Goal: Information Seeking & Learning: Check status

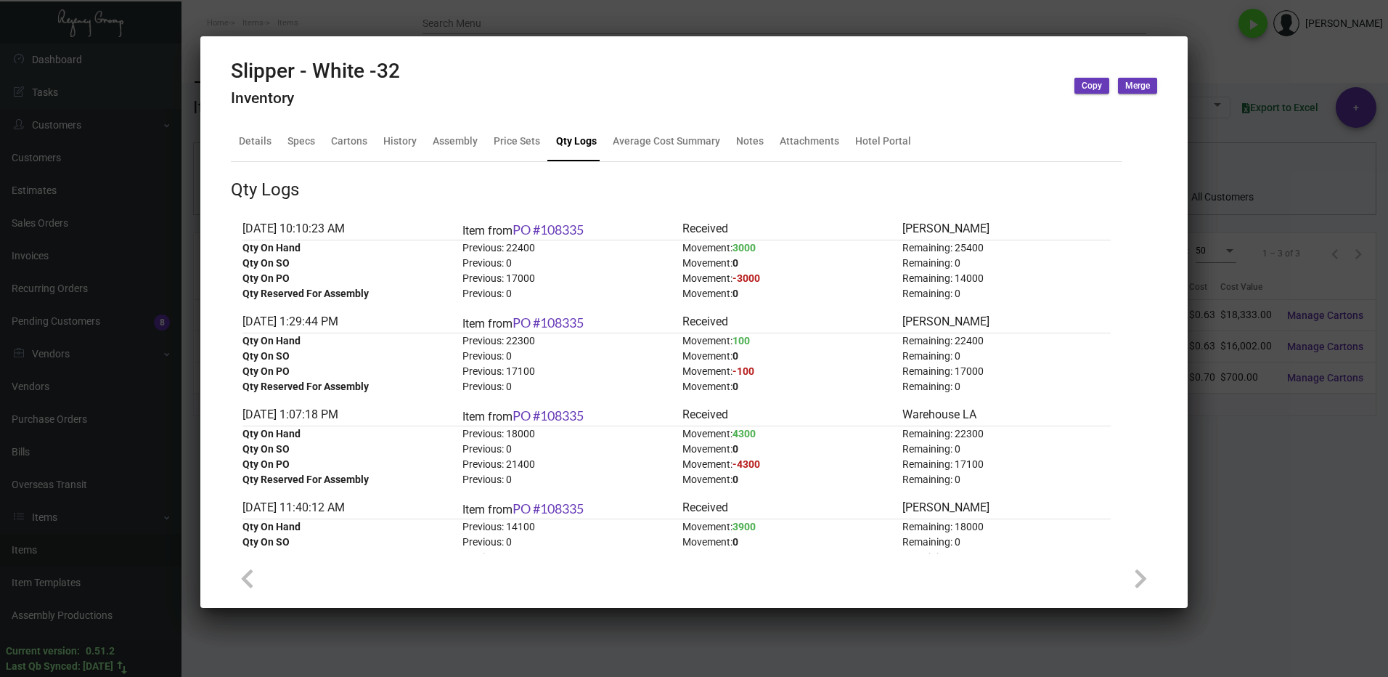
scroll to position [1030, 0]
click at [1260, 445] on div at bounding box center [694, 338] width 1388 height 677
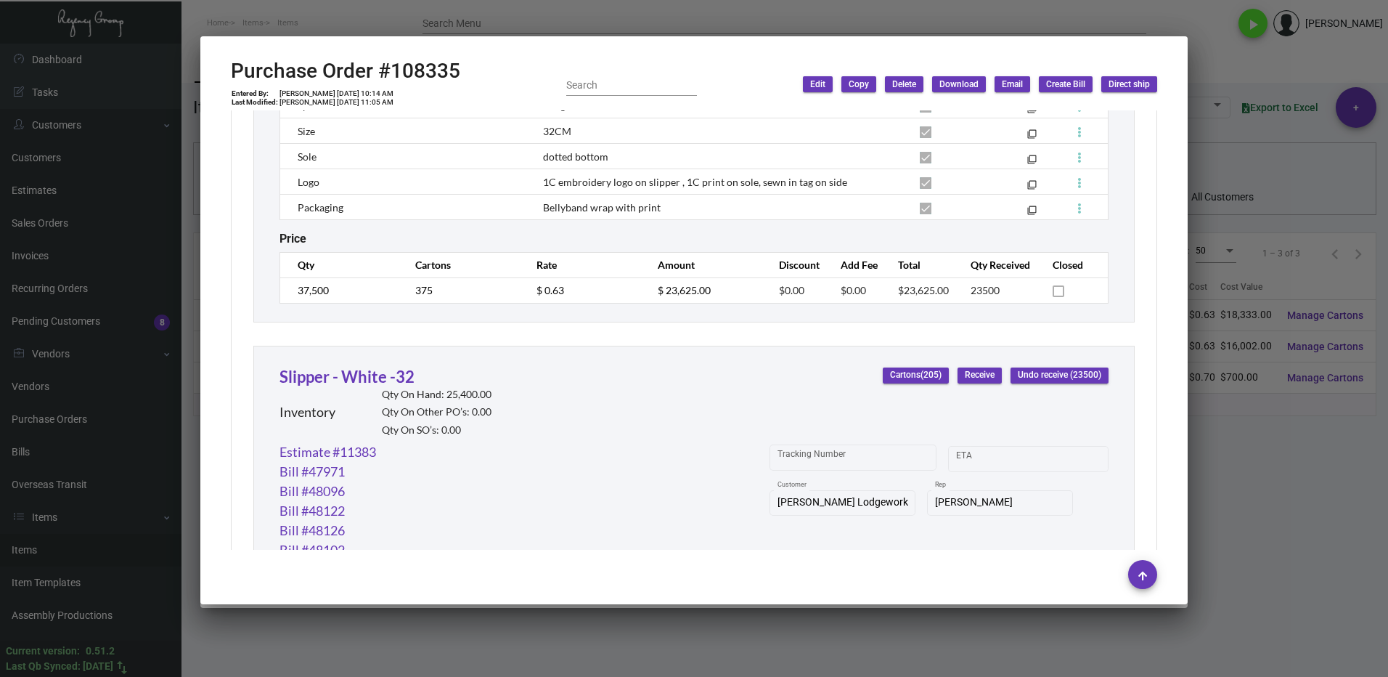
drag, startPoint x: 1273, startPoint y: 475, endPoint x: 994, endPoint y: 412, distance: 286.5
click at [1273, 475] on div at bounding box center [694, 338] width 1388 height 677
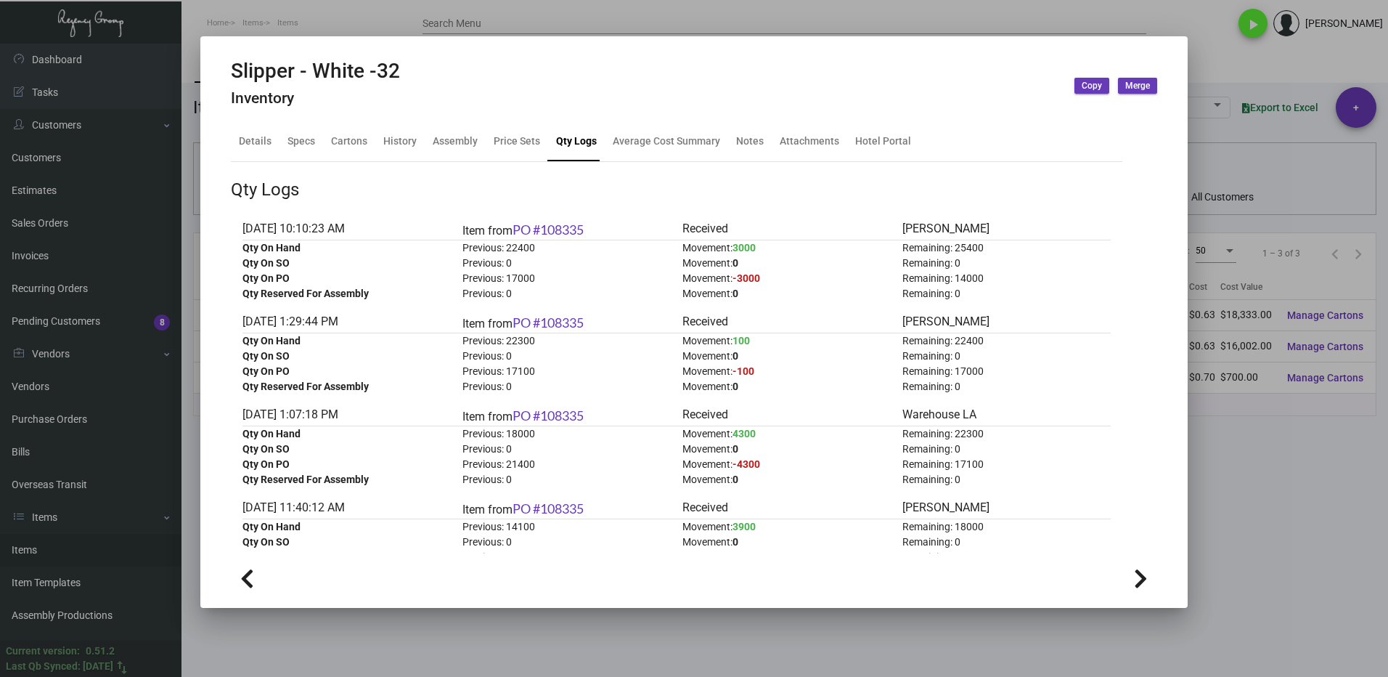
click at [1241, 436] on div at bounding box center [694, 338] width 1388 height 677
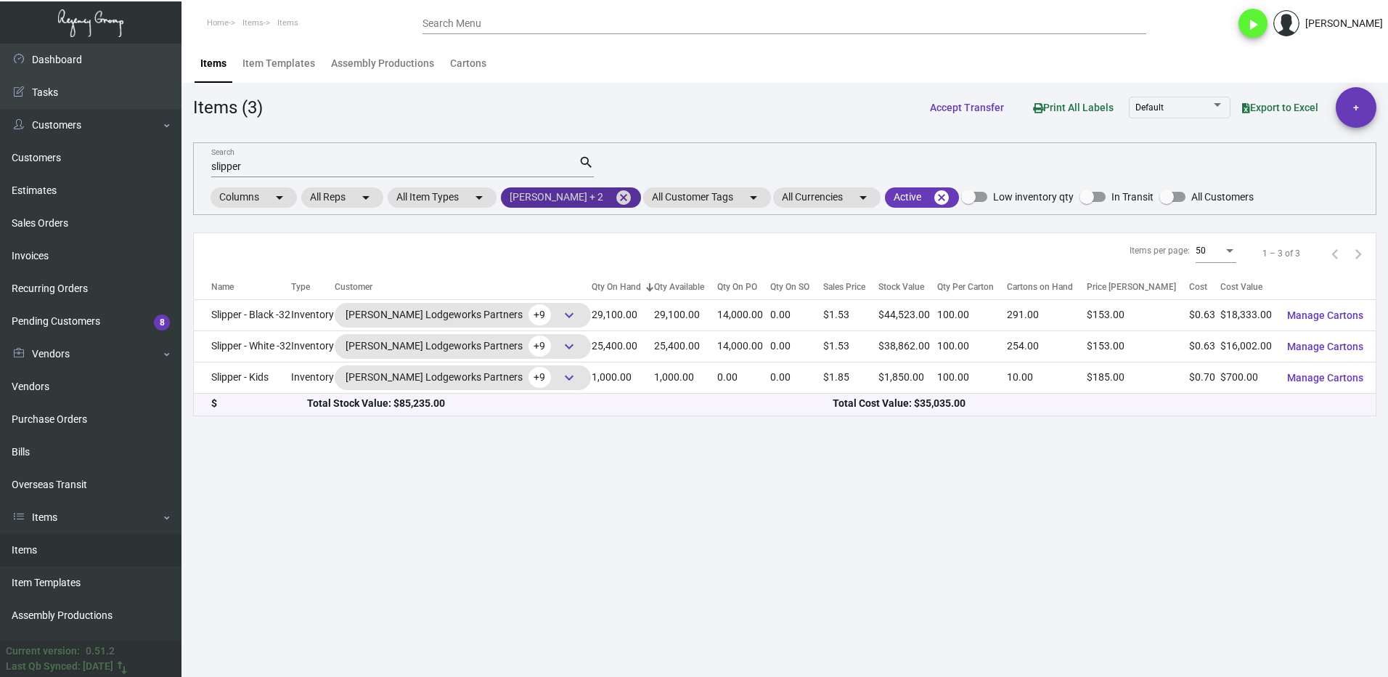
click at [615, 197] on mat-icon "cancel" at bounding box center [623, 197] width 17 height 17
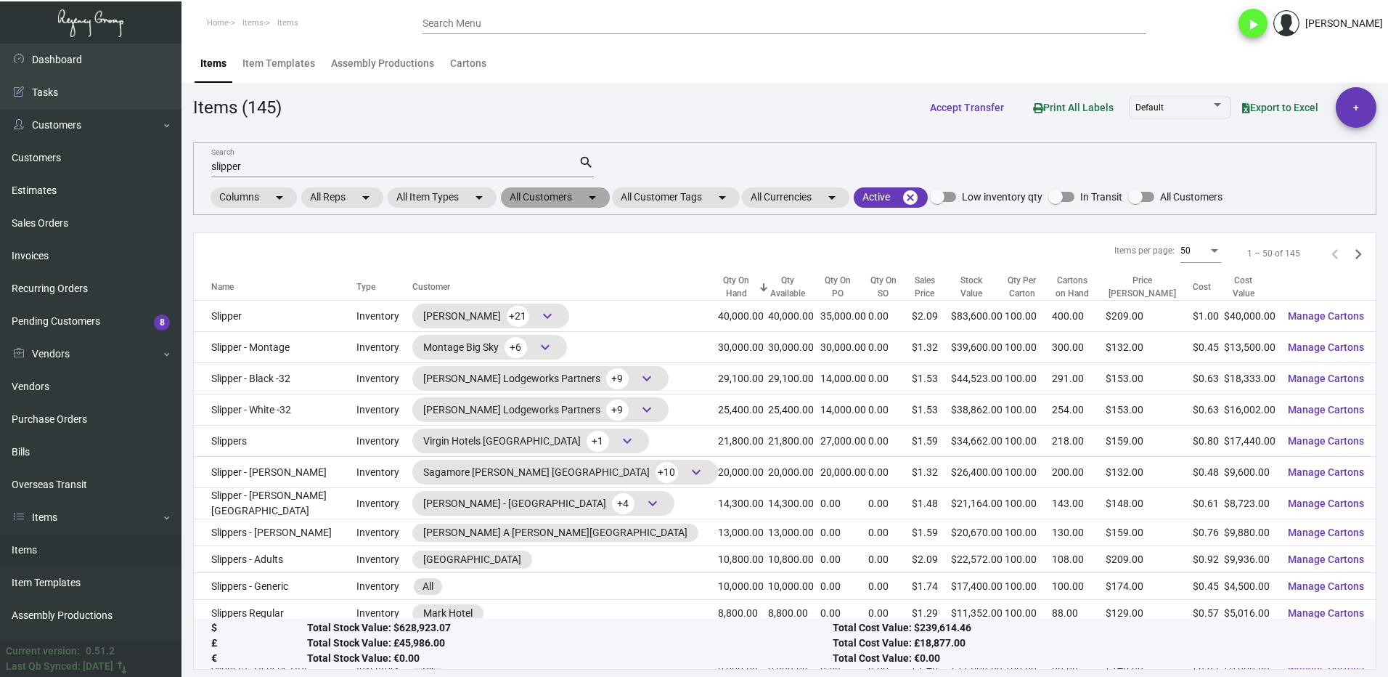
click at [531, 196] on mat-chip "All Customers arrow_drop_down" at bounding box center [555, 197] width 109 height 20
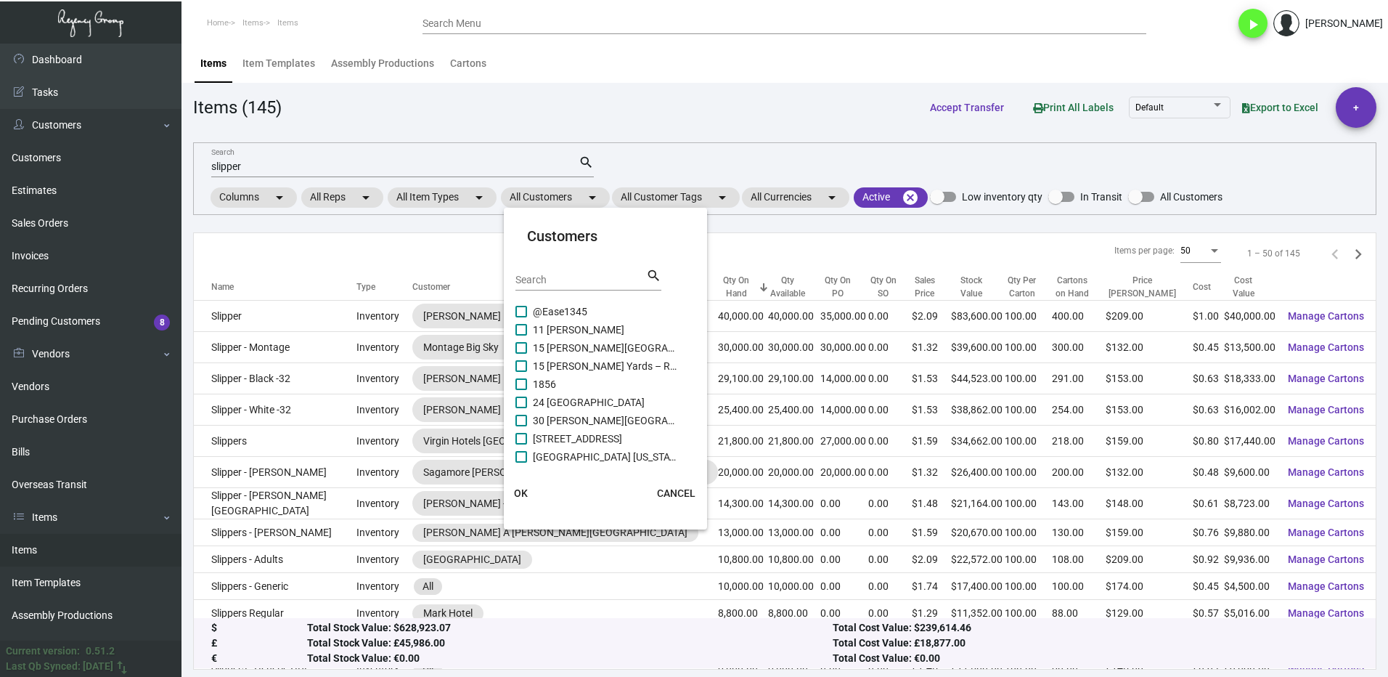
click at [448, 224] on div at bounding box center [694, 338] width 1388 height 677
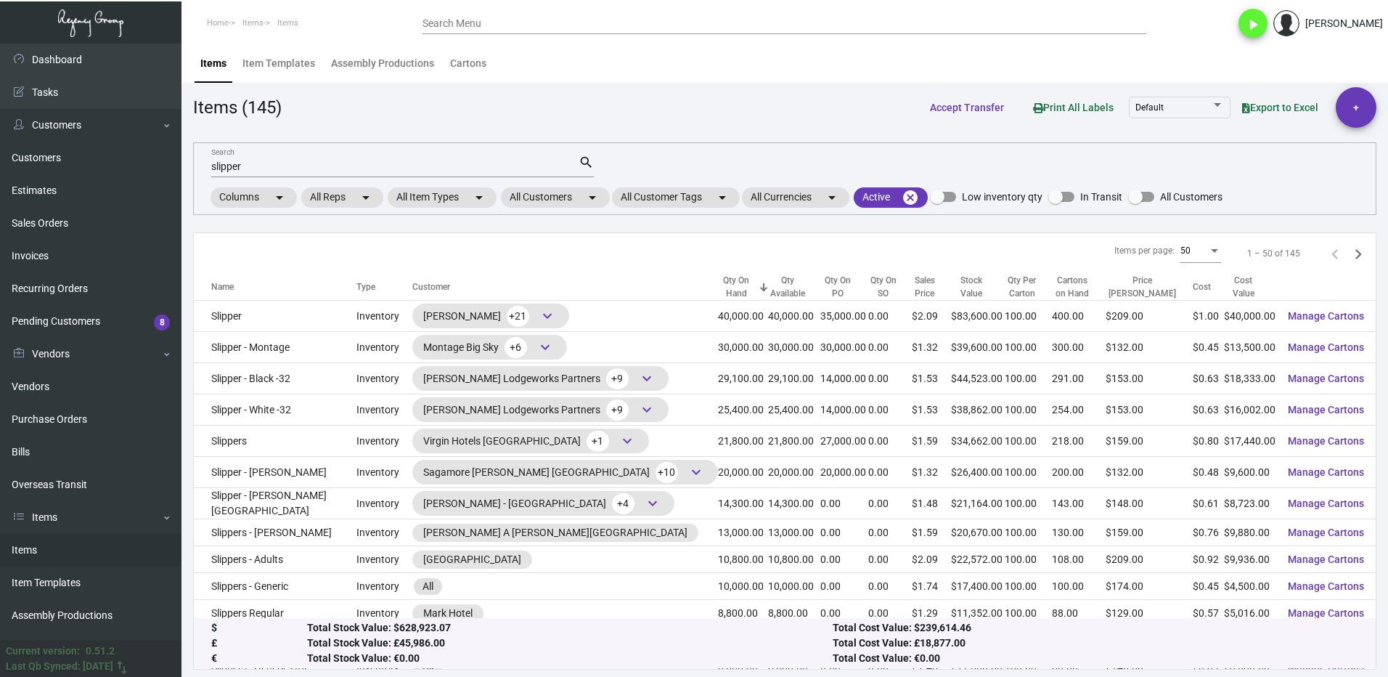
click at [283, 159] on div "slipper Search" at bounding box center [394, 166] width 367 height 23
type input "s"
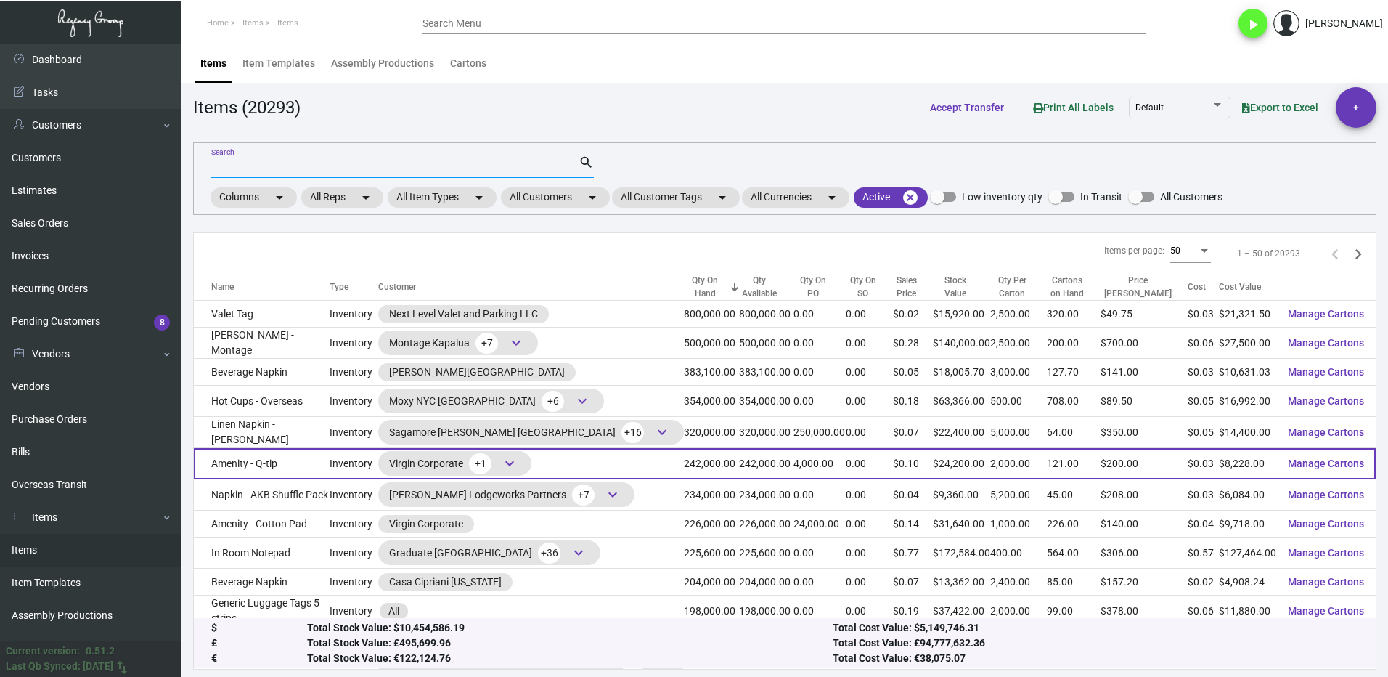
drag, startPoint x: 47, startPoint y: 555, endPoint x: 291, endPoint y: 475, distance: 256.7
click at [47, 555] on link "Items" at bounding box center [90, 550] width 181 height 33
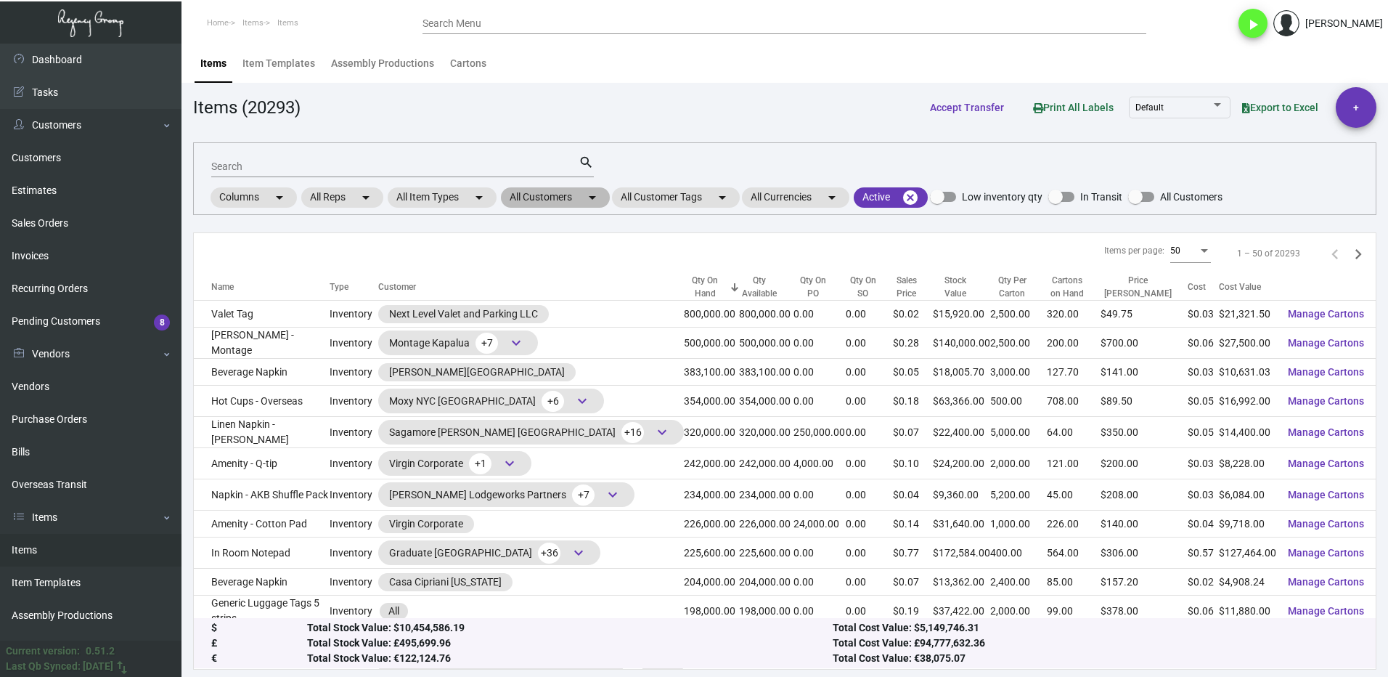
click at [572, 198] on mat-chip "All Customers arrow_drop_down" at bounding box center [555, 197] width 109 height 20
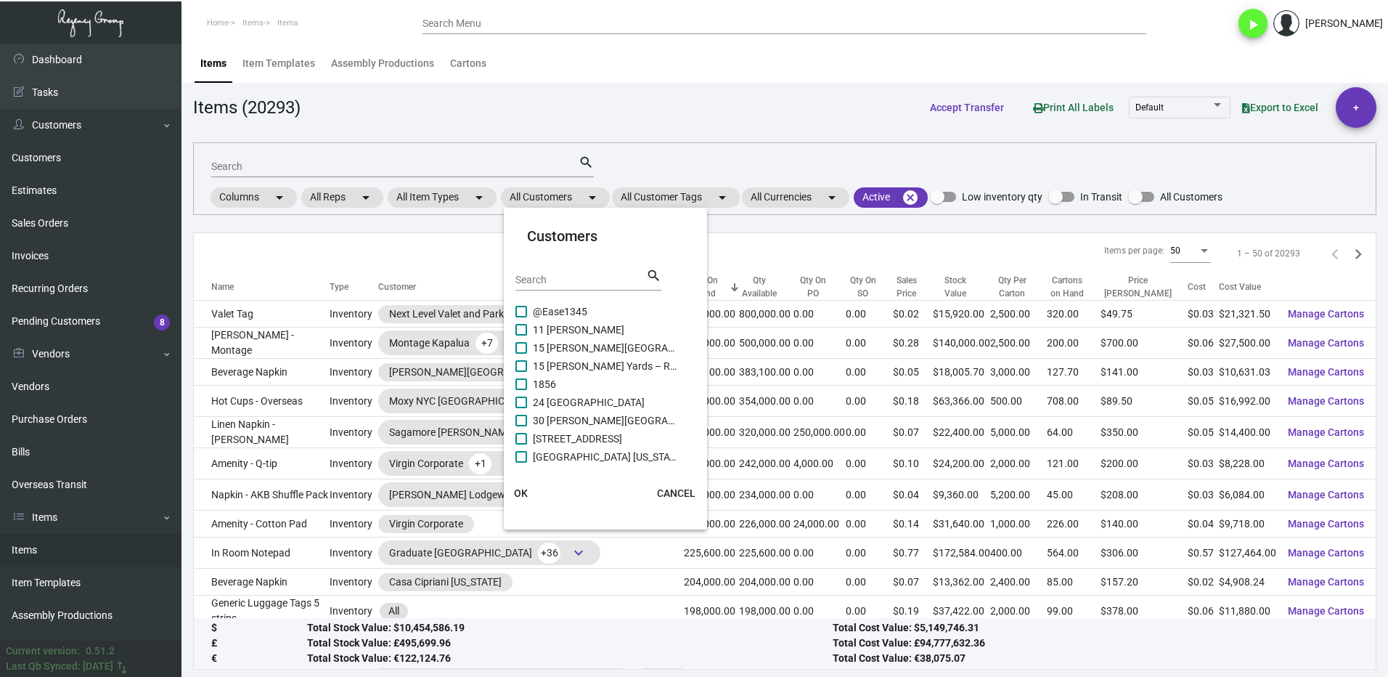
click at [577, 276] on input "Search" at bounding box center [580, 280] width 131 height 12
type input "aman"
click at [526, 365] on span at bounding box center [521, 366] width 12 height 12
click at [521, 372] on input "AMAN [US_STATE]" at bounding box center [520, 372] width 1 height 1
checkbox input "true"
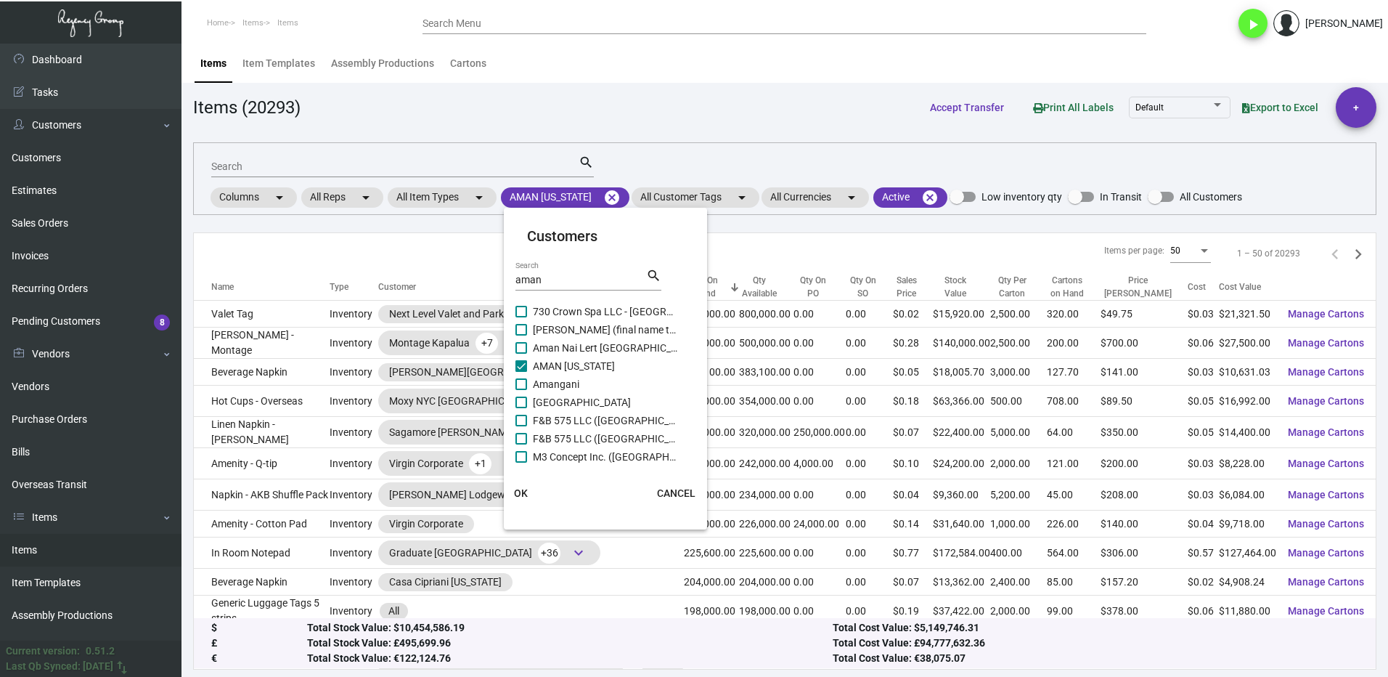
click at [520, 420] on span at bounding box center [521, 421] width 12 height 12
click at [520, 426] on input "F&B 575 LLC ([GEOGRAPHIC_DATA])" at bounding box center [520, 426] width 1 height 1
checkbox input "true"
click at [526, 436] on span at bounding box center [521, 439] width 12 height 12
click at [521, 444] on input "F&B 575 LLC ([GEOGRAPHIC_DATA])" at bounding box center [520, 444] width 1 height 1
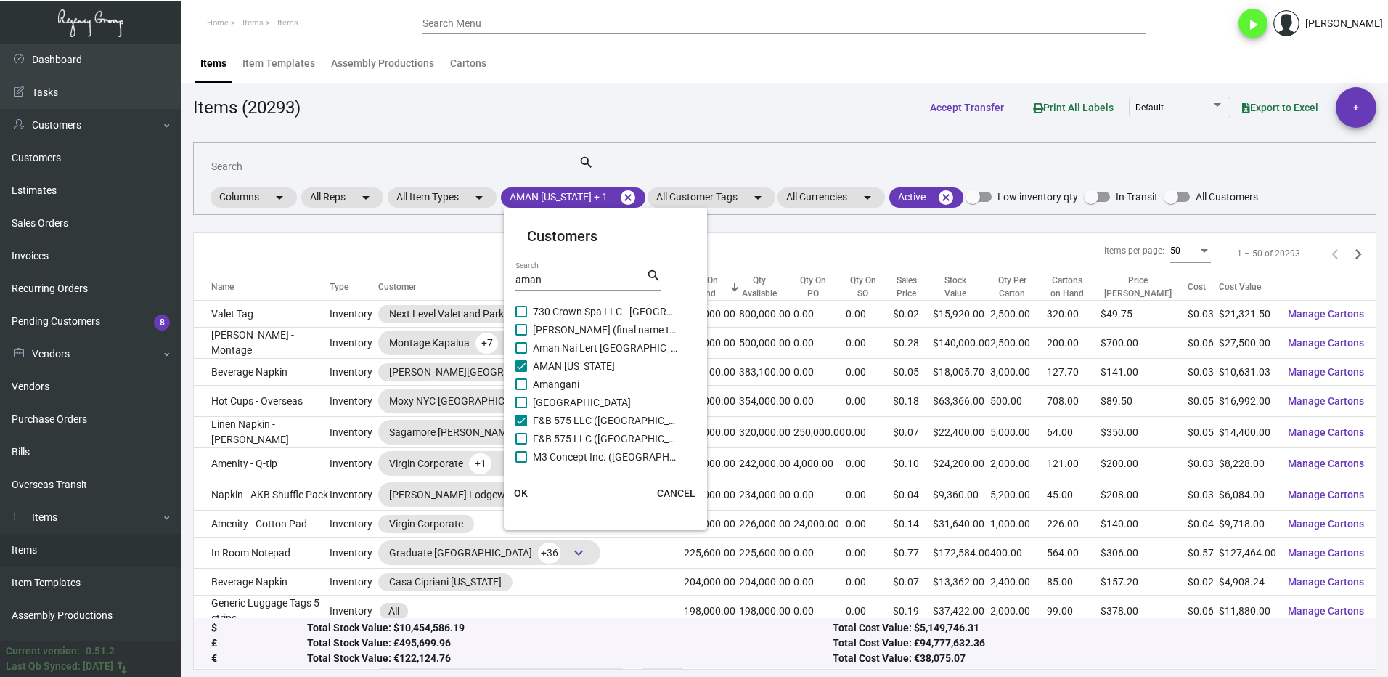
checkbox input "true"
click at [528, 494] on button "OK" at bounding box center [521, 493] width 46 height 26
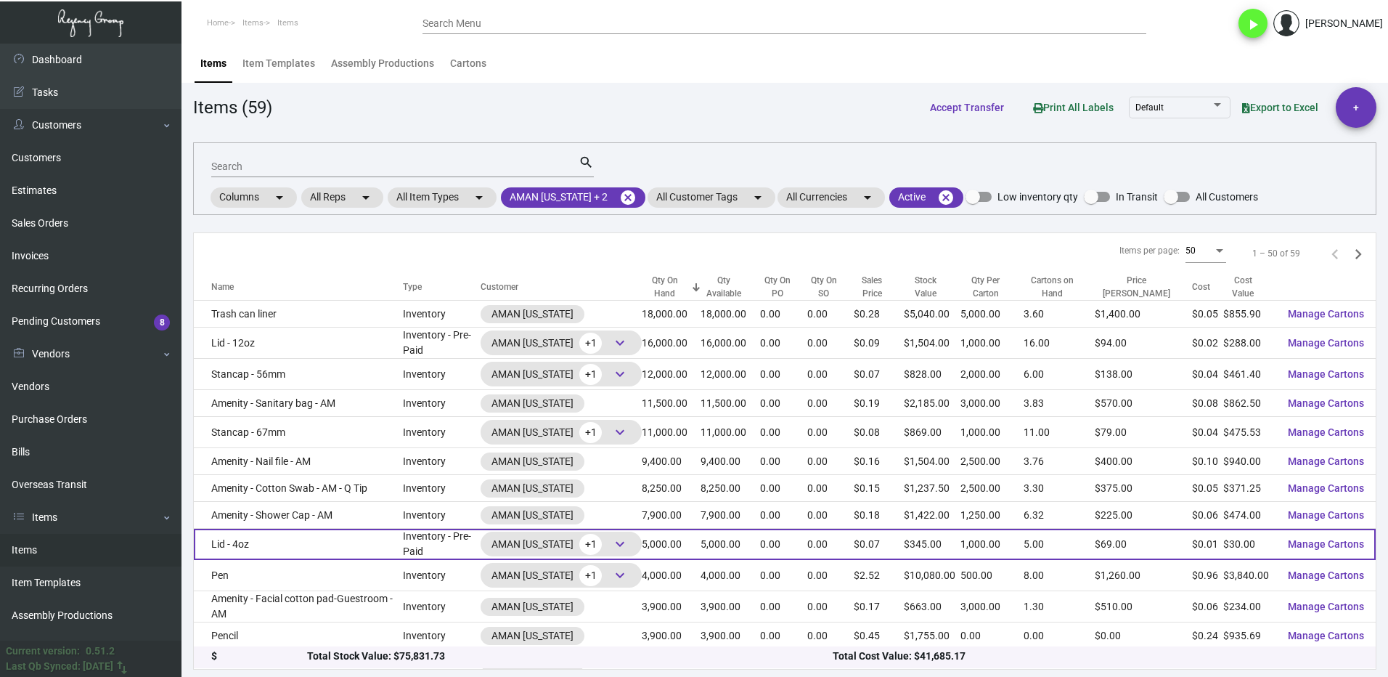
click at [285, 550] on td "Lid - 4oz" at bounding box center [298, 543] width 209 height 31
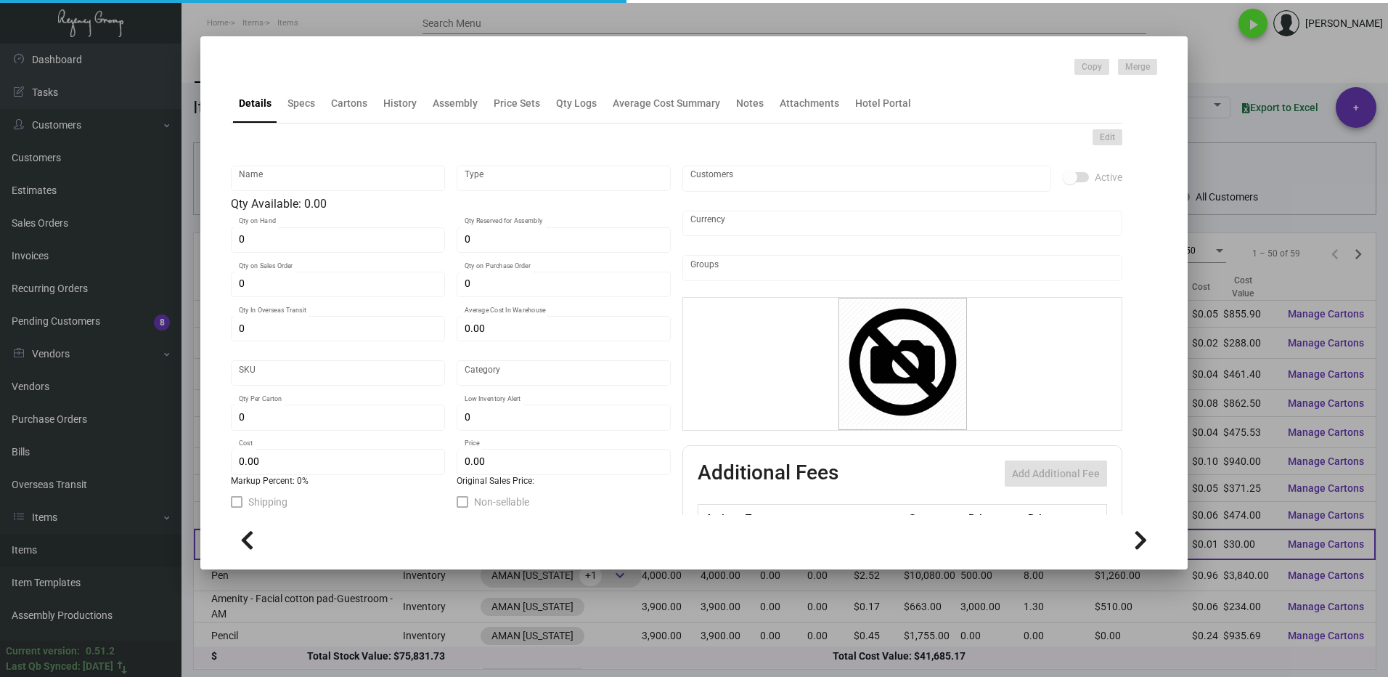
type input "Lid - 4oz"
type input "Inventory - Pre-Paid"
type input "5,000"
type input "$ 0.00612"
type input "AMNY106"
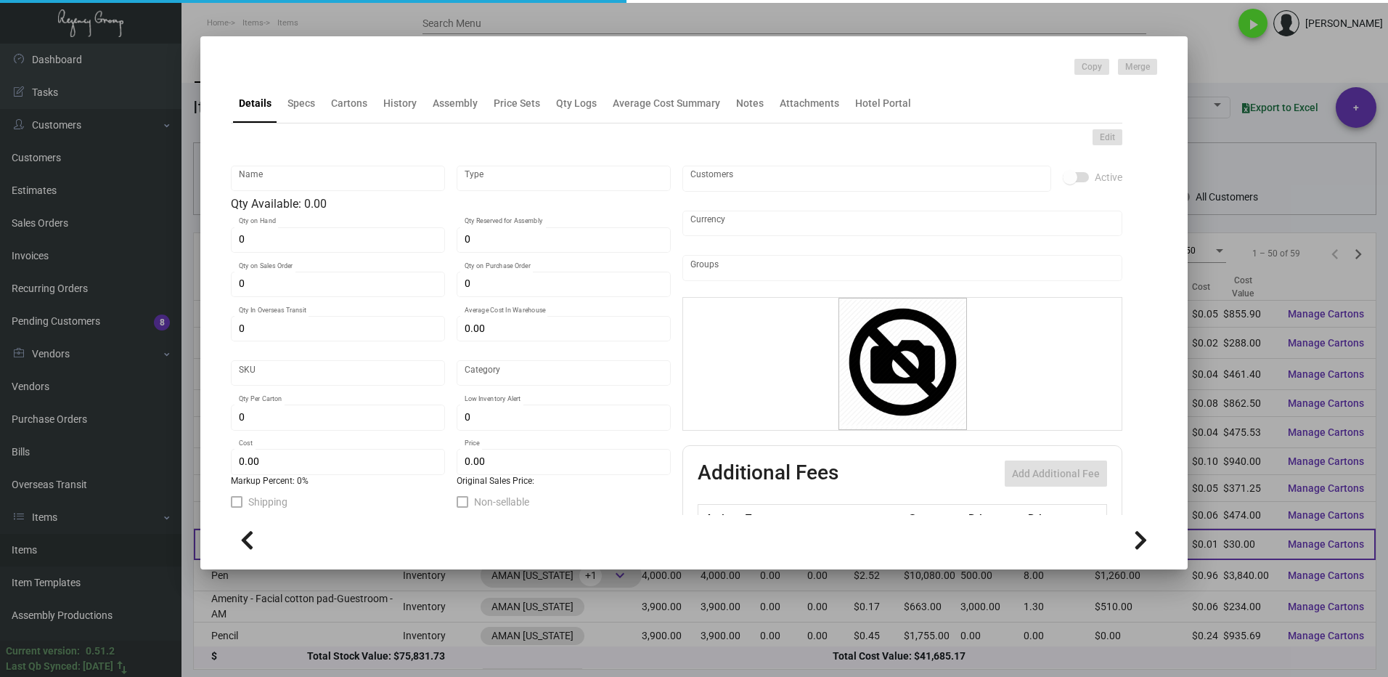
type input "Overseas"
type input "1,000"
type input "$ 0.006"
type input "$ 0.069"
checkbox input "true"
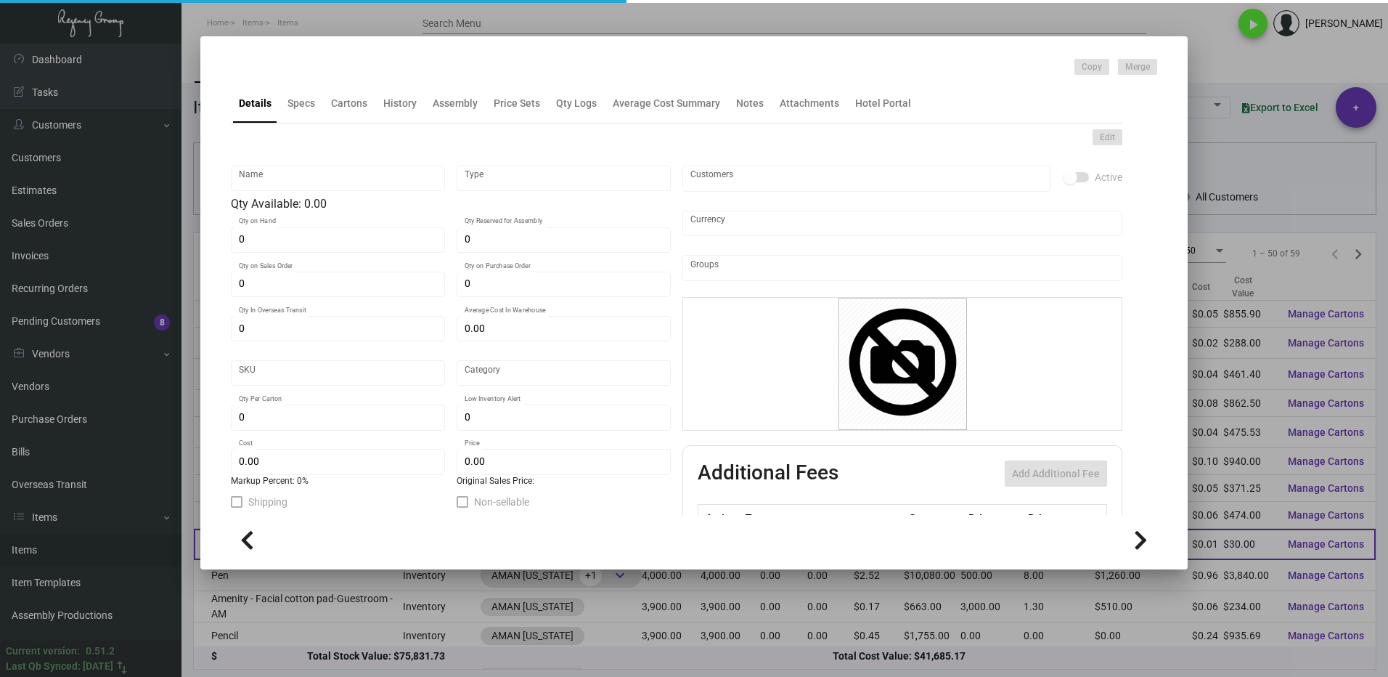
checkbox input "true"
type input "United States Dollar $"
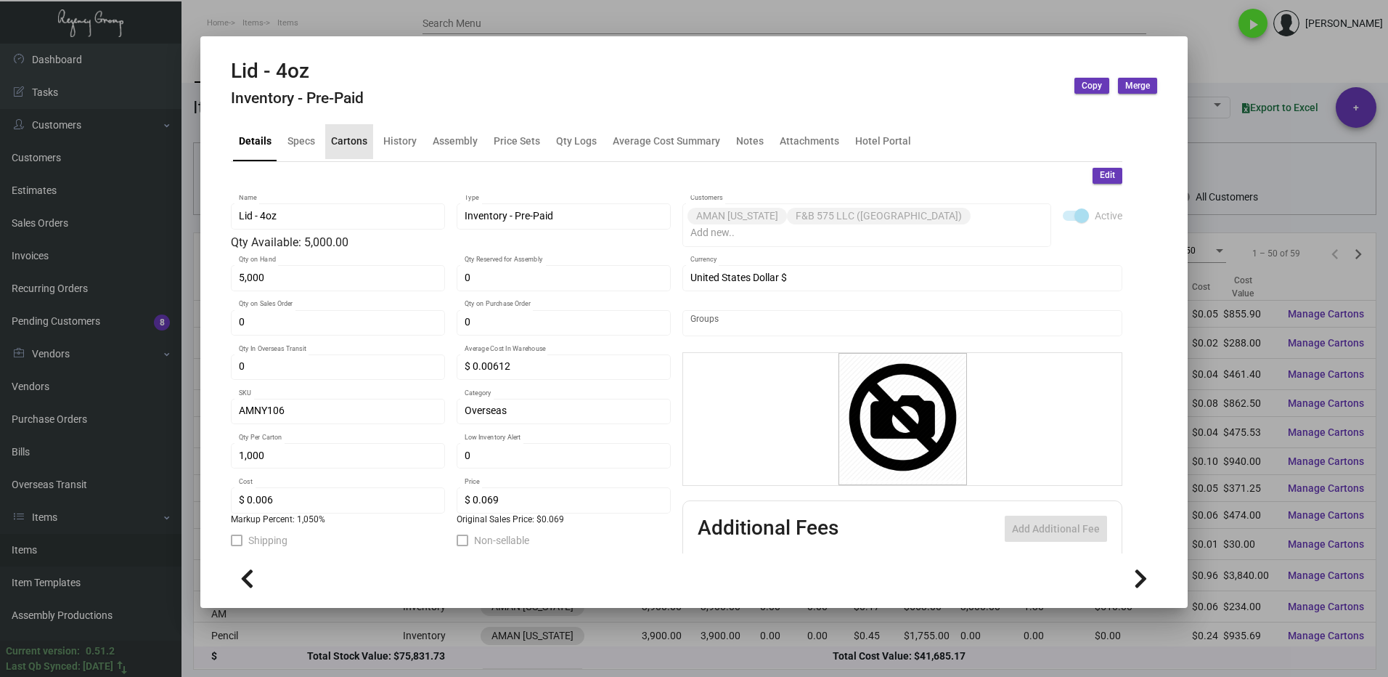
click at [356, 139] on div "Cartons" at bounding box center [349, 141] width 36 height 15
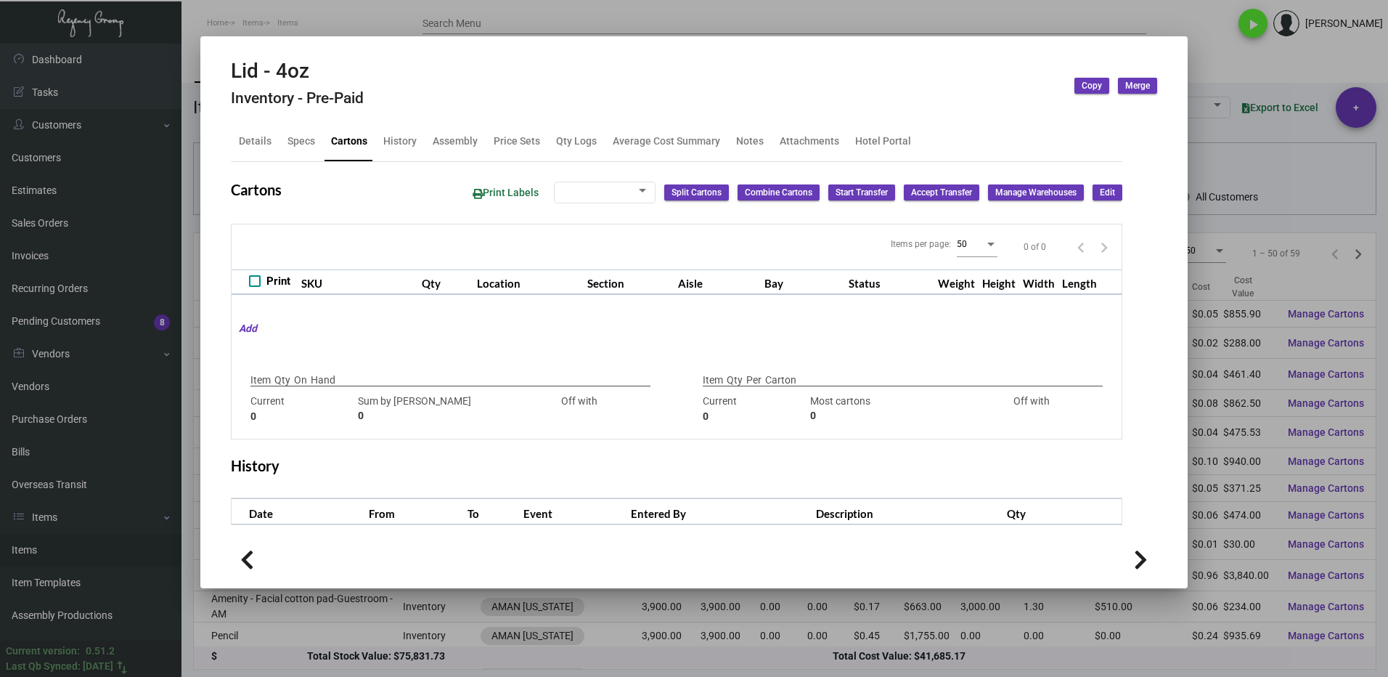
type input "5,000"
type input "5000"
type input "0"
type input "1,000"
type input "1000"
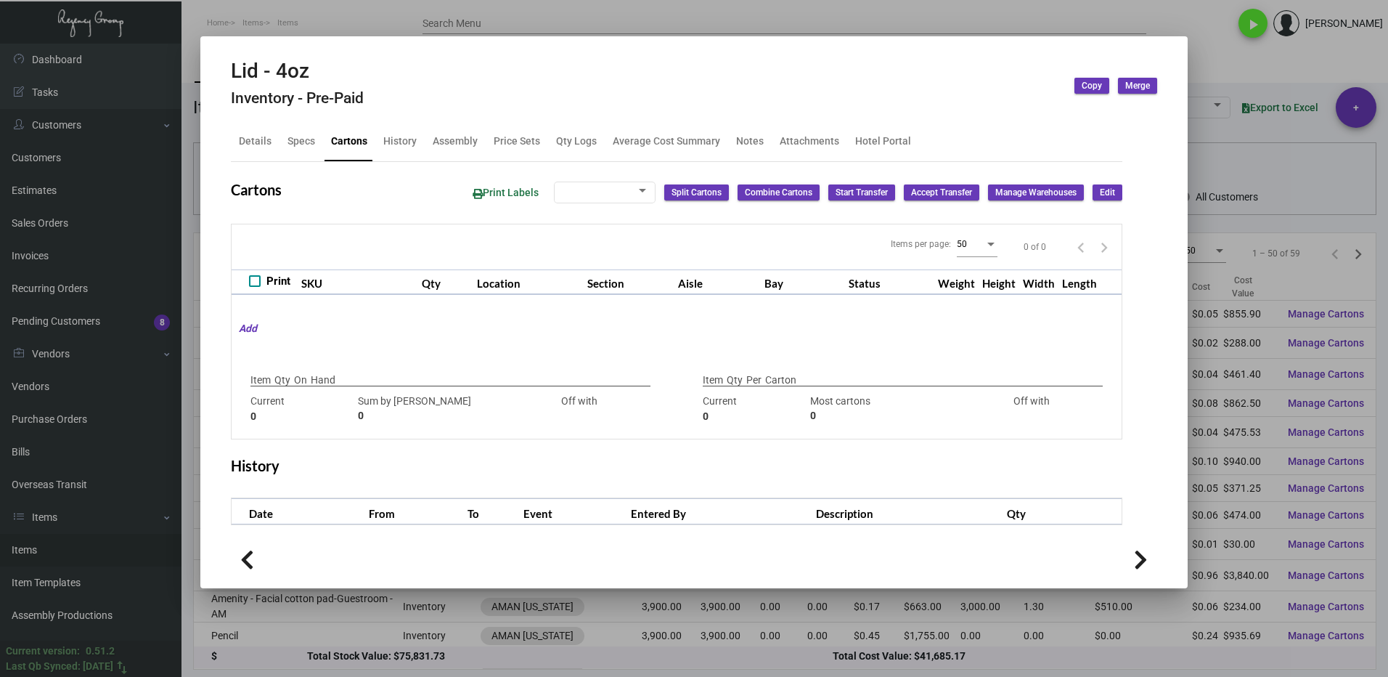
type input "0"
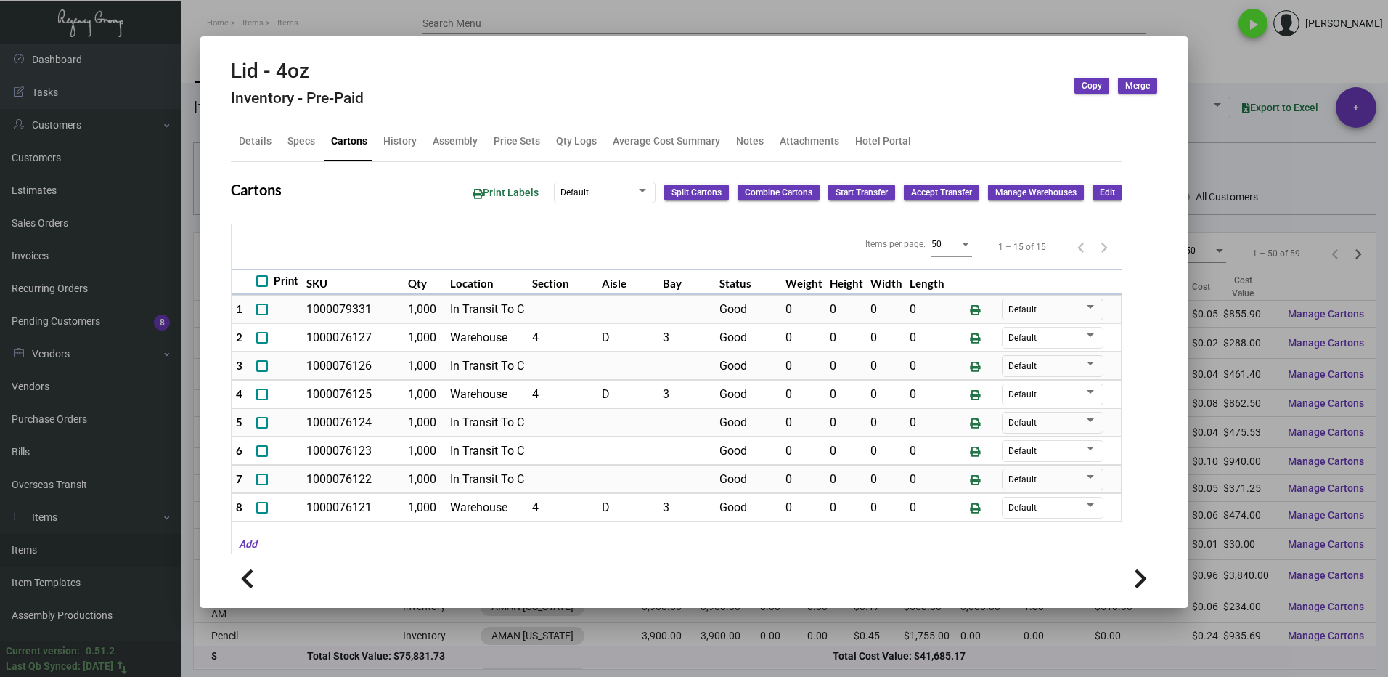
drag, startPoint x: 1240, startPoint y: 62, endPoint x: 811, endPoint y: 276, distance: 479.5
click at [1240, 62] on div at bounding box center [694, 338] width 1388 height 677
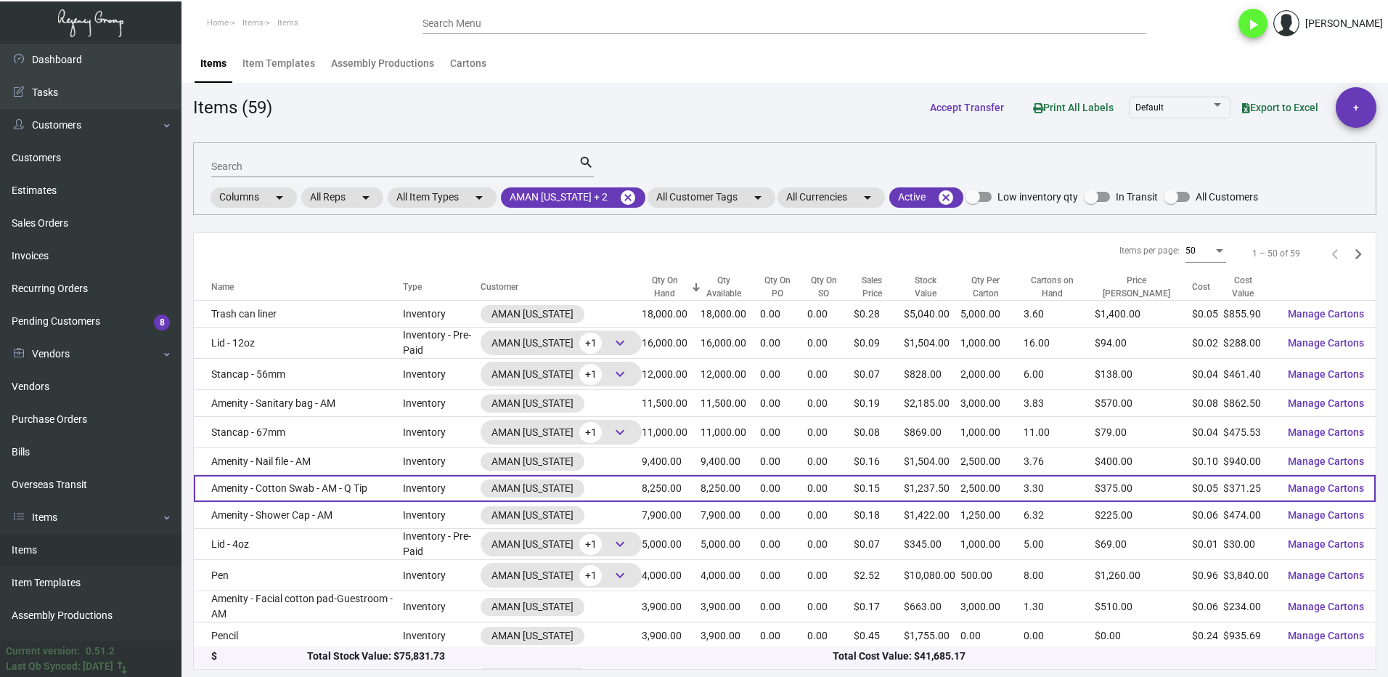
click at [344, 486] on td "Amenity - Cotton Swab - AM - Q Tip" at bounding box center [298, 488] width 209 height 27
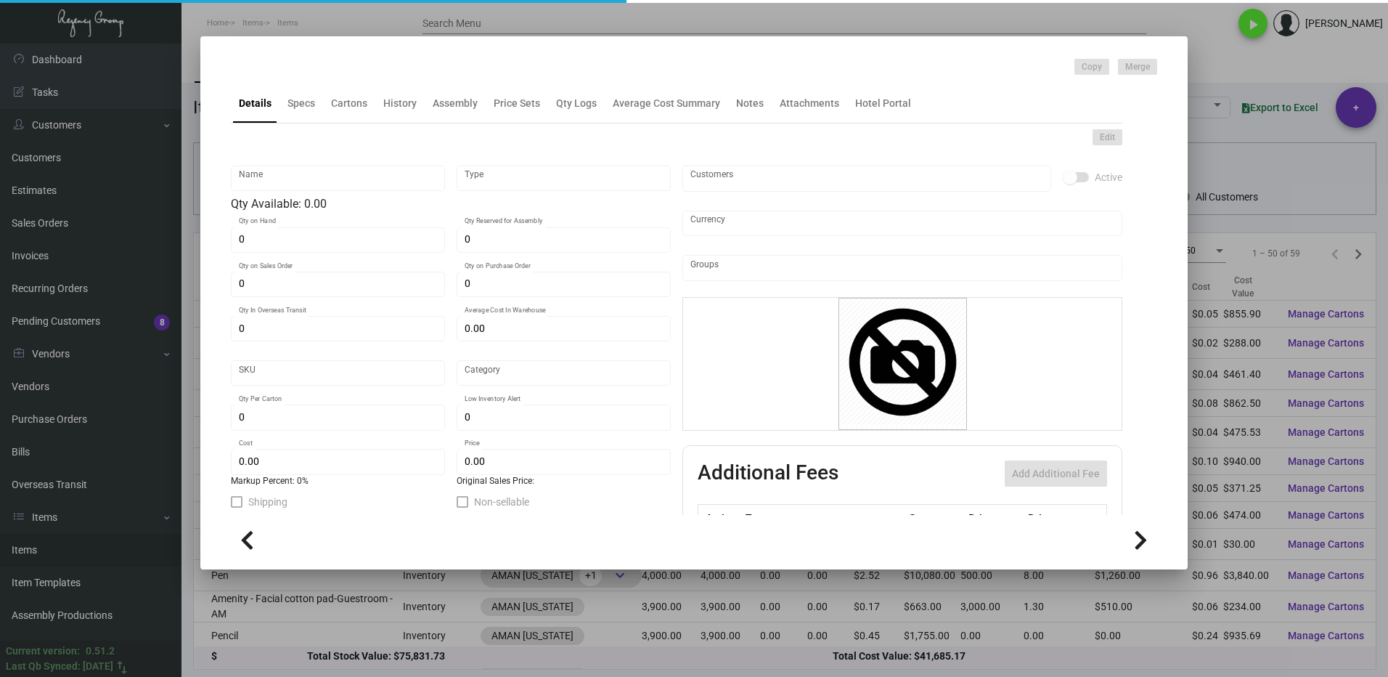
type input "Amenity - Cotton Swab - AM - Q Tip"
type input "Inventory"
type input "8,250"
type input "9,000"
type input "$ 0.1775"
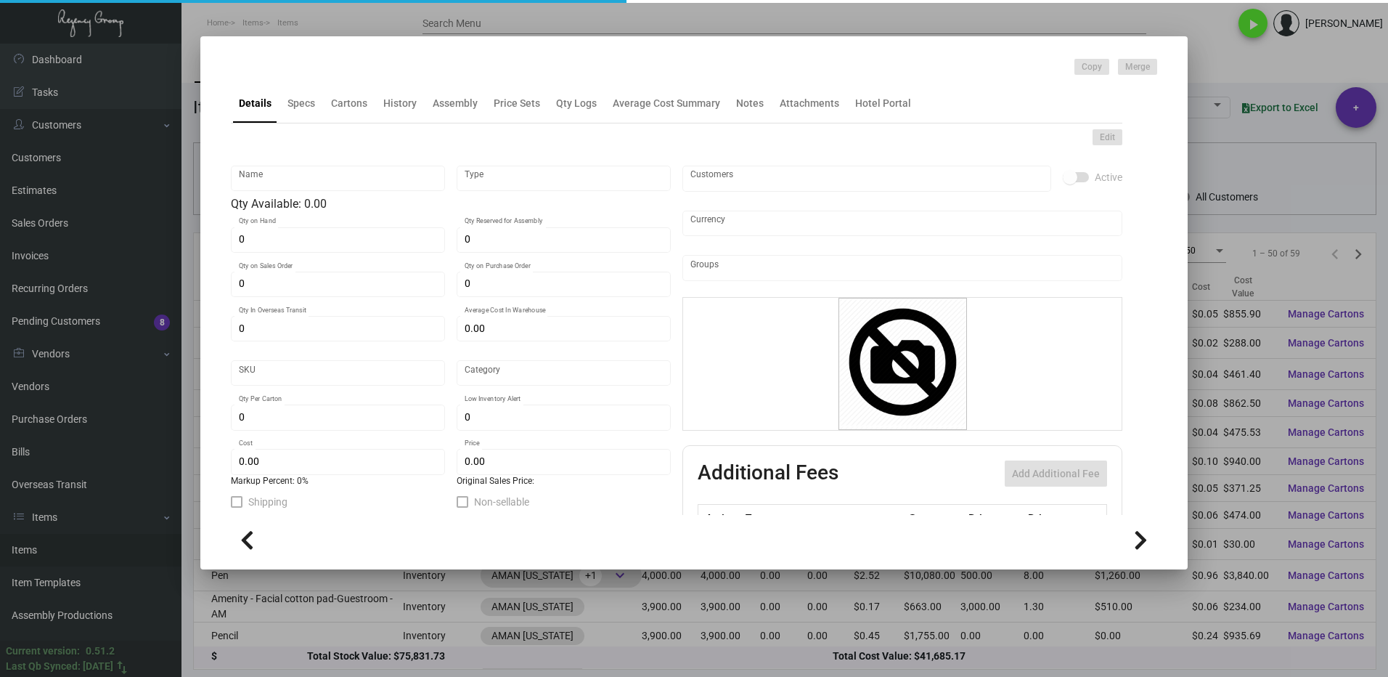
type input "AMNY129"
type input "Overseas"
type input "2,500"
type input "$ 0.045"
type input "$ 0.15"
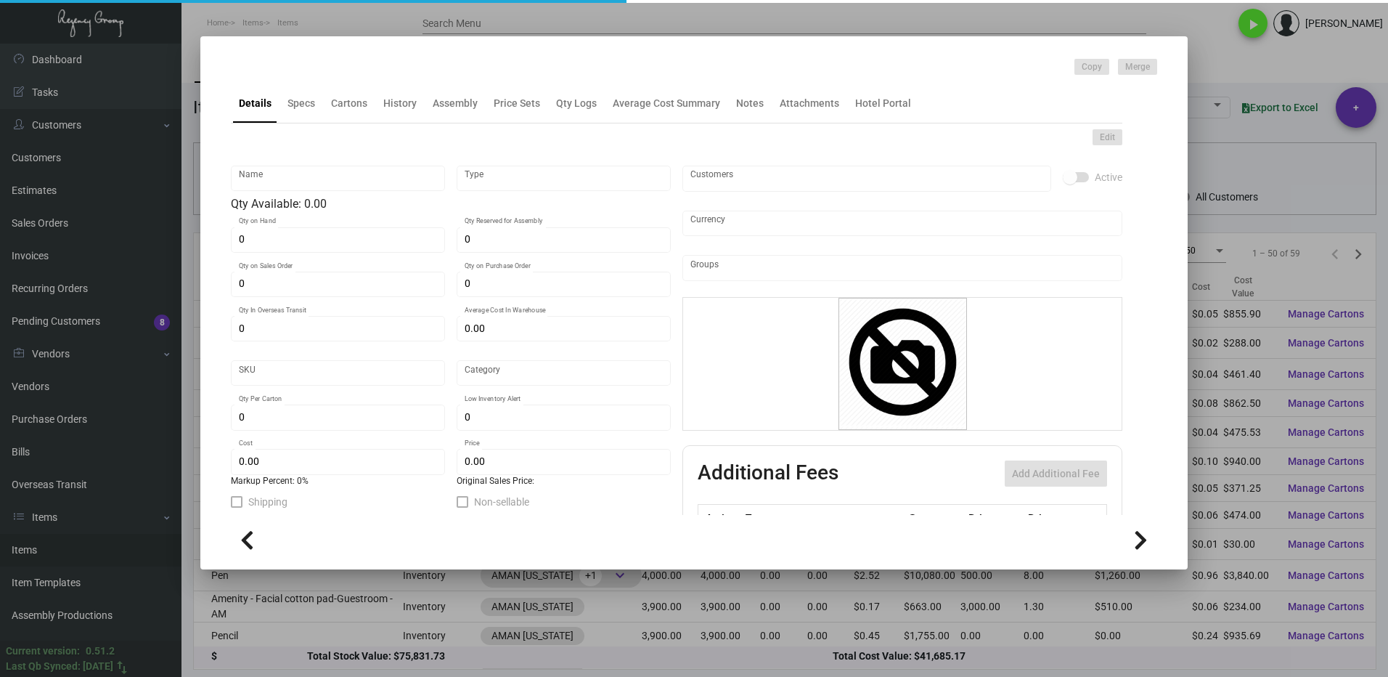
checkbox input "true"
type input "United States Dollar $"
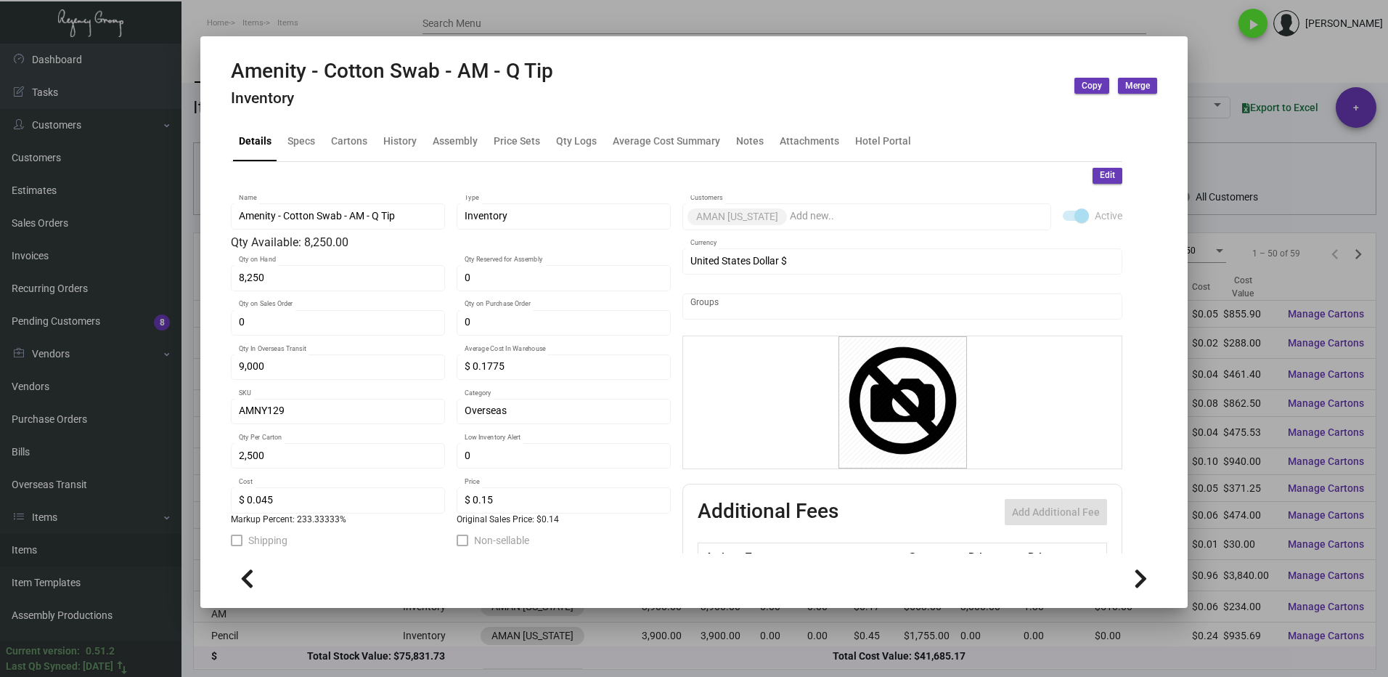
drag, startPoint x: 1246, startPoint y: 63, endPoint x: 829, endPoint y: 234, distance: 450.3
click at [1246, 63] on div at bounding box center [694, 338] width 1388 height 677
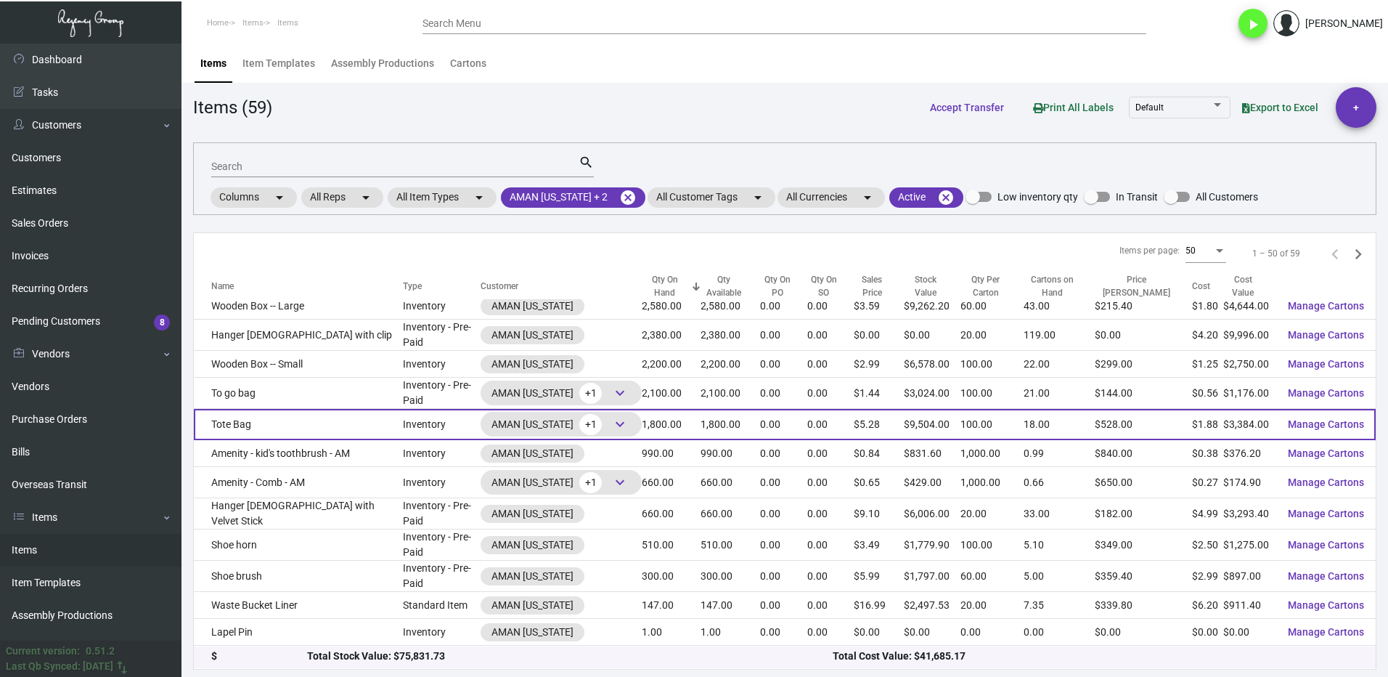
scroll to position [436, 0]
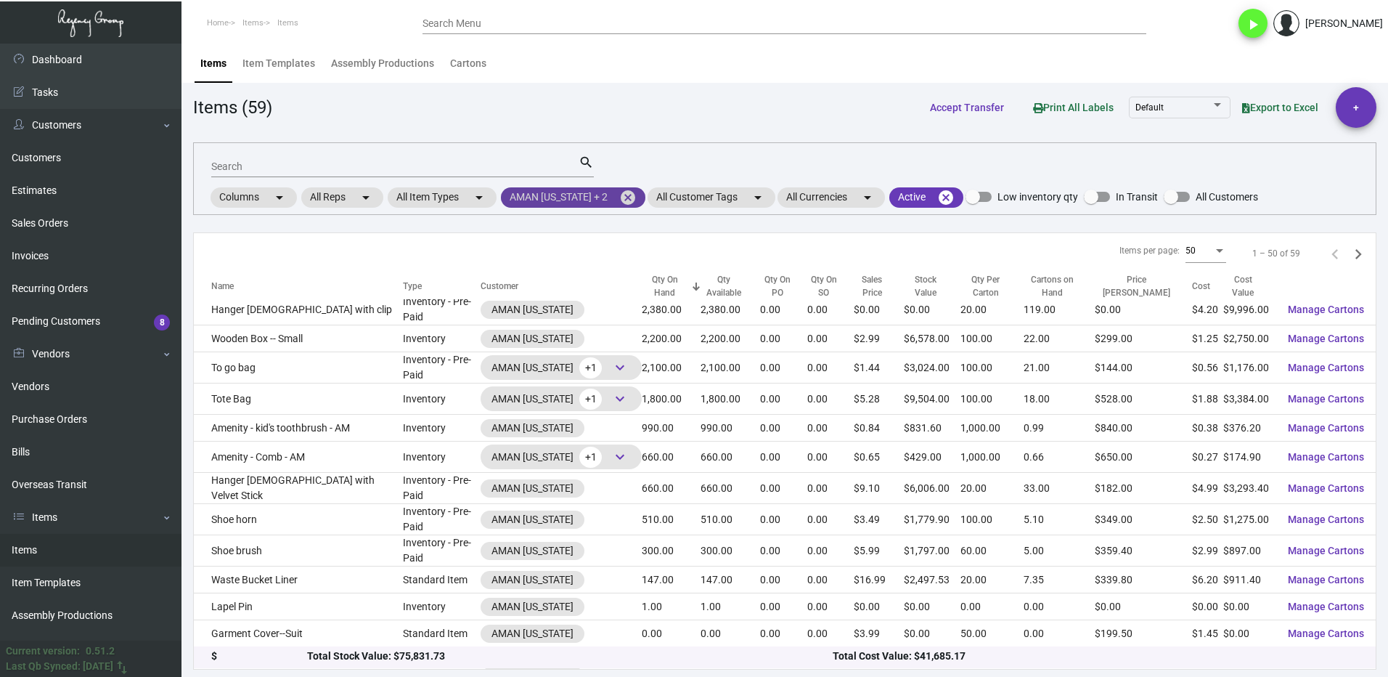
click at [629, 196] on mat-icon "cancel" at bounding box center [627, 197] width 17 height 17
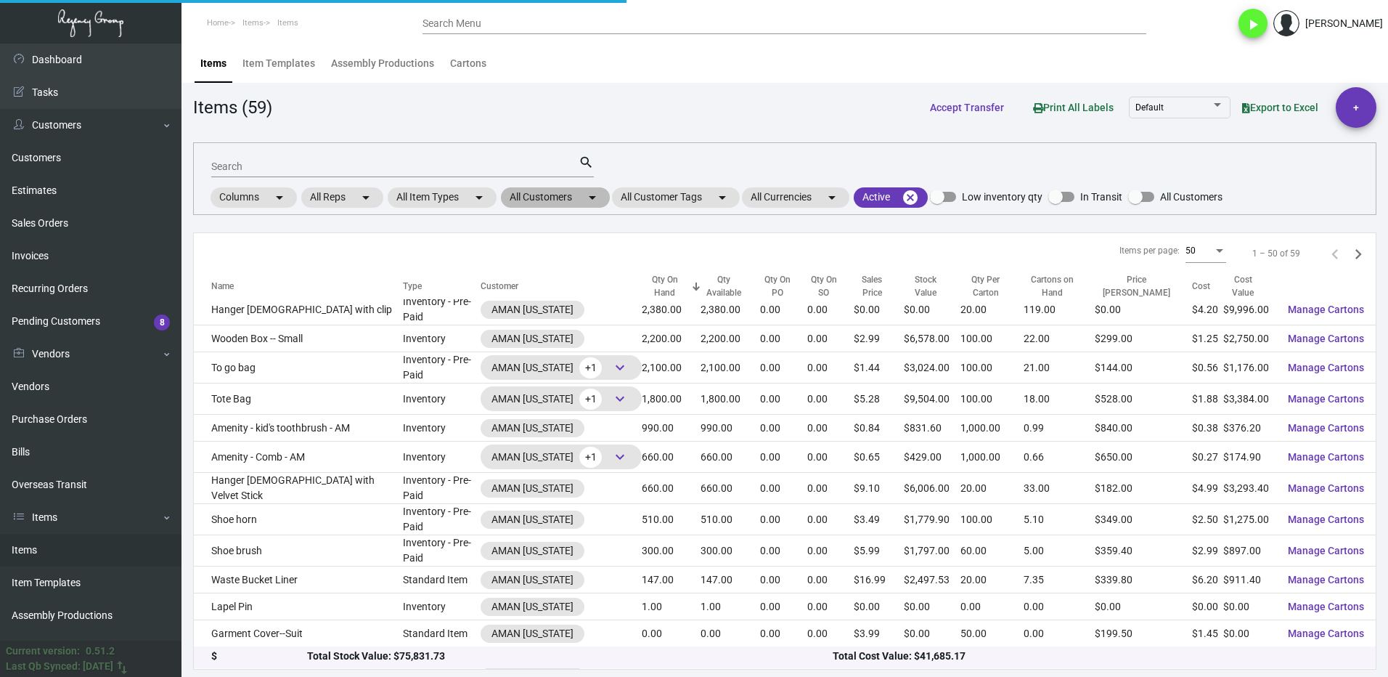
click at [539, 195] on mat-chip "All Customers arrow_drop_down" at bounding box center [555, 197] width 109 height 20
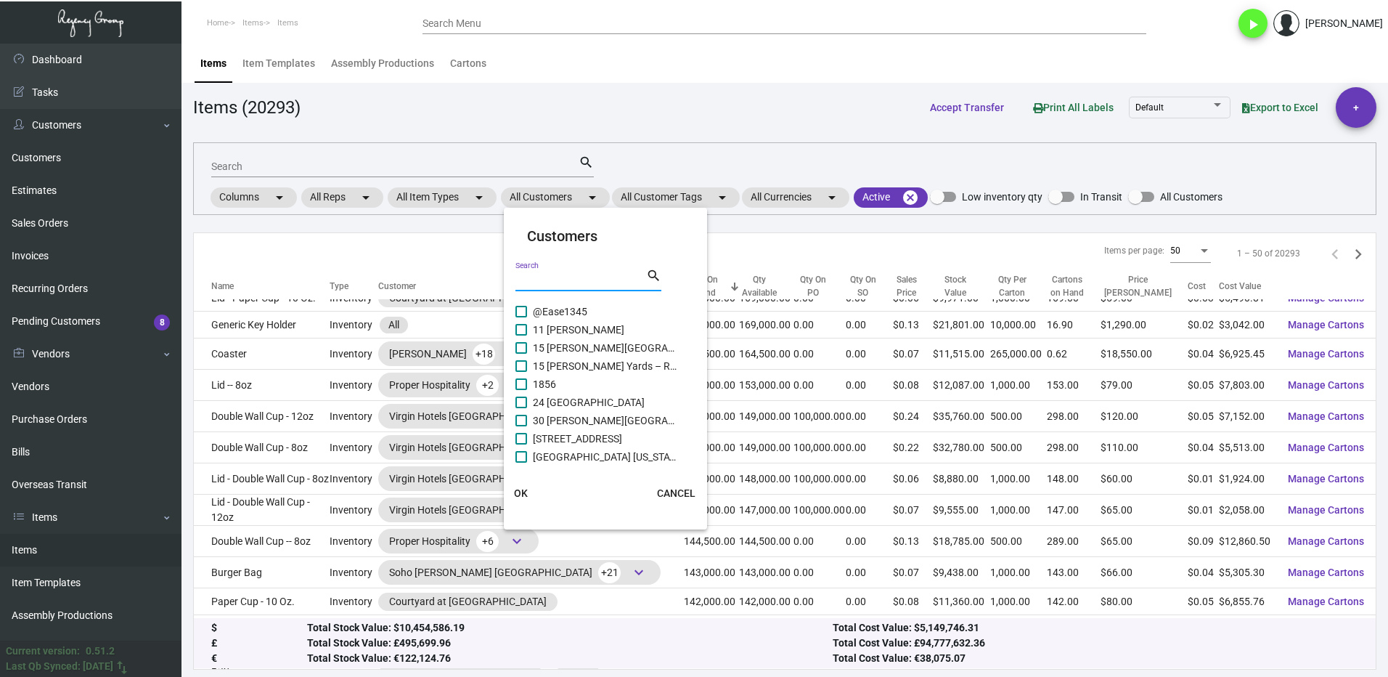
click at [544, 278] on input "Search" at bounding box center [580, 280] width 131 height 12
type input "[PERSON_NAME]"
click at [530, 311] on label "[PERSON_NAME] [GEOGRAPHIC_DATA]" at bounding box center [596, 311] width 163 height 17
click at [521, 317] on input "[PERSON_NAME] [GEOGRAPHIC_DATA]" at bounding box center [520, 317] width 1 height 1
checkbox input "true"
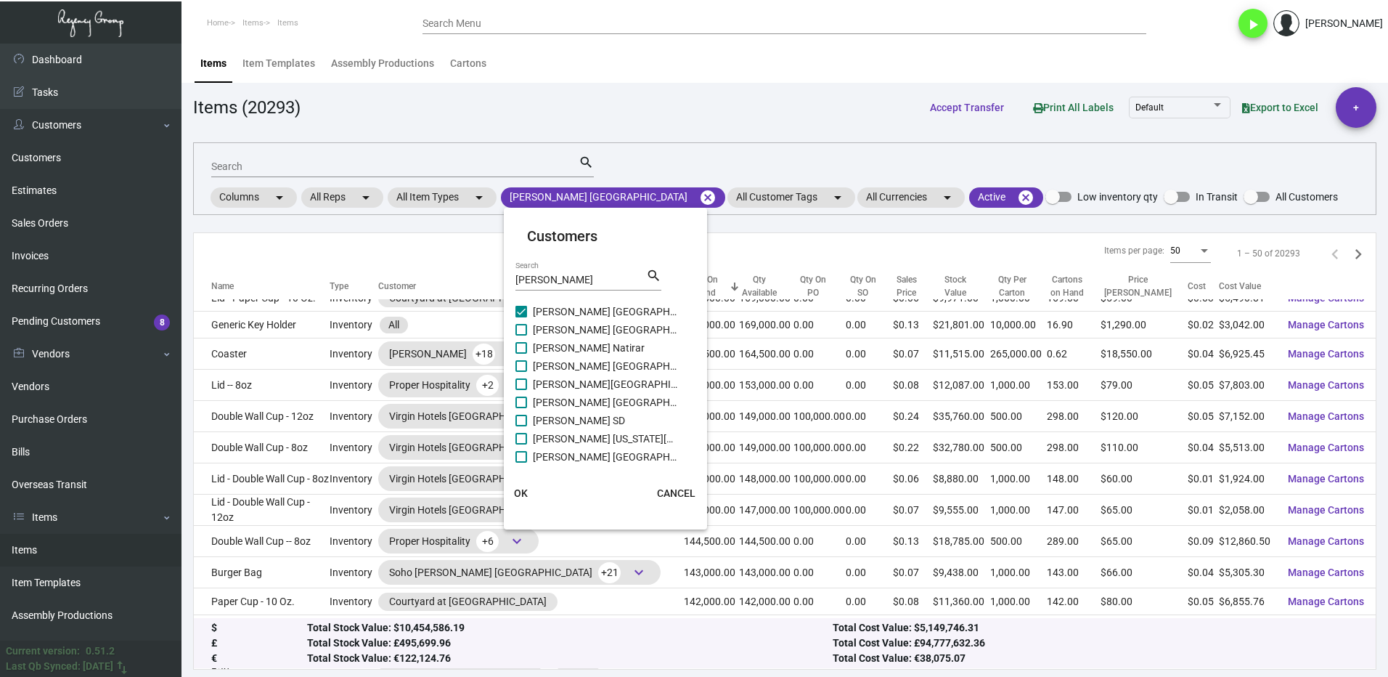
click at [525, 330] on span at bounding box center [521, 330] width 12 height 12
click at [521, 335] on input "[PERSON_NAME] [GEOGRAPHIC_DATA]" at bounding box center [520, 335] width 1 height 1
checkbox input "true"
click at [526, 346] on span at bounding box center [521, 348] width 12 height 12
click at [521, 354] on input "[PERSON_NAME] Natirar" at bounding box center [520, 354] width 1 height 1
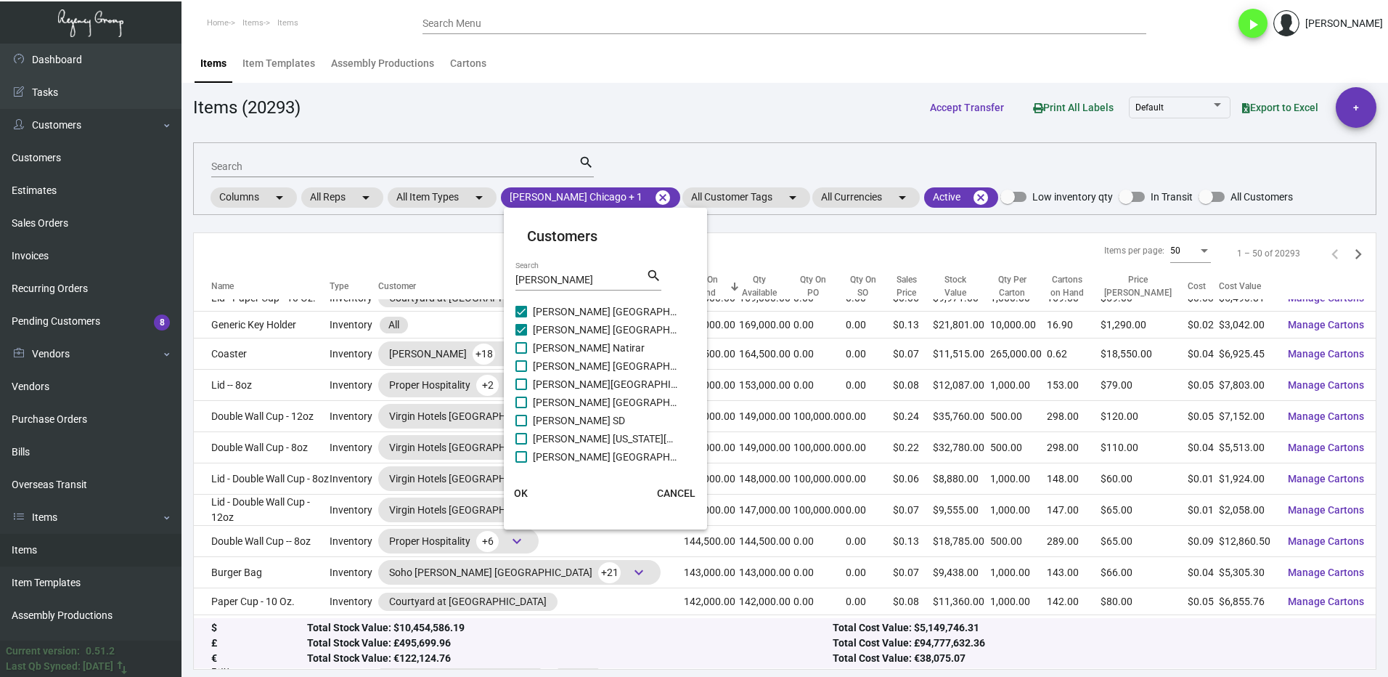
checkbox input "true"
click at [526, 362] on span at bounding box center [521, 366] width 12 height 12
click at [521, 372] on input "[PERSON_NAME] [GEOGRAPHIC_DATA]" at bounding box center [520, 372] width 1 height 1
checkbox input "true"
click at [529, 385] on label "[PERSON_NAME][GEOGRAPHIC_DATA]" at bounding box center [596, 383] width 163 height 17
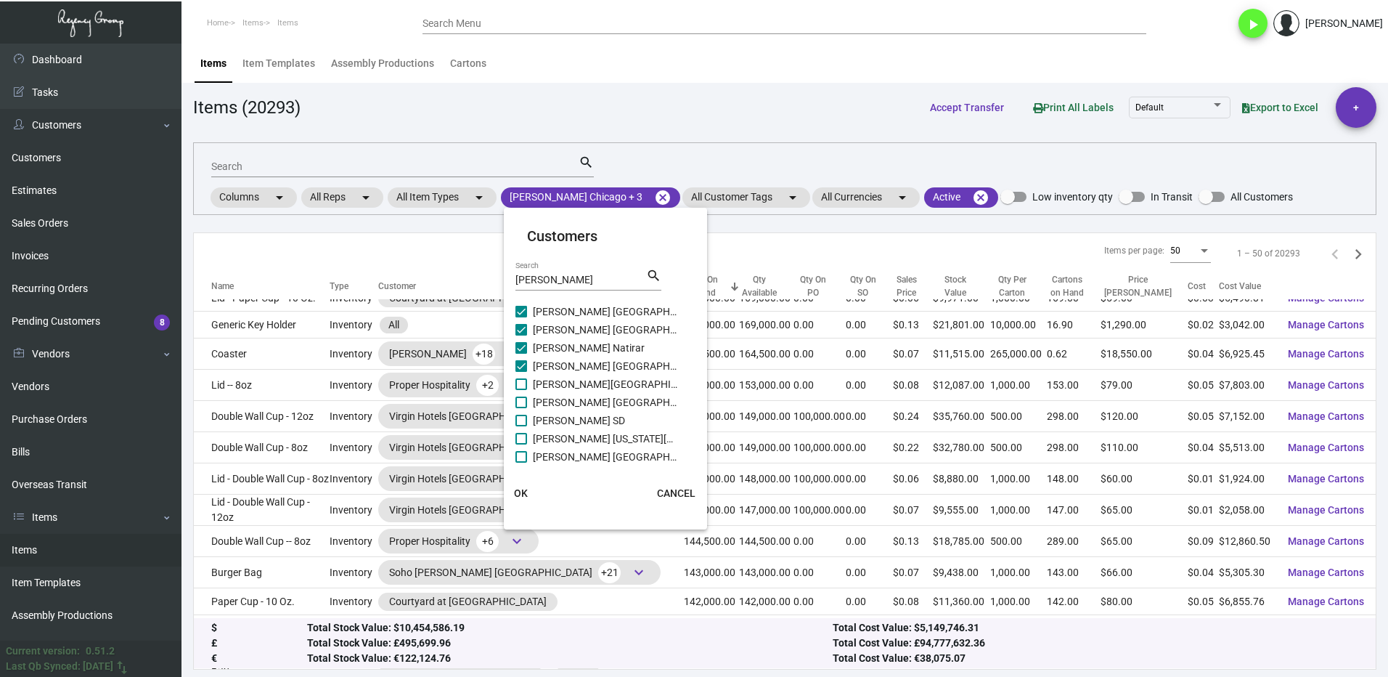
click at [521, 390] on input "[PERSON_NAME][GEOGRAPHIC_DATA]" at bounding box center [520, 390] width 1 height 1
checkbox input "true"
click at [529, 400] on label "[PERSON_NAME] [GEOGRAPHIC_DATA]" at bounding box center [596, 401] width 163 height 17
click at [521, 408] on input "[PERSON_NAME] [GEOGRAPHIC_DATA]" at bounding box center [520, 408] width 1 height 1
checkbox input "true"
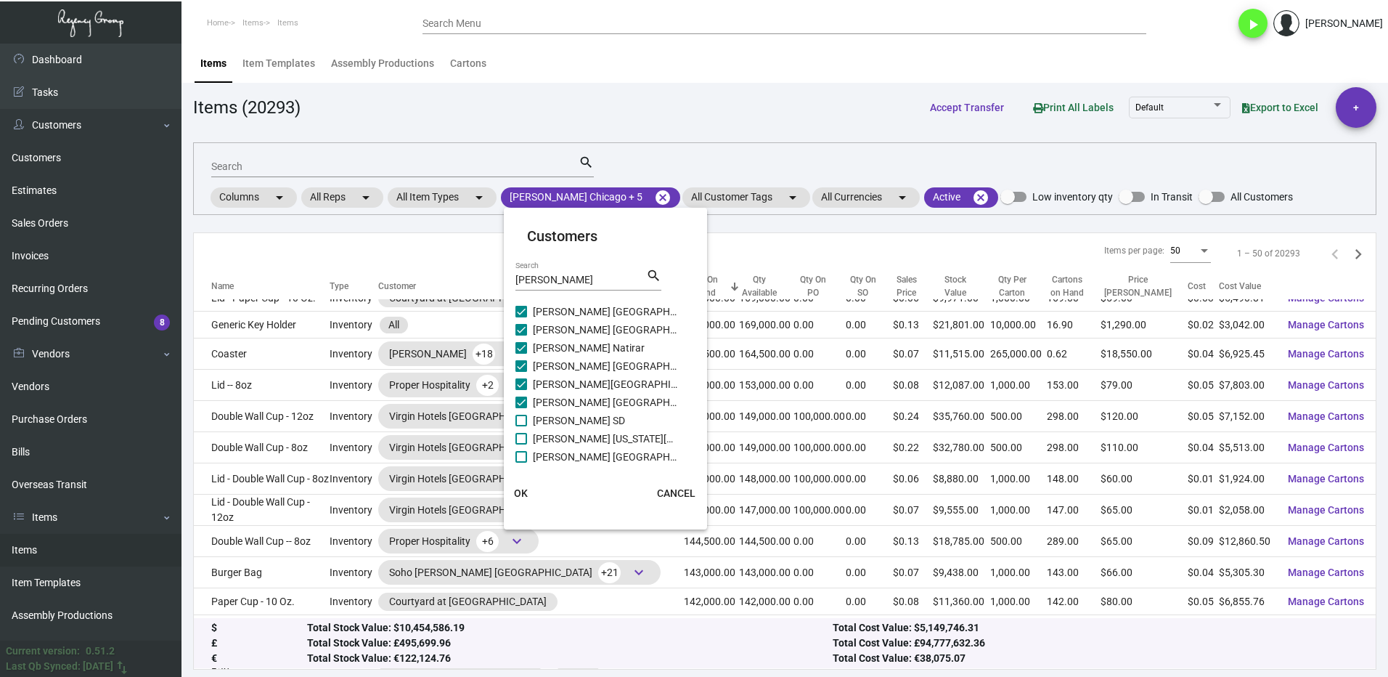
click at [523, 423] on span at bounding box center [521, 421] width 12 height 12
click at [521, 426] on input "[PERSON_NAME] SD" at bounding box center [520, 426] width 1 height 1
checkbox input "true"
click at [520, 438] on span at bounding box center [521, 439] width 12 height 12
click at [520, 444] on input "[PERSON_NAME] [US_STATE][GEOGRAPHIC_DATA]" at bounding box center [520, 444] width 1 height 1
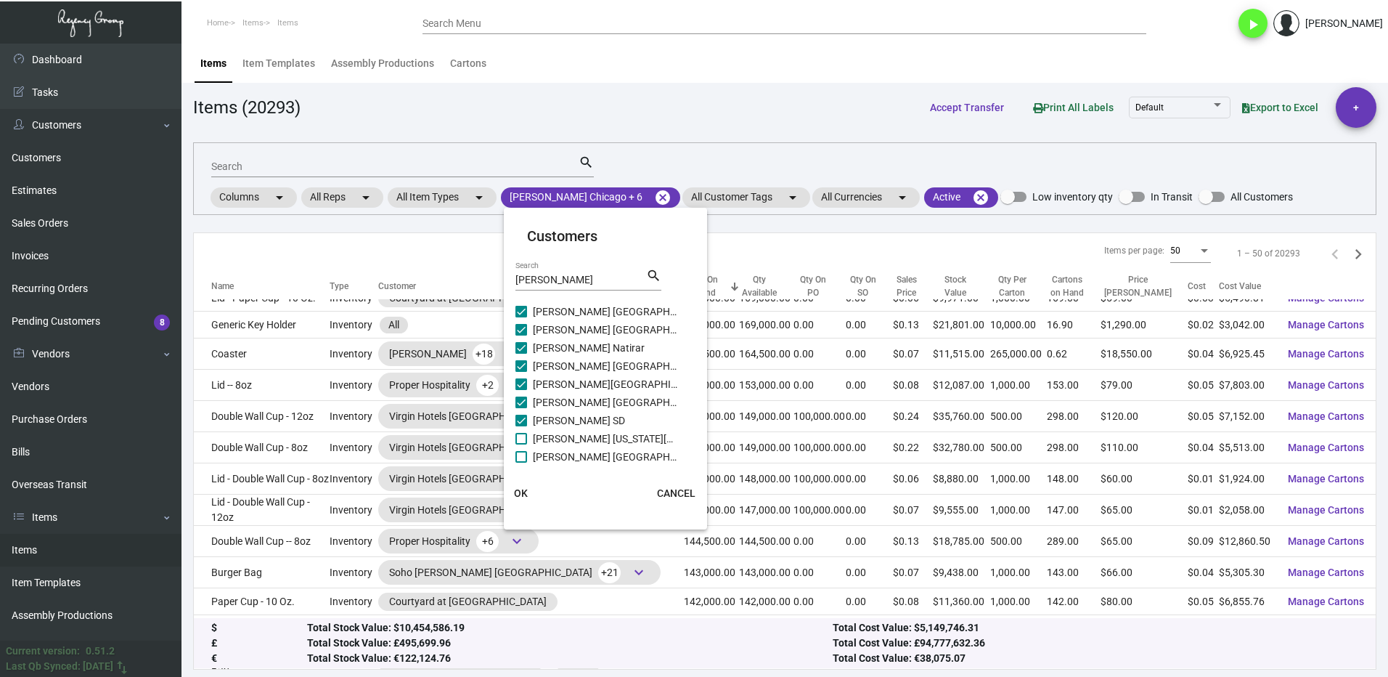
checkbox input "true"
click at [521, 453] on span at bounding box center [521, 457] width 12 height 12
click at [521, 462] on input "[PERSON_NAME] [GEOGRAPHIC_DATA]" at bounding box center [520, 462] width 1 height 1
checkbox input "true"
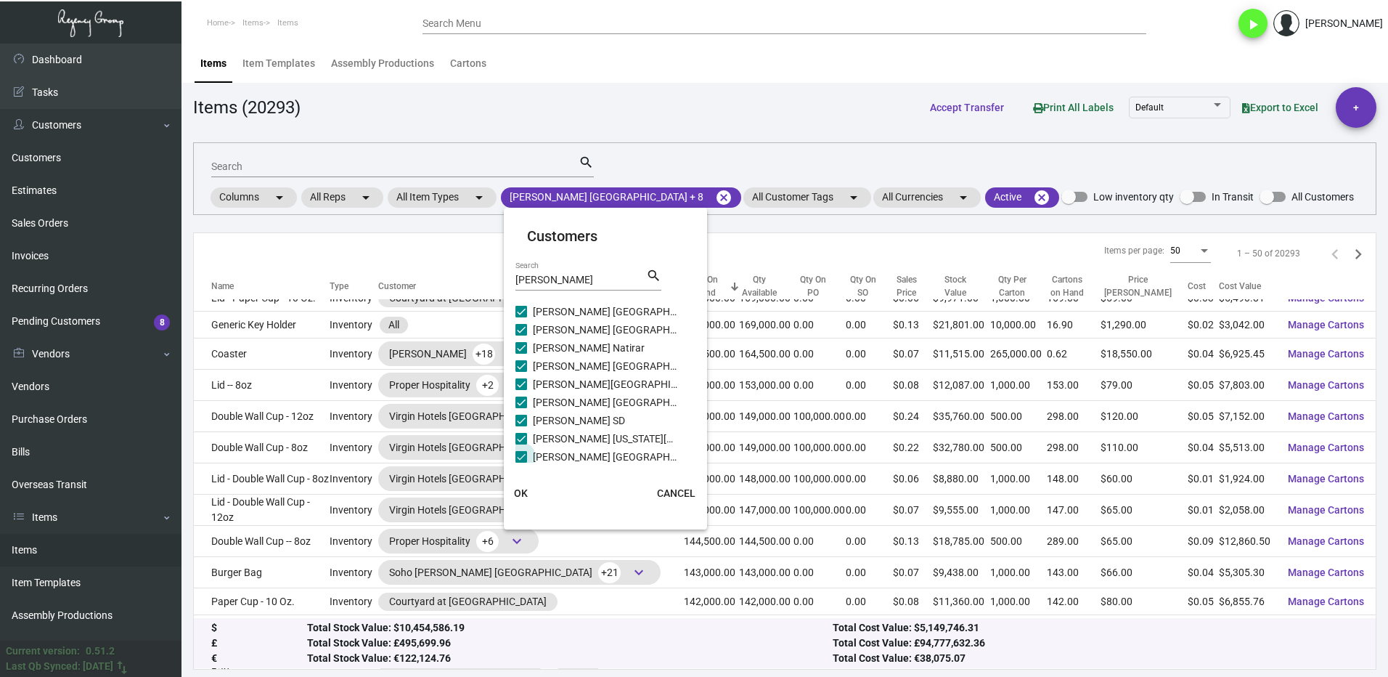
scroll to position [22, 0]
click at [520, 492] on span "OK" at bounding box center [521, 493] width 14 height 12
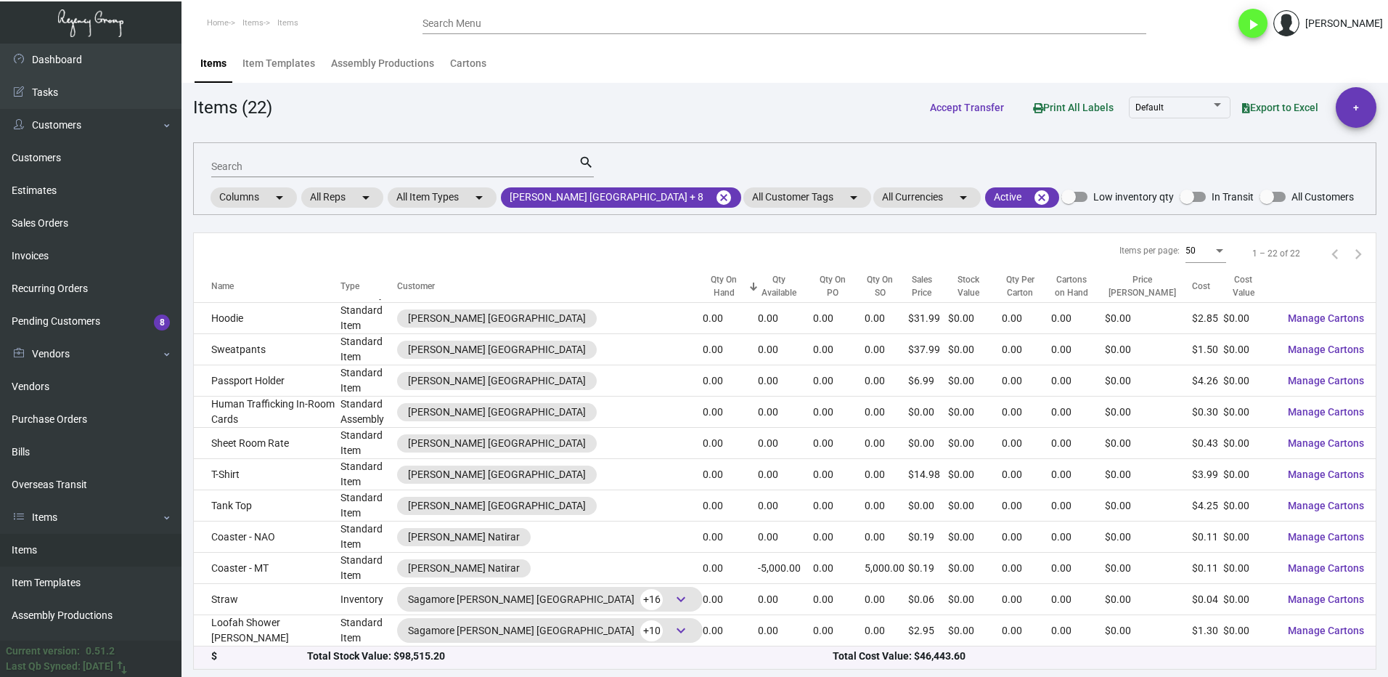
scroll to position [293, 0]
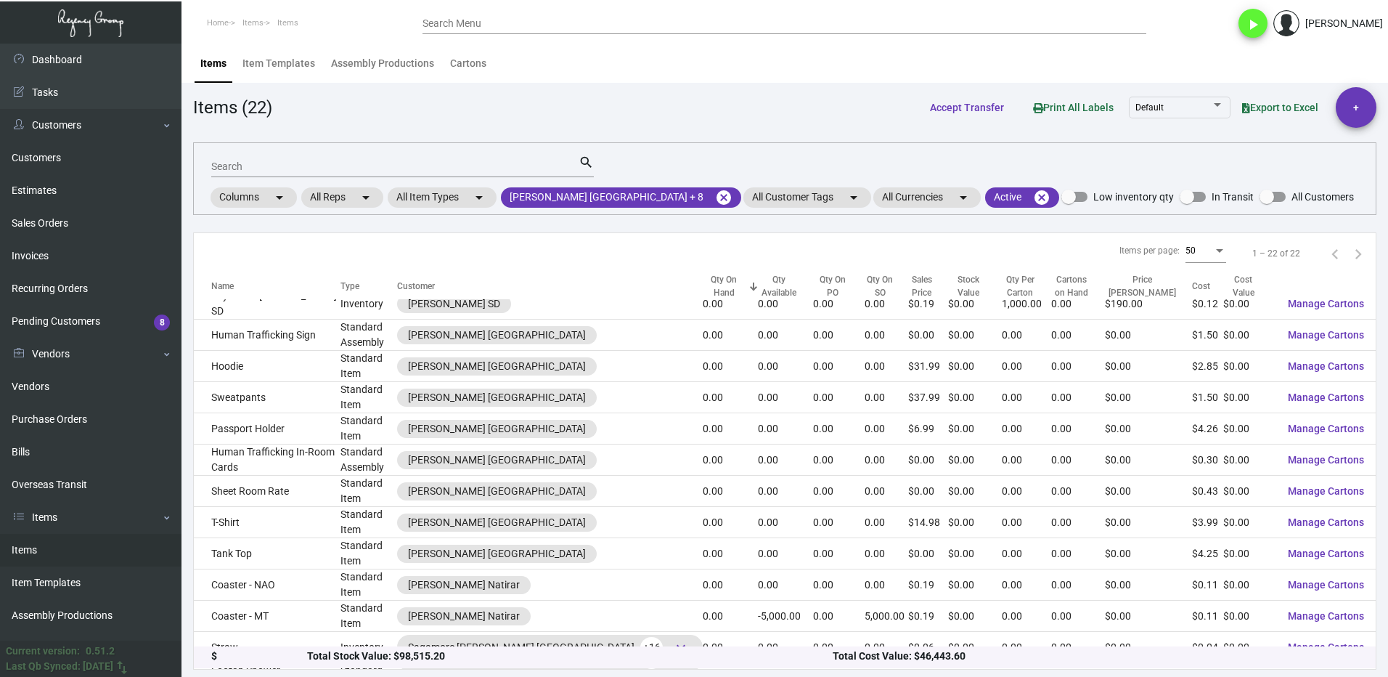
click at [264, 164] on input "Search" at bounding box center [394, 167] width 367 height 12
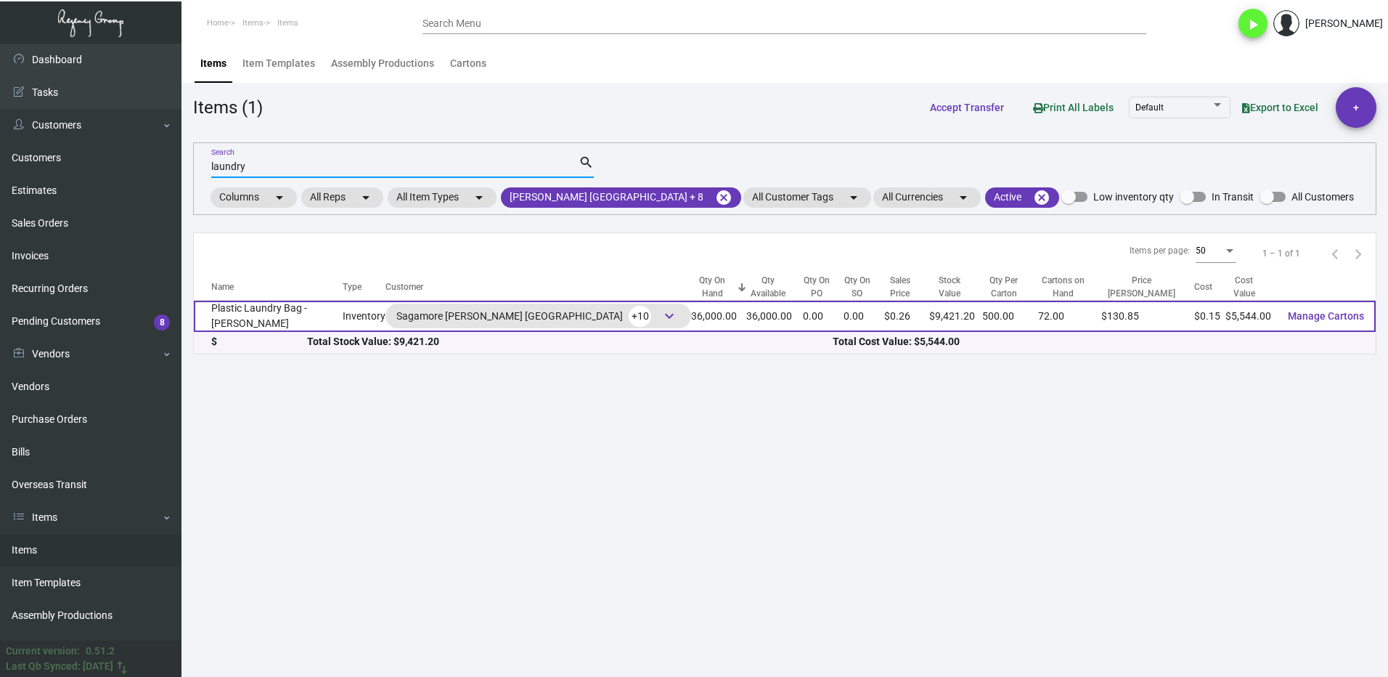
type input "laundry"
click at [283, 314] on td "Plastic Laundry Bag - [PERSON_NAME]" at bounding box center [268, 316] width 149 height 31
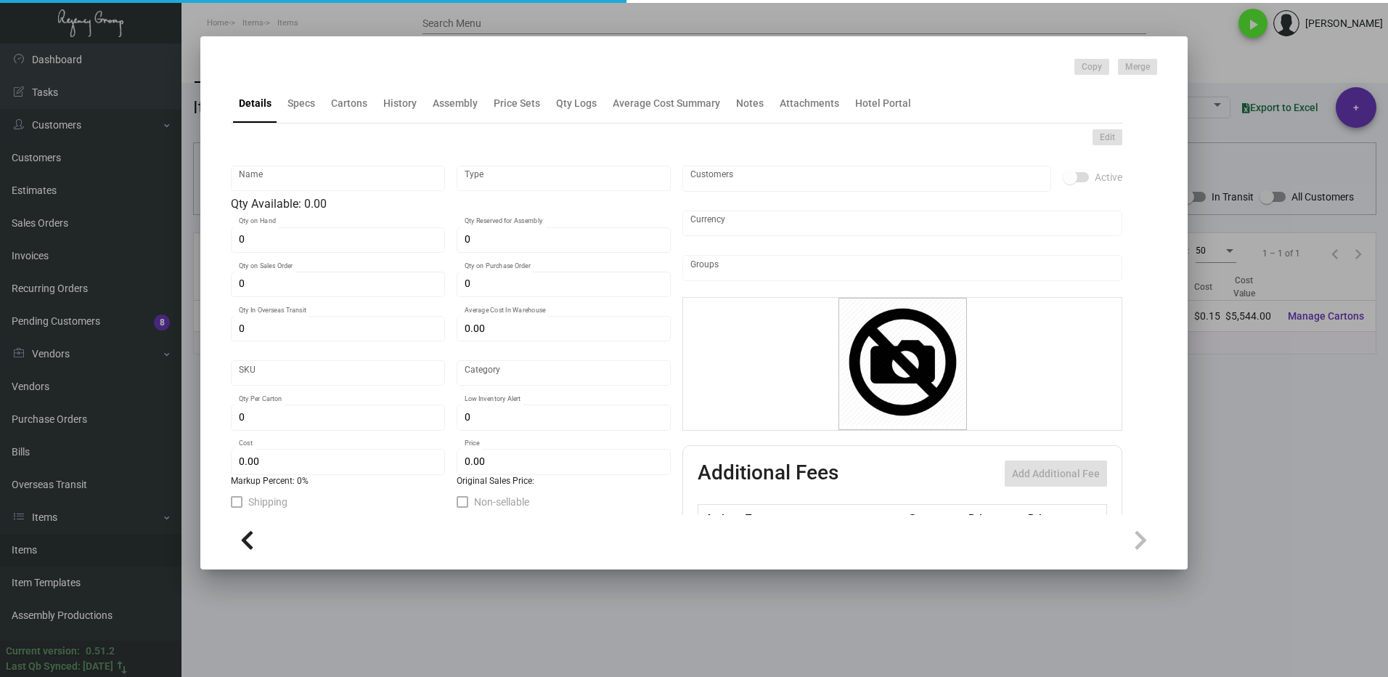
type input "Plastic Laundry Bag - [PERSON_NAME]"
type input "Inventory"
type input "36,000"
type input "$ 6.468"
type input "Inventory"
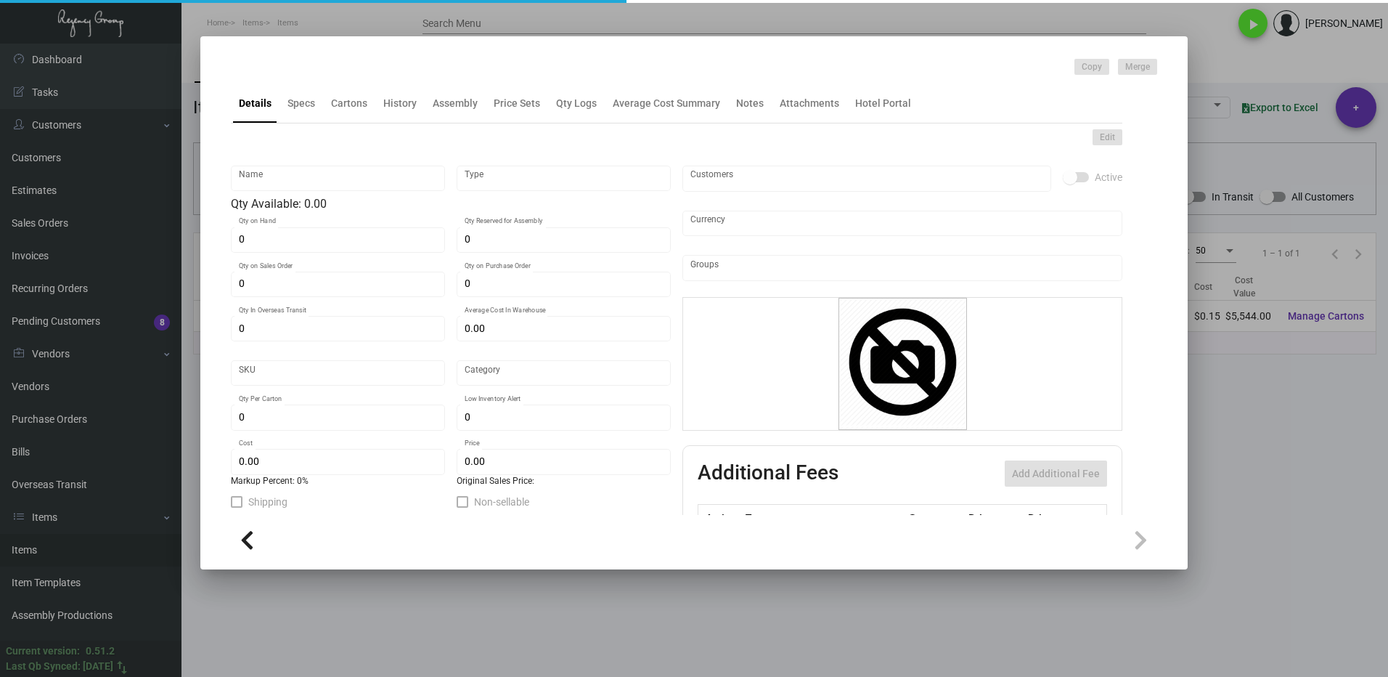
type input "500"
type input "$ 0.154"
type input "$ 0.2617"
checkbox input "true"
type input "United States Dollar $"
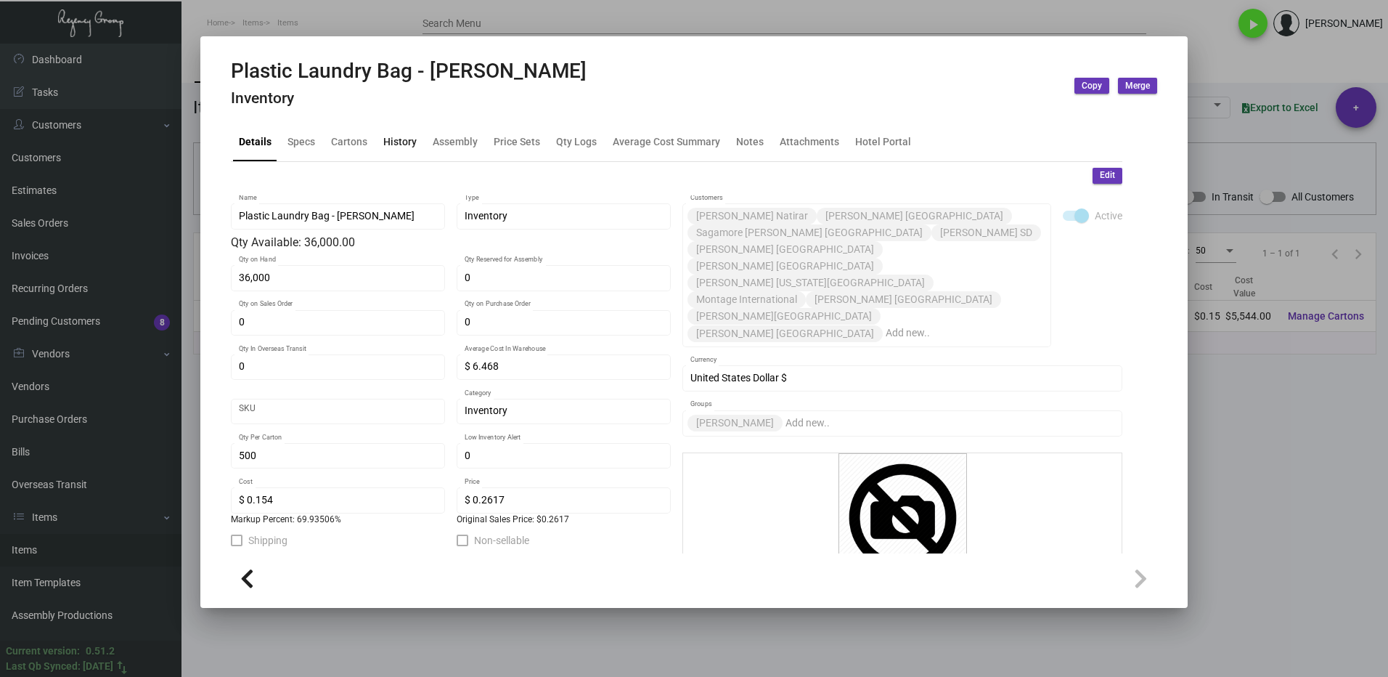
click at [398, 142] on div "History" at bounding box center [399, 141] width 33 height 15
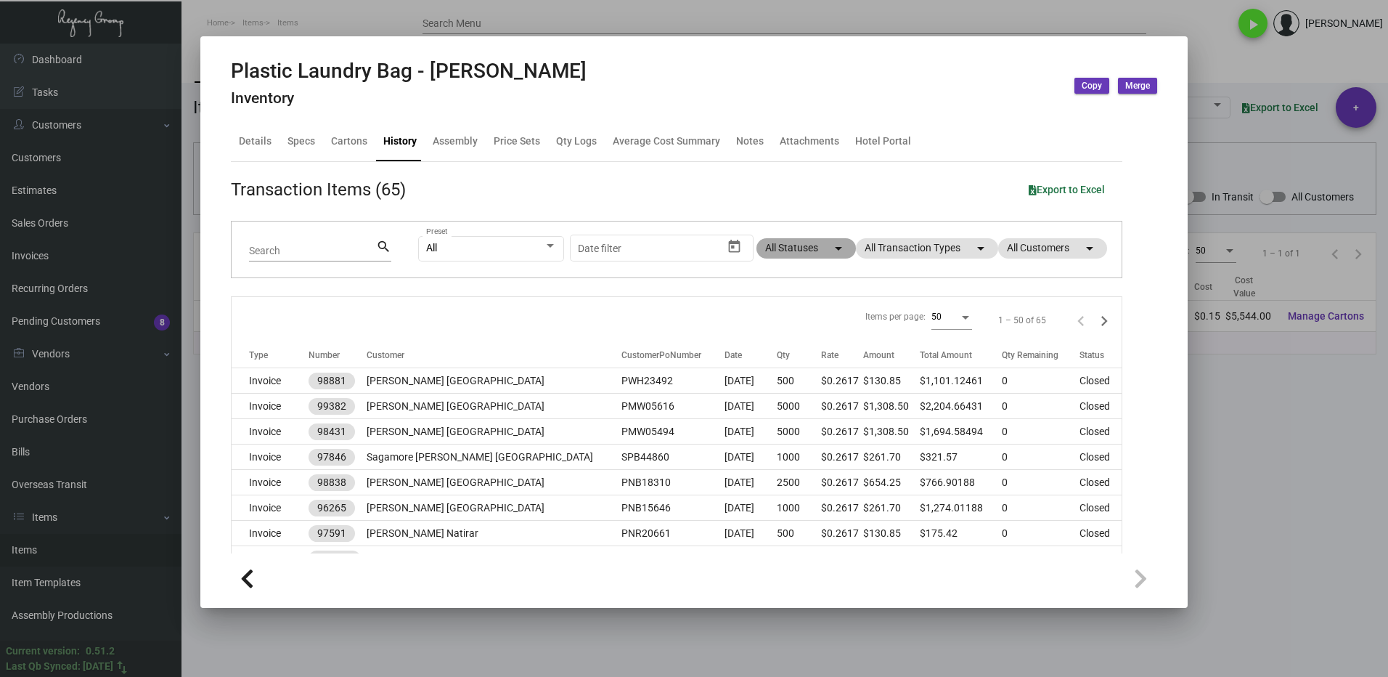
click at [765, 238] on mat-chip "All Statuses arrow_drop_down" at bounding box center [805, 248] width 99 height 20
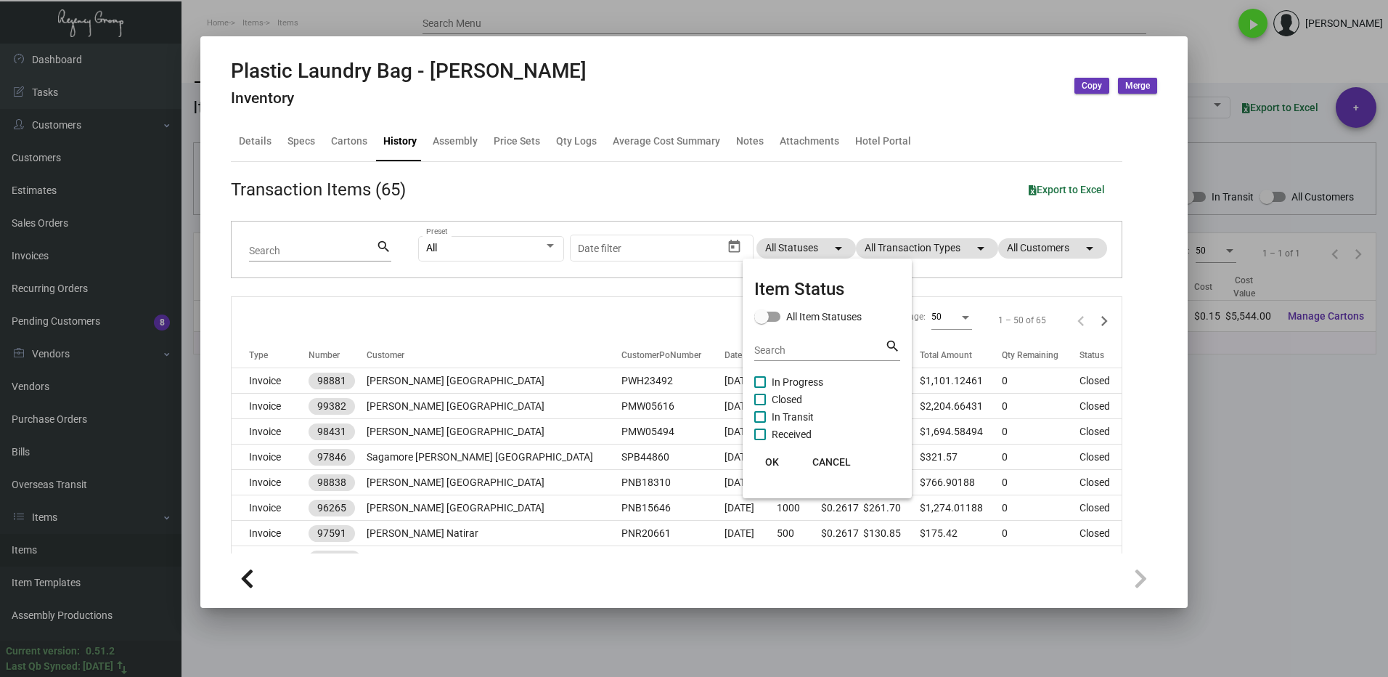
click at [772, 380] on span "In Progress" at bounding box center [798, 381] width 52 height 17
click at [760, 388] on input "In Progress" at bounding box center [759, 388] width 1 height 1
checkbox input "true"
click at [772, 393] on span "Closed" at bounding box center [787, 399] width 30 height 17
click at [760, 405] on input "Closed" at bounding box center [759, 405] width 1 height 1
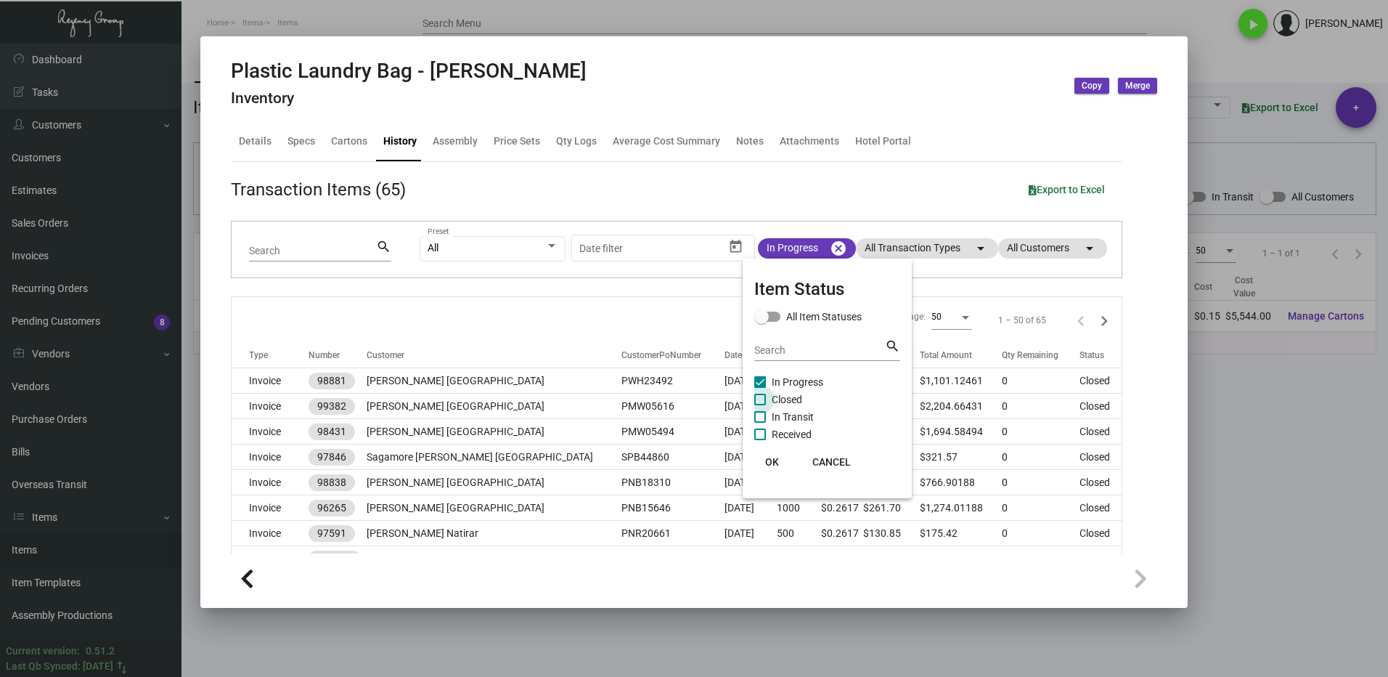
checkbox input "true"
click at [769, 465] on span "OK" at bounding box center [772, 462] width 14 height 12
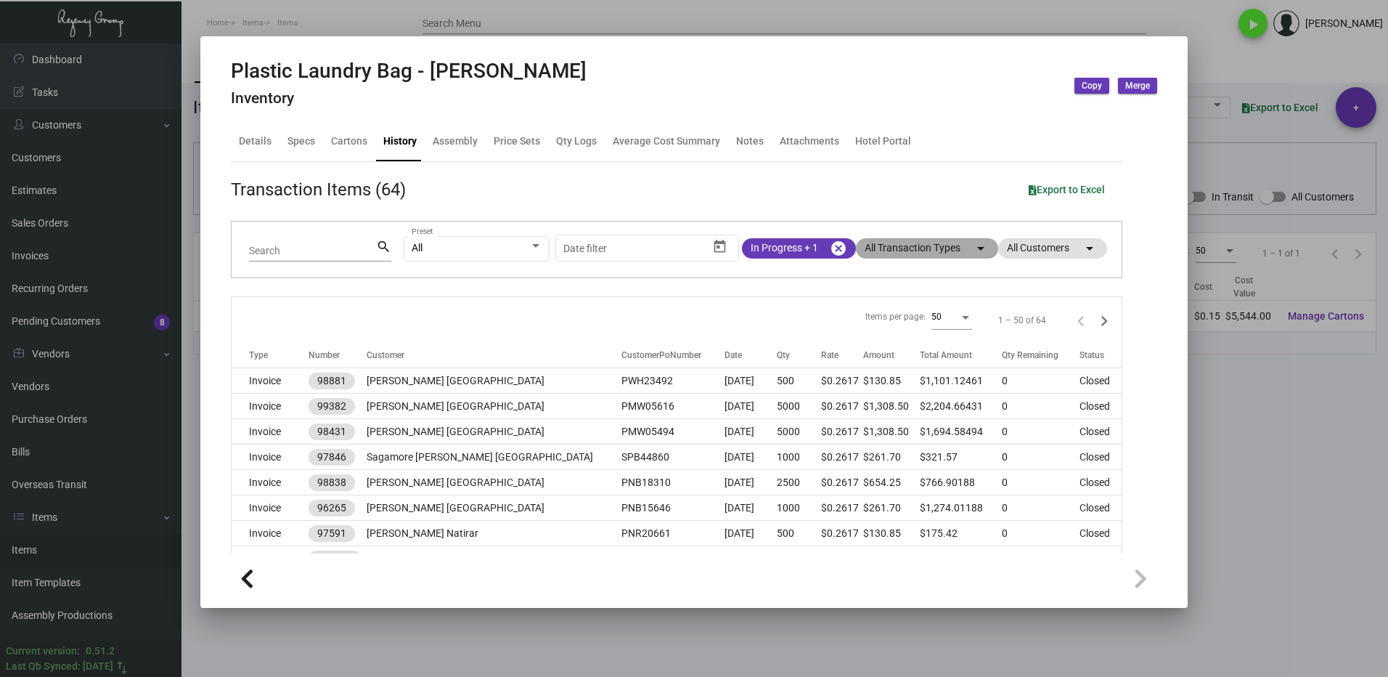
click at [880, 243] on mat-chip "All Transaction Types arrow_drop_down" at bounding box center [927, 248] width 142 height 20
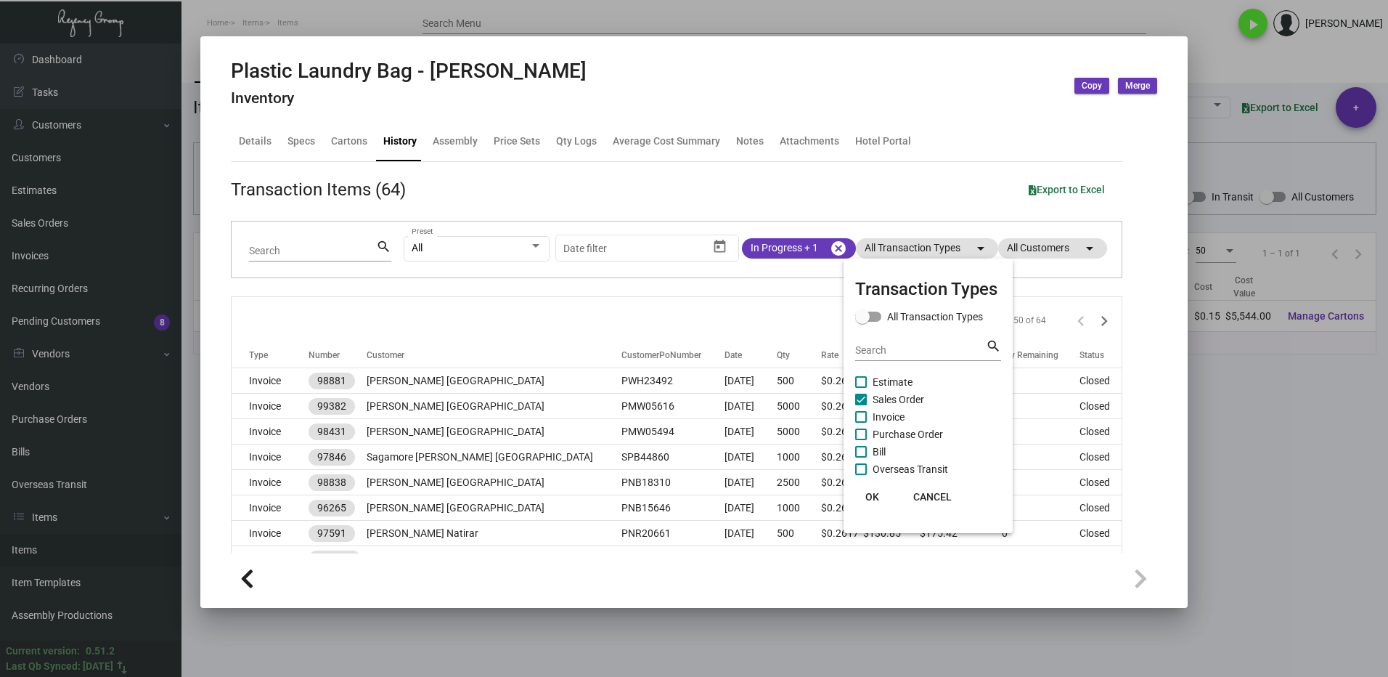
click at [863, 399] on span at bounding box center [861, 399] width 12 height 12
click at [861, 405] on input "Sales Order" at bounding box center [860, 405] width 1 height 1
checkbox input "false"
click at [862, 436] on span at bounding box center [861, 434] width 12 height 12
click at [861, 440] on input "Purchase Order" at bounding box center [860, 440] width 1 height 1
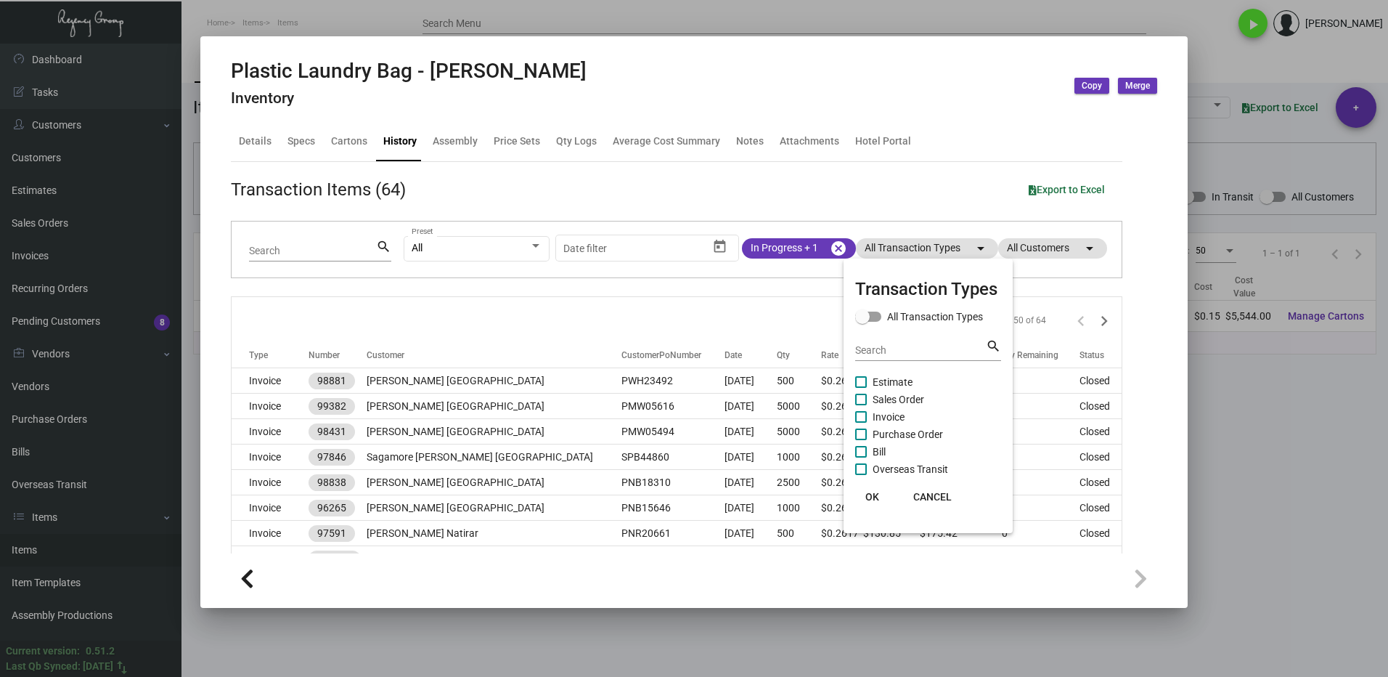
checkbox input "true"
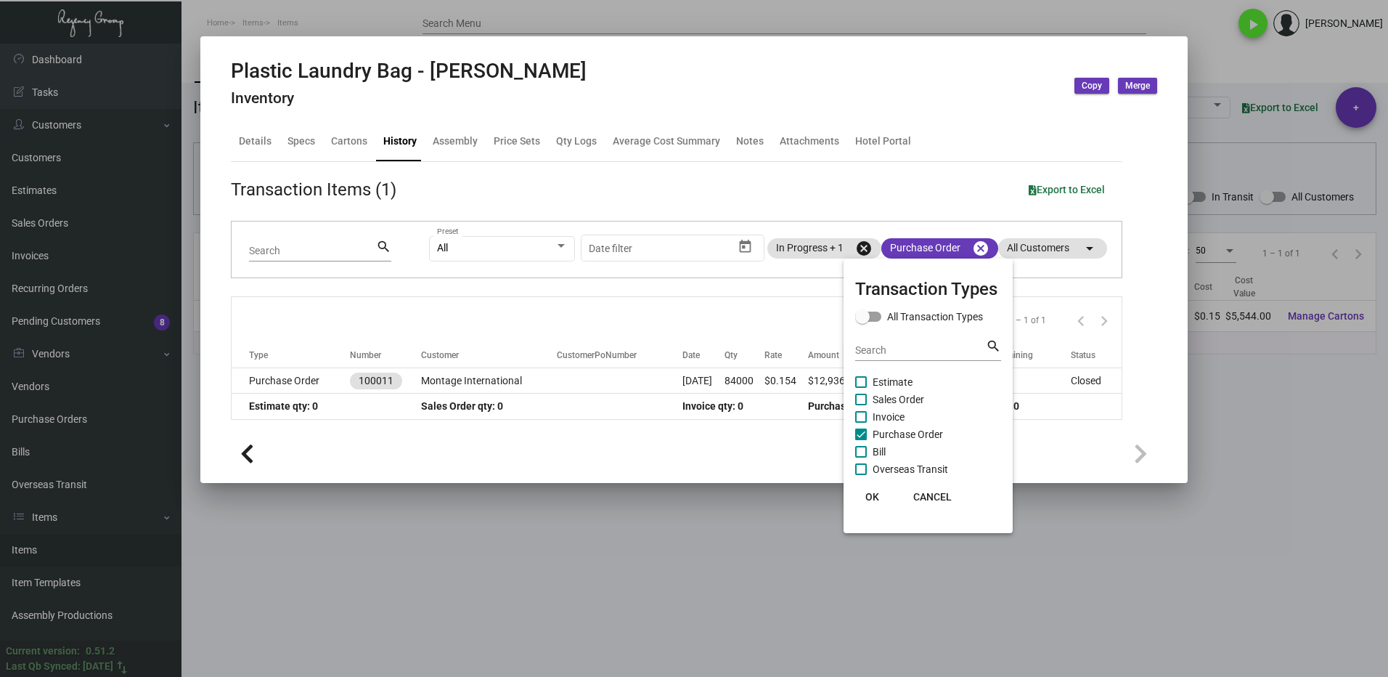
click at [870, 493] on span "OK" at bounding box center [872, 497] width 14 height 12
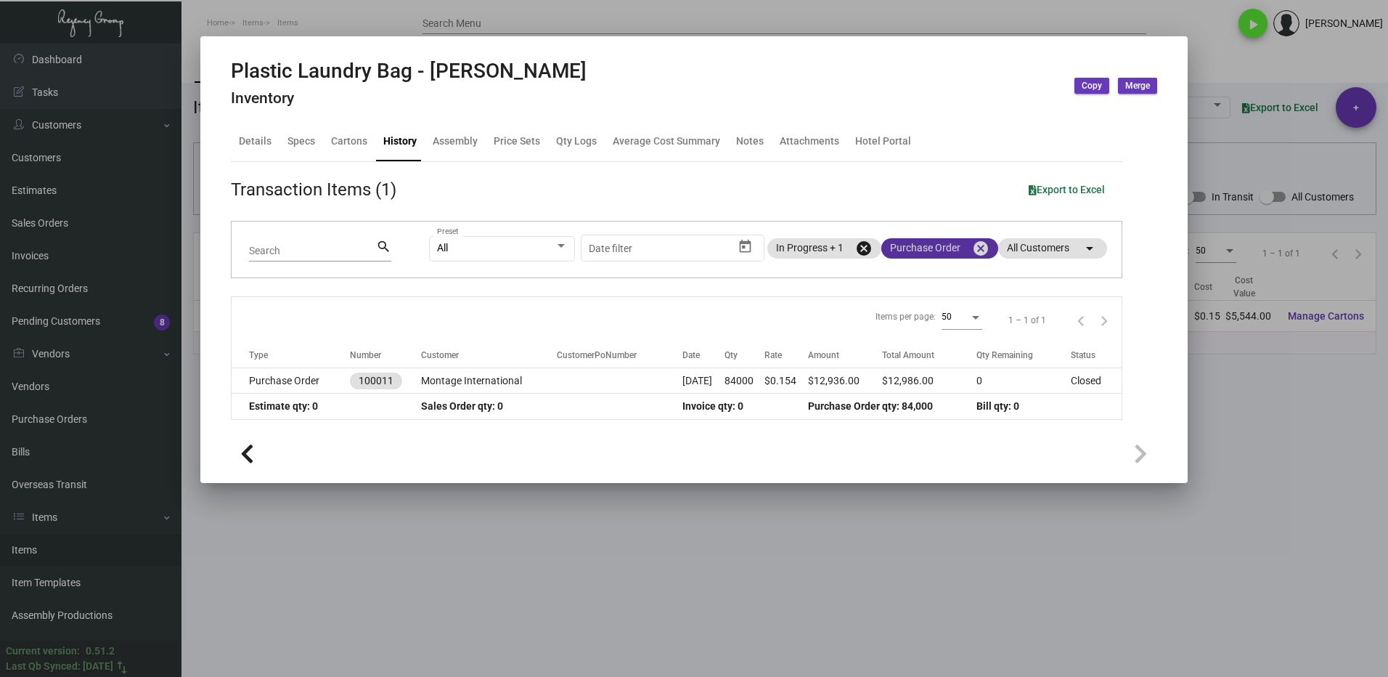
click at [921, 247] on mat-chip "Purchase Order cancel" at bounding box center [939, 248] width 117 height 20
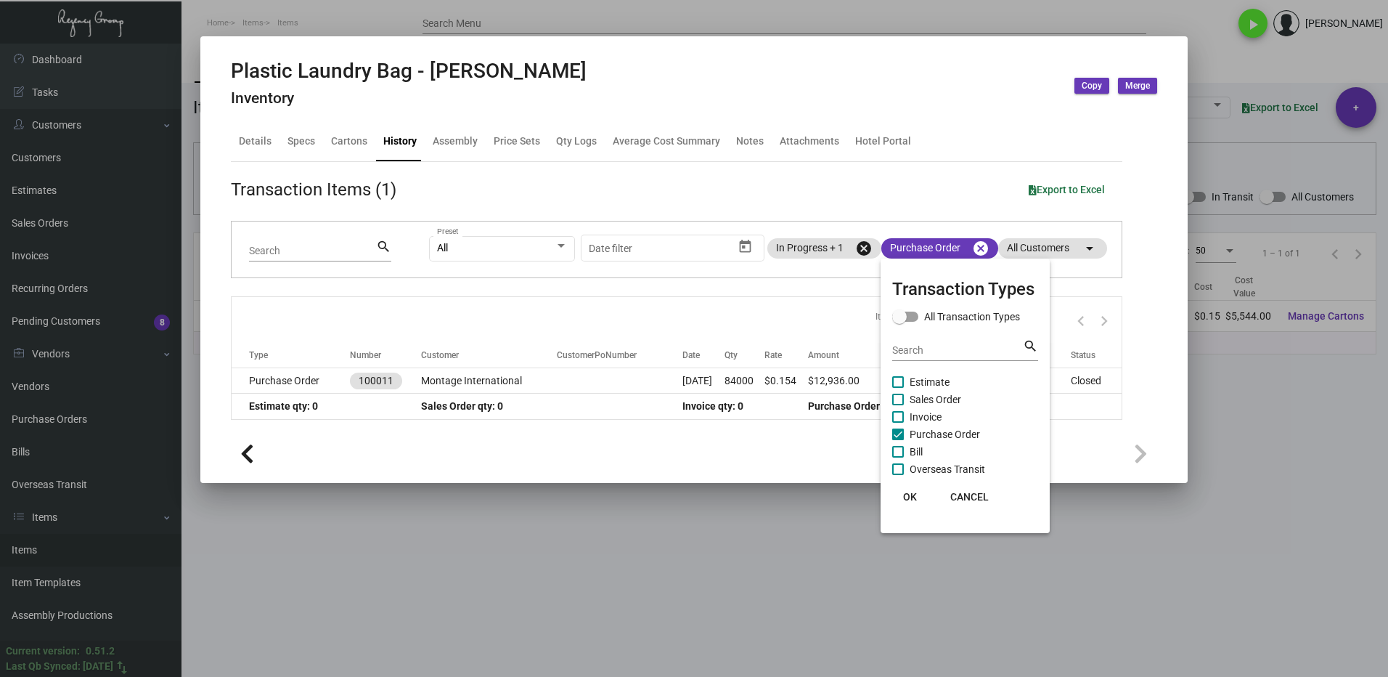
click at [899, 399] on span at bounding box center [898, 399] width 12 height 12
click at [898, 405] on input "Sales Order" at bounding box center [897, 405] width 1 height 1
checkbox input "true"
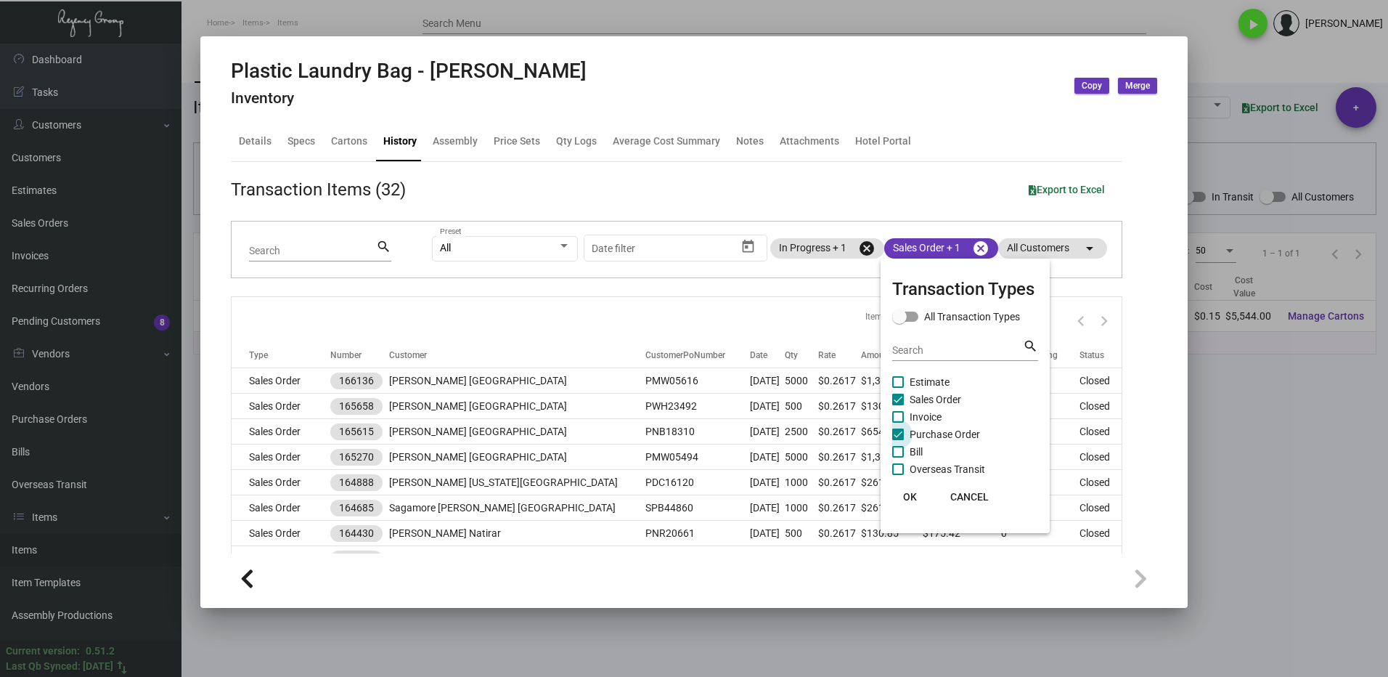
click at [904, 436] on span at bounding box center [898, 434] width 12 height 12
click at [898, 440] on input "Purchase Order" at bounding box center [897, 440] width 1 height 1
checkbox input "false"
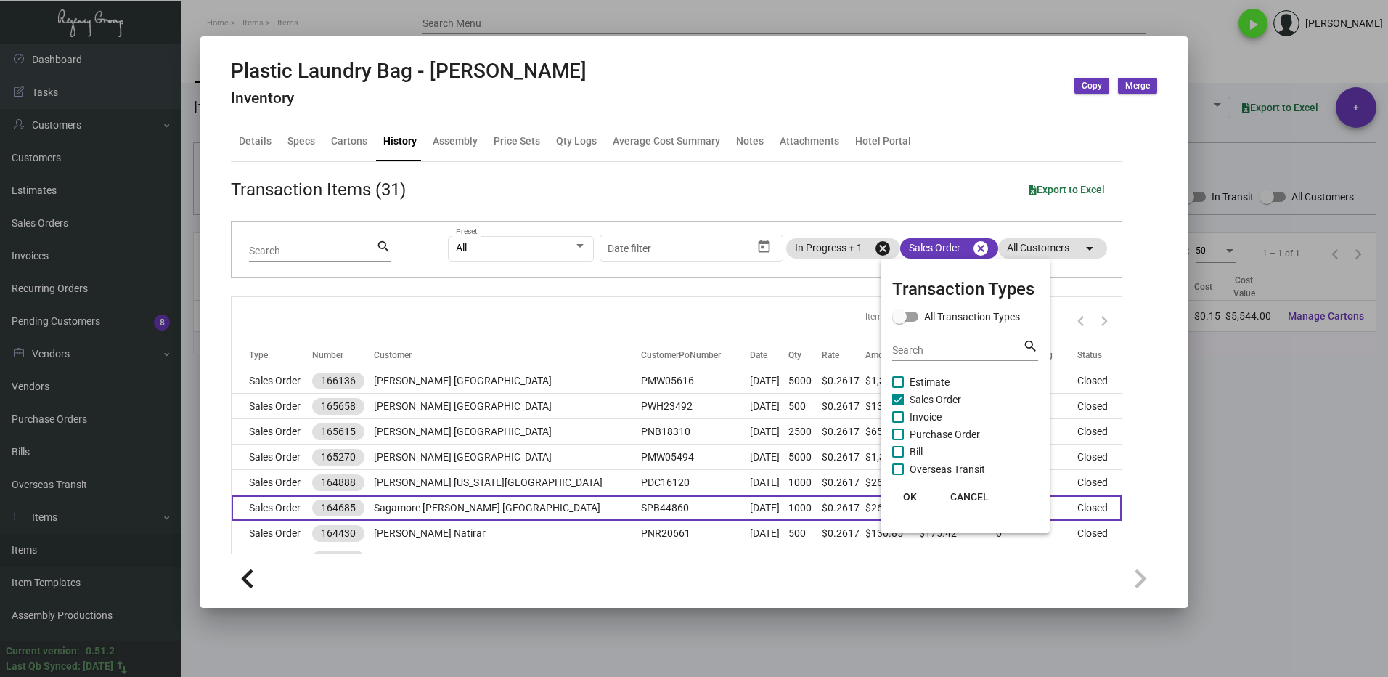
click at [907, 498] on span "OK" at bounding box center [910, 497] width 14 height 12
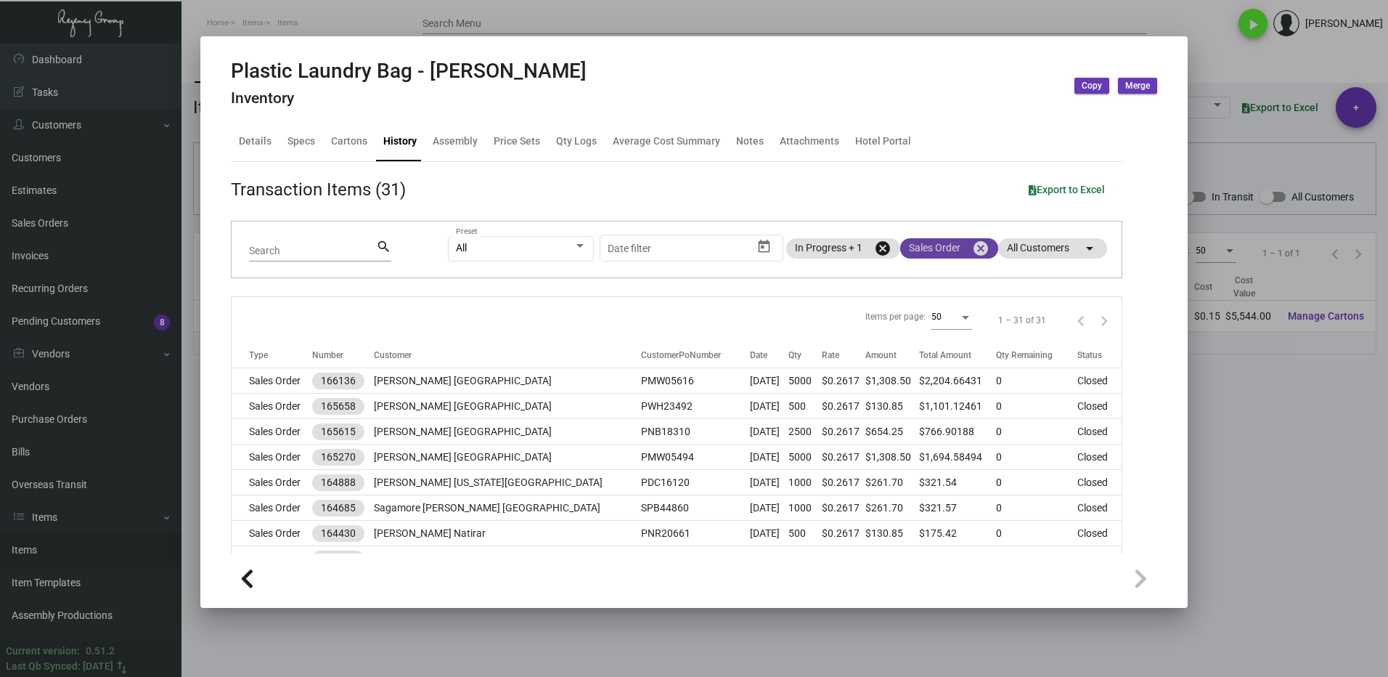
click at [944, 243] on mat-chip "Sales Order cancel" at bounding box center [949, 248] width 98 height 20
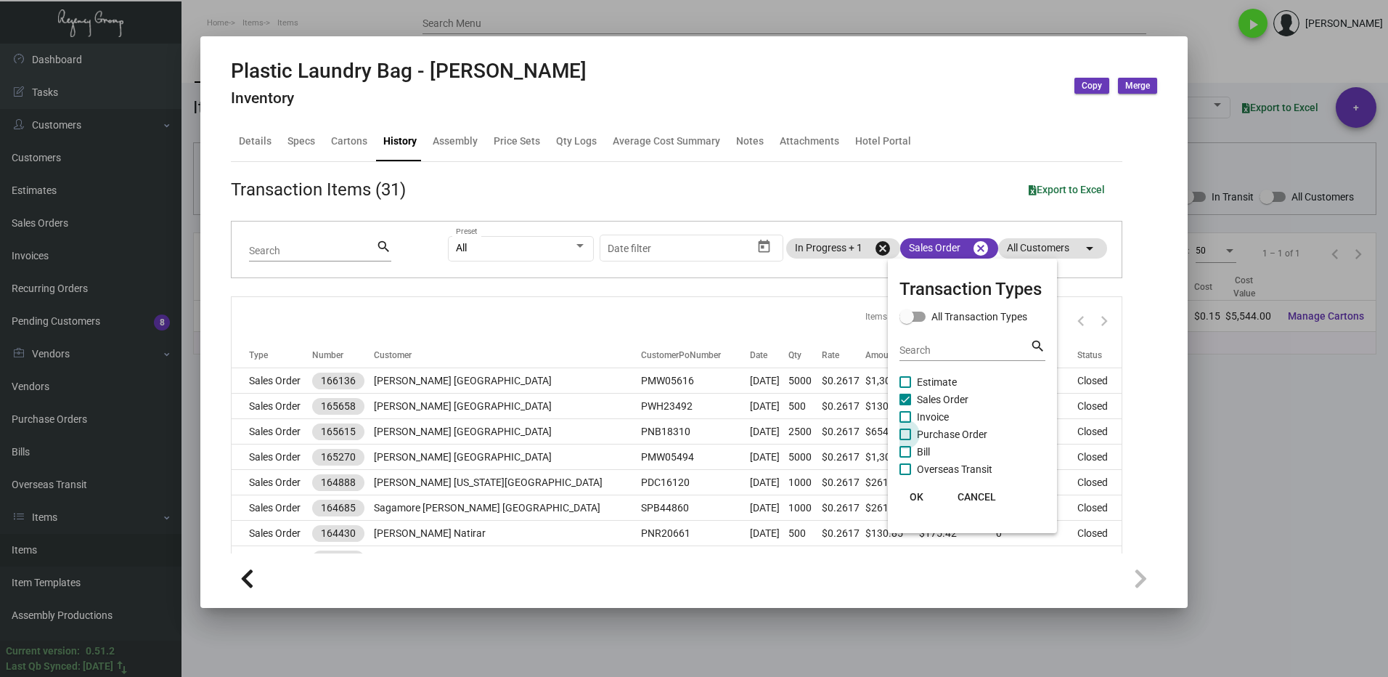
click at [910, 433] on span at bounding box center [905, 434] width 12 height 12
click at [905, 440] on input "Purchase Order" at bounding box center [905, 440] width 1 height 1
checkbox input "true"
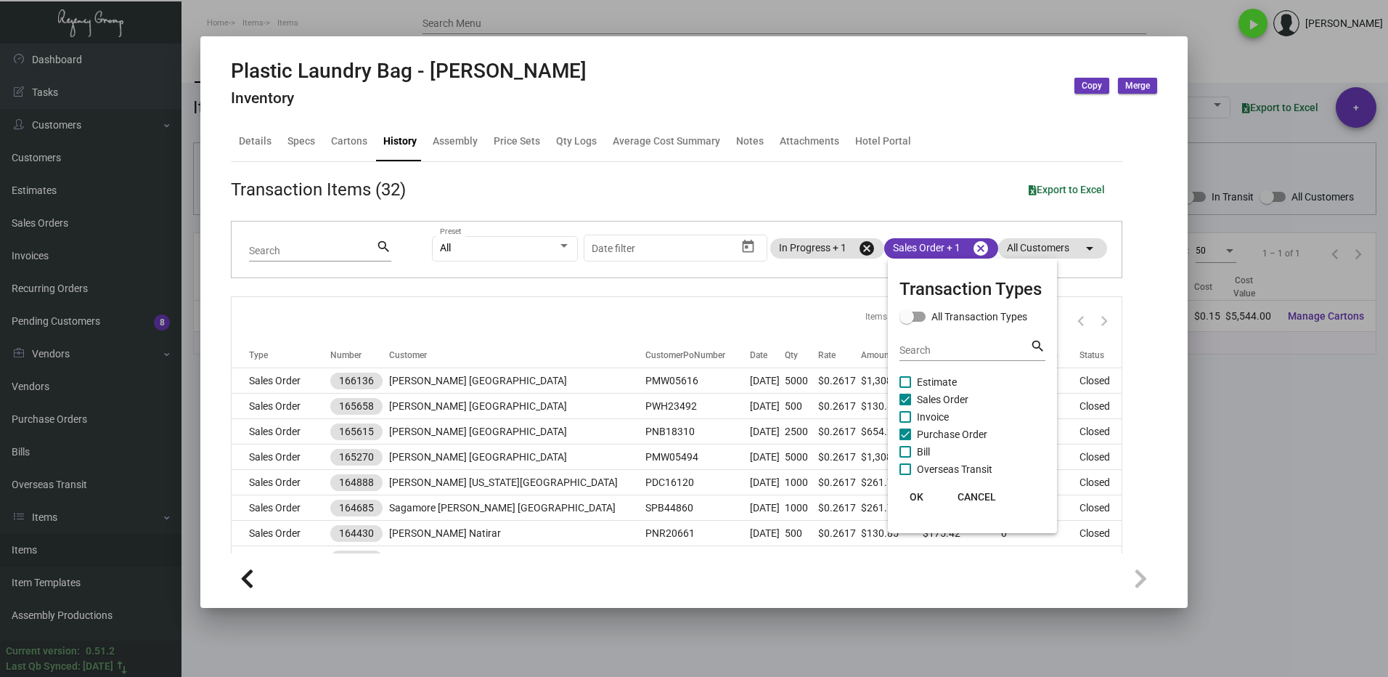
click at [907, 399] on span at bounding box center [905, 399] width 12 height 12
click at [905, 405] on input "Sales Order" at bounding box center [905, 405] width 1 height 1
checkbox input "false"
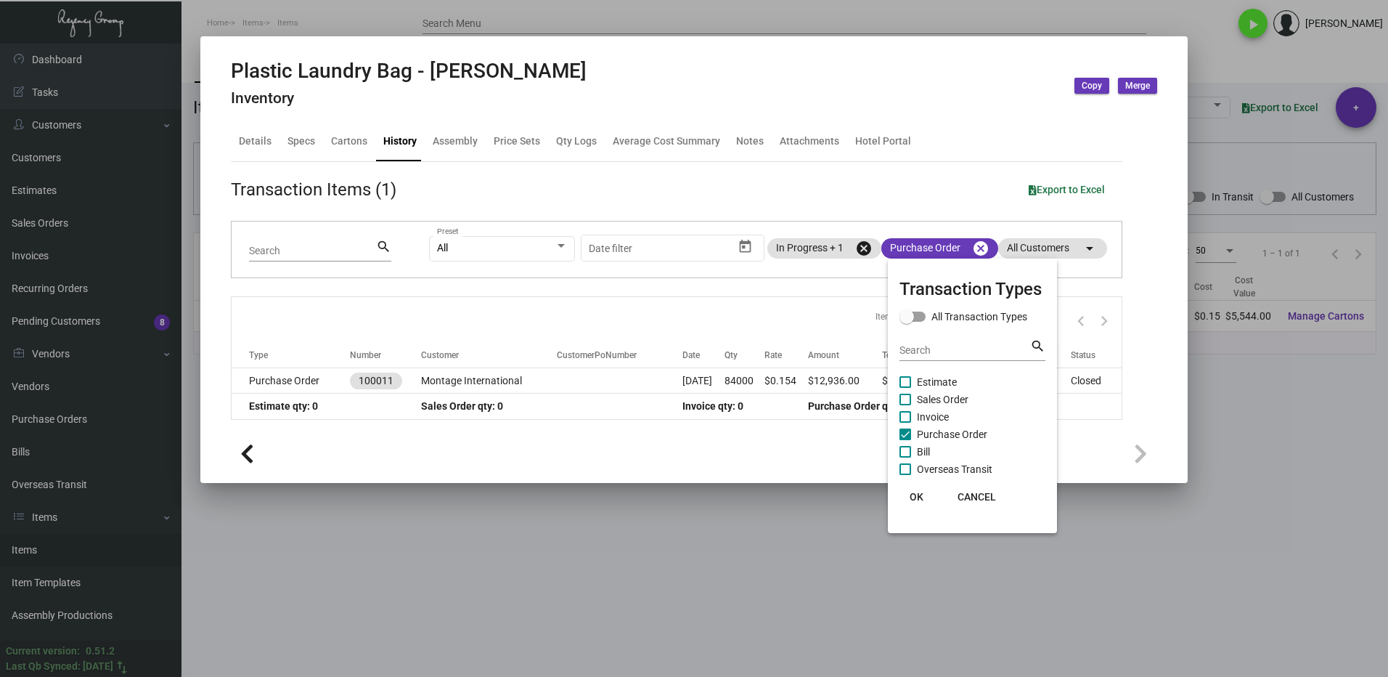
click at [924, 497] on button "OK" at bounding box center [917, 496] width 46 height 26
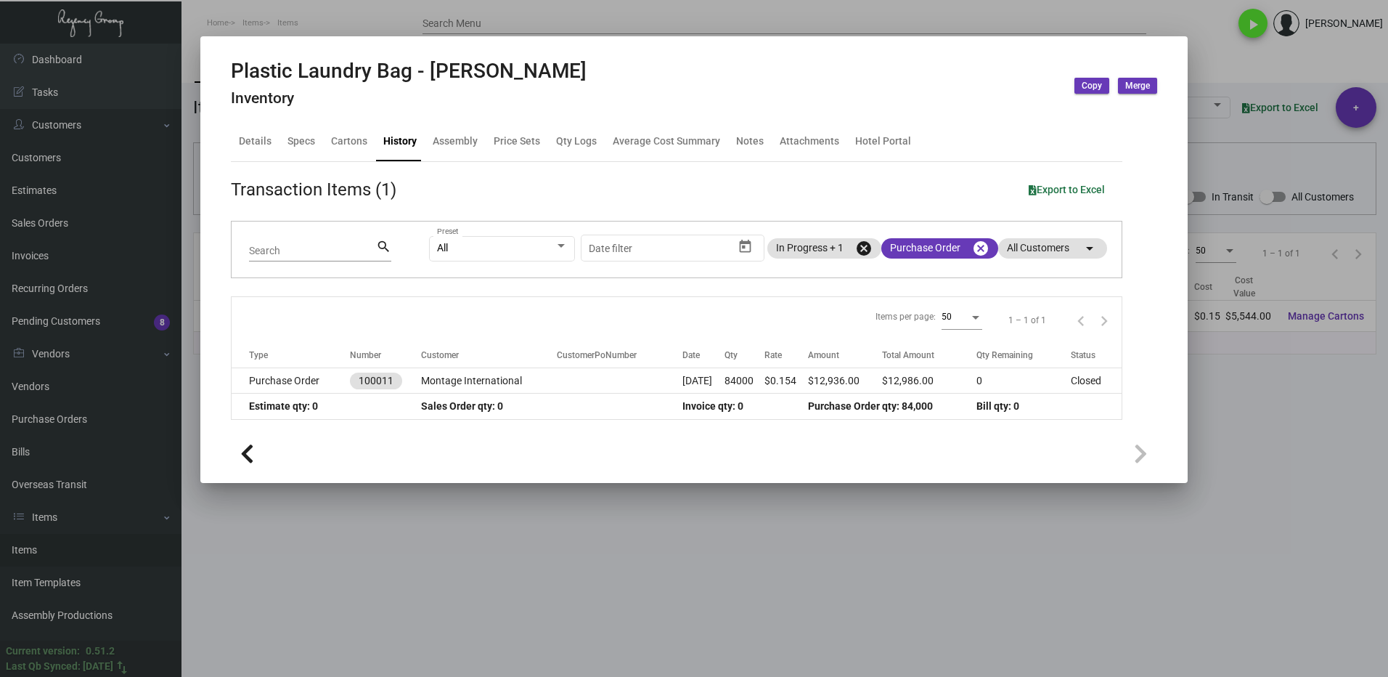
click at [1201, 491] on div at bounding box center [694, 338] width 1388 height 677
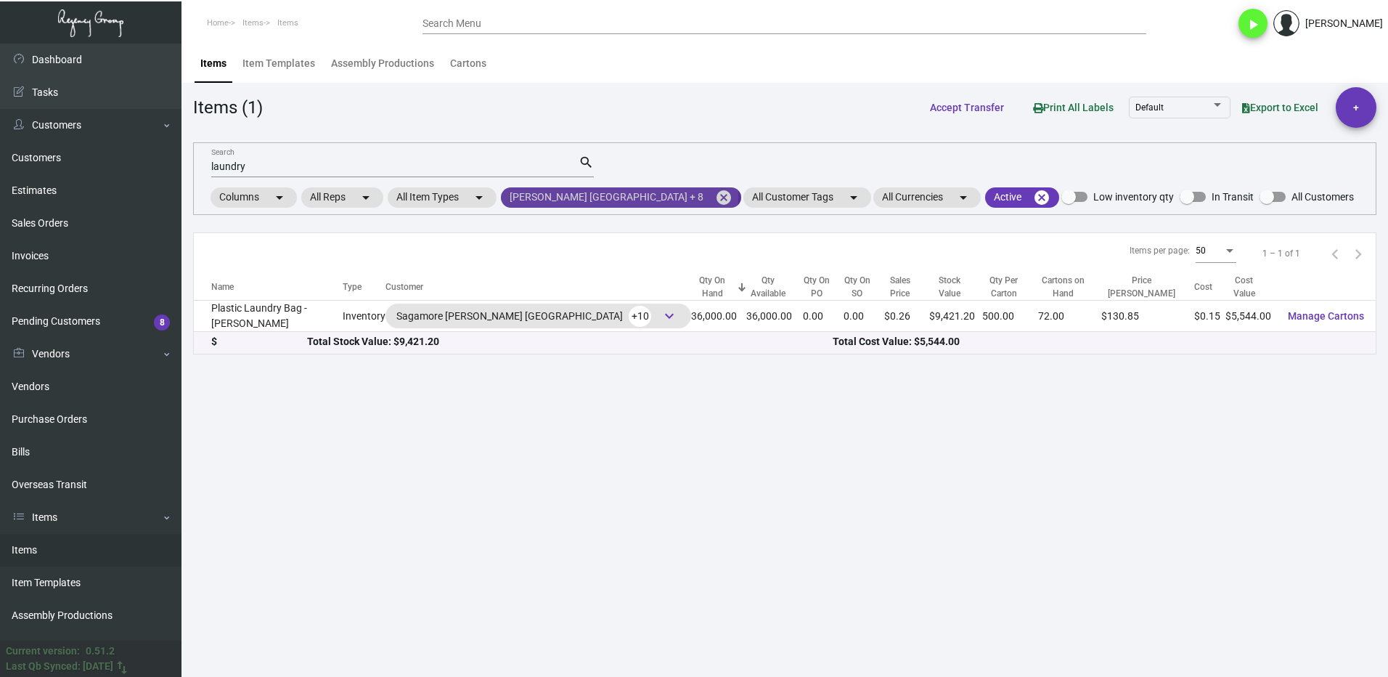
drag, startPoint x: 622, startPoint y: 196, endPoint x: 569, endPoint y: 199, distance: 53.1
click at [715, 195] on mat-icon "cancel" at bounding box center [723, 197] width 17 height 17
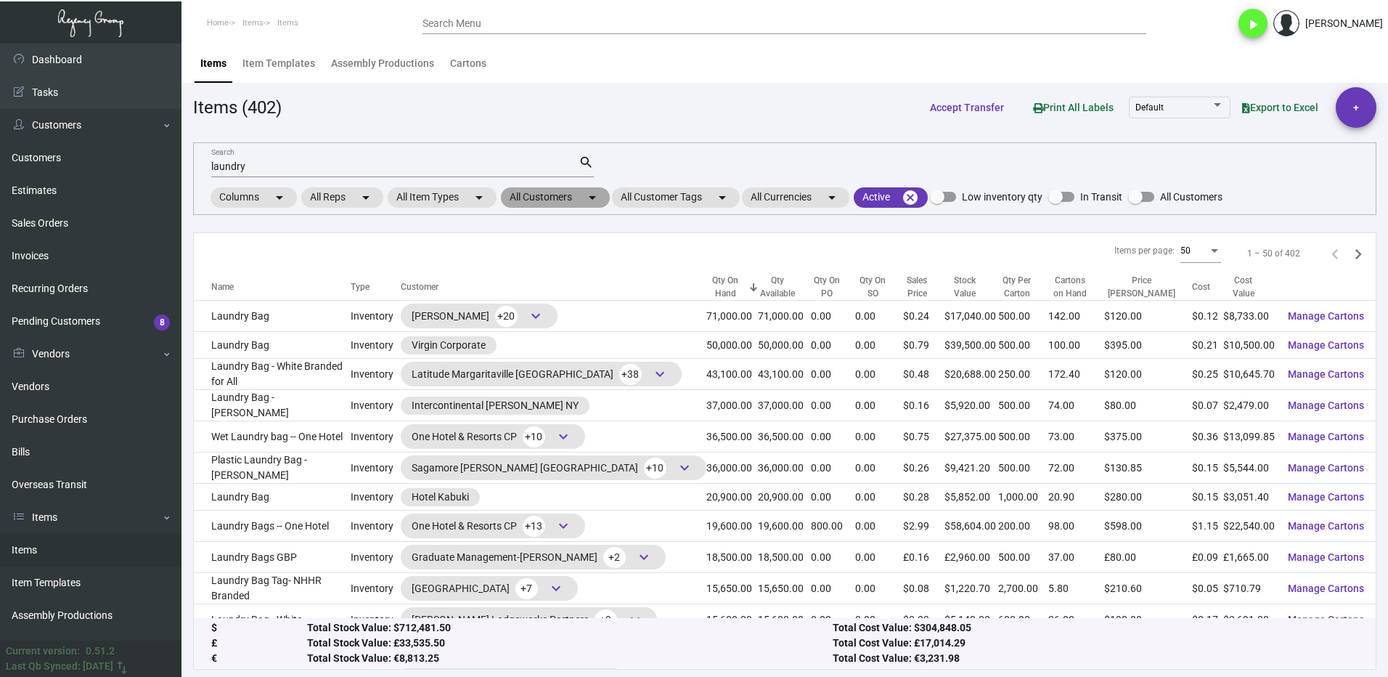
click at [569, 199] on mat-chip "All Customers arrow_drop_down" at bounding box center [555, 197] width 109 height 20
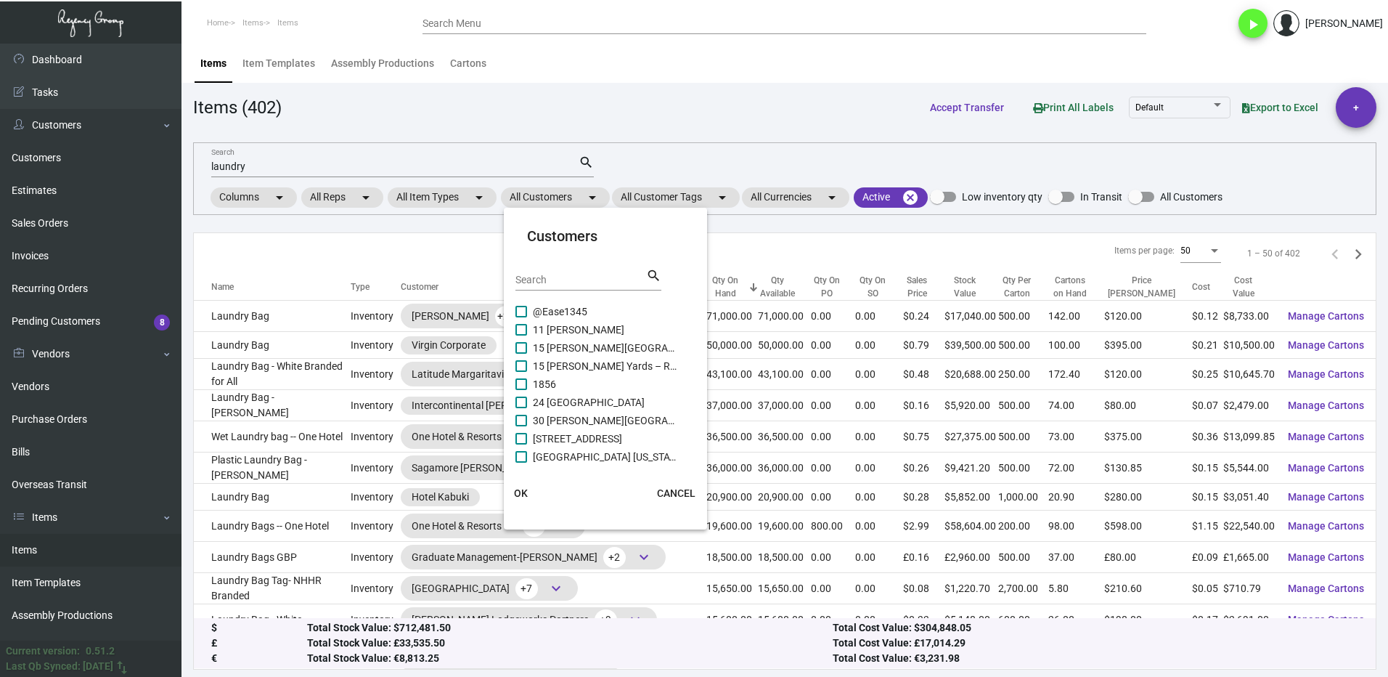
click at [569, 287] on div "Search" at bounding box center [580, 279] width 131 height 23
type input "aman"
click at [532, 361] on label "AMAN [US_STATE]" at bounding box center [596, 365] width 163 height 17
click at [521, 372] on input "AMAN [US_STATE]" at bounding box center [520, 372] width 1 height 1
checkbox input "true"
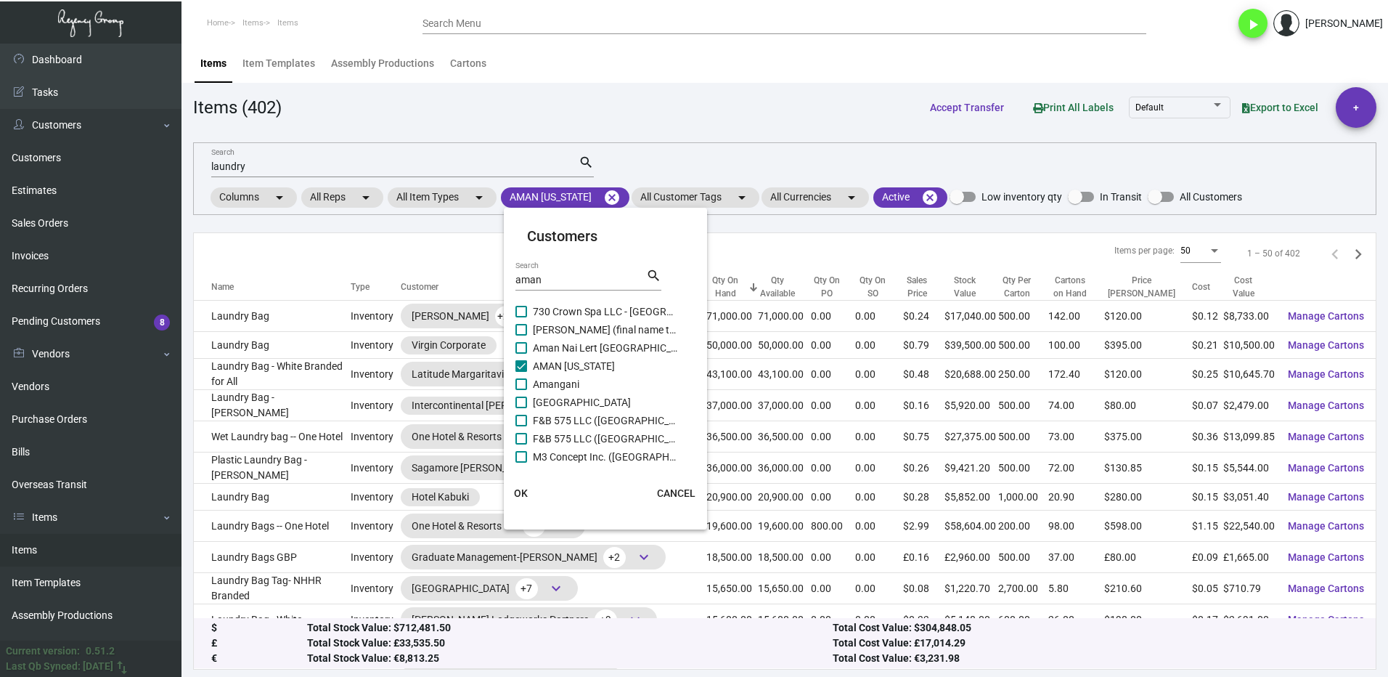
click at [525, 501] on button "OK" at bounding box center [521, 493] width 46 height 26
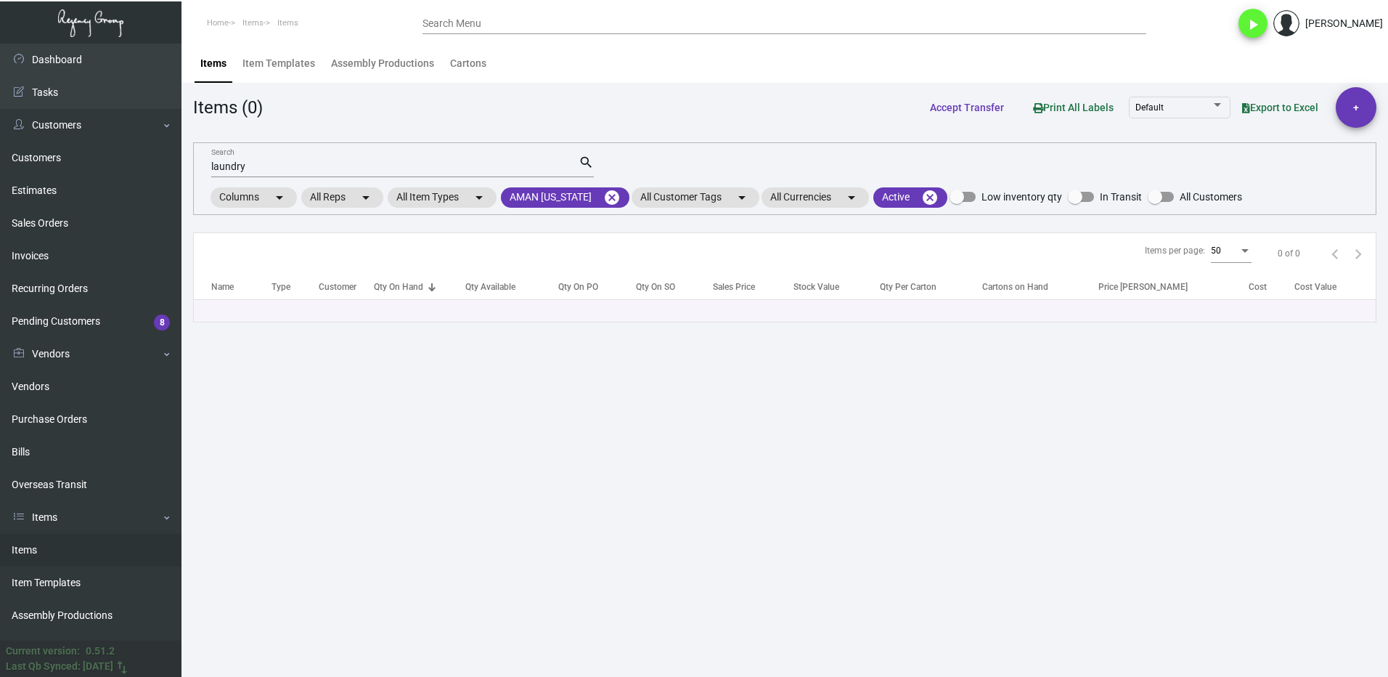
click at [270, 165] on input "laundry" at bounding box center [394, 167] width 367 height 12
type input "l"
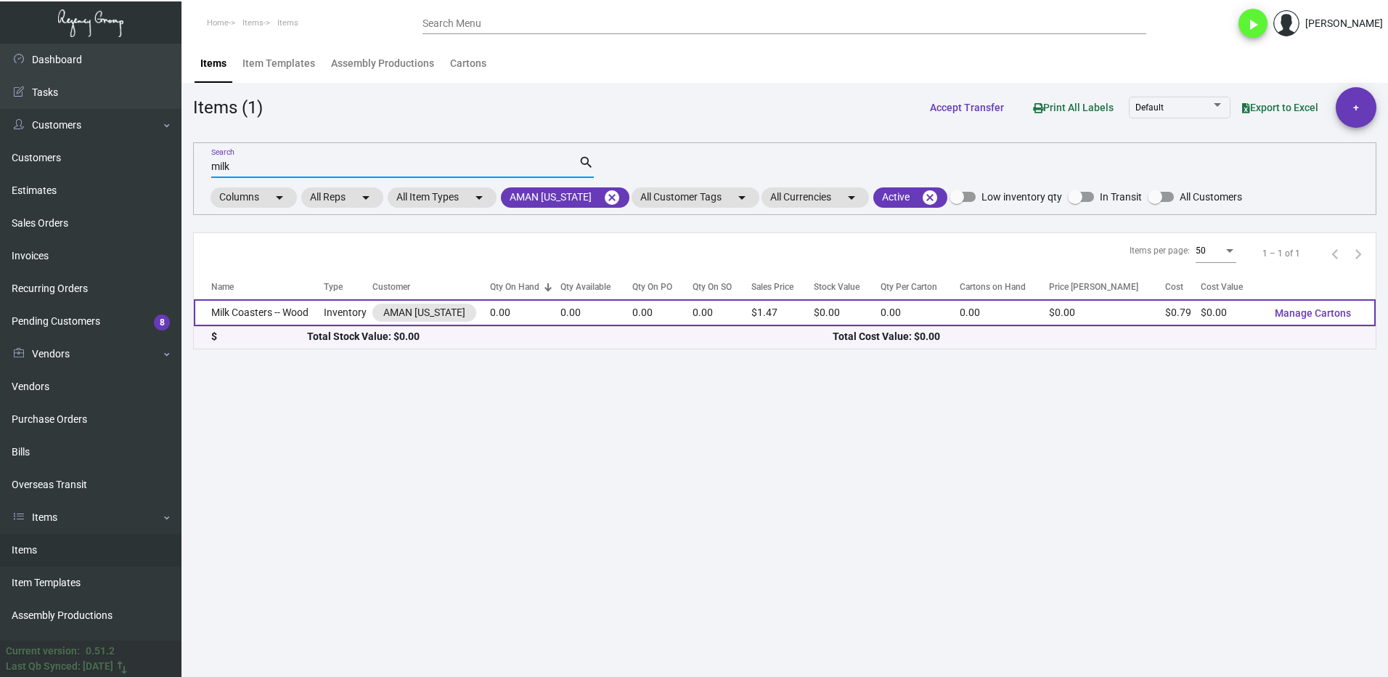
type input "milk"
click at [272, 320] on td "Milk Coasters -- Wood" at bounding box center [259, 312] width 130 height 27
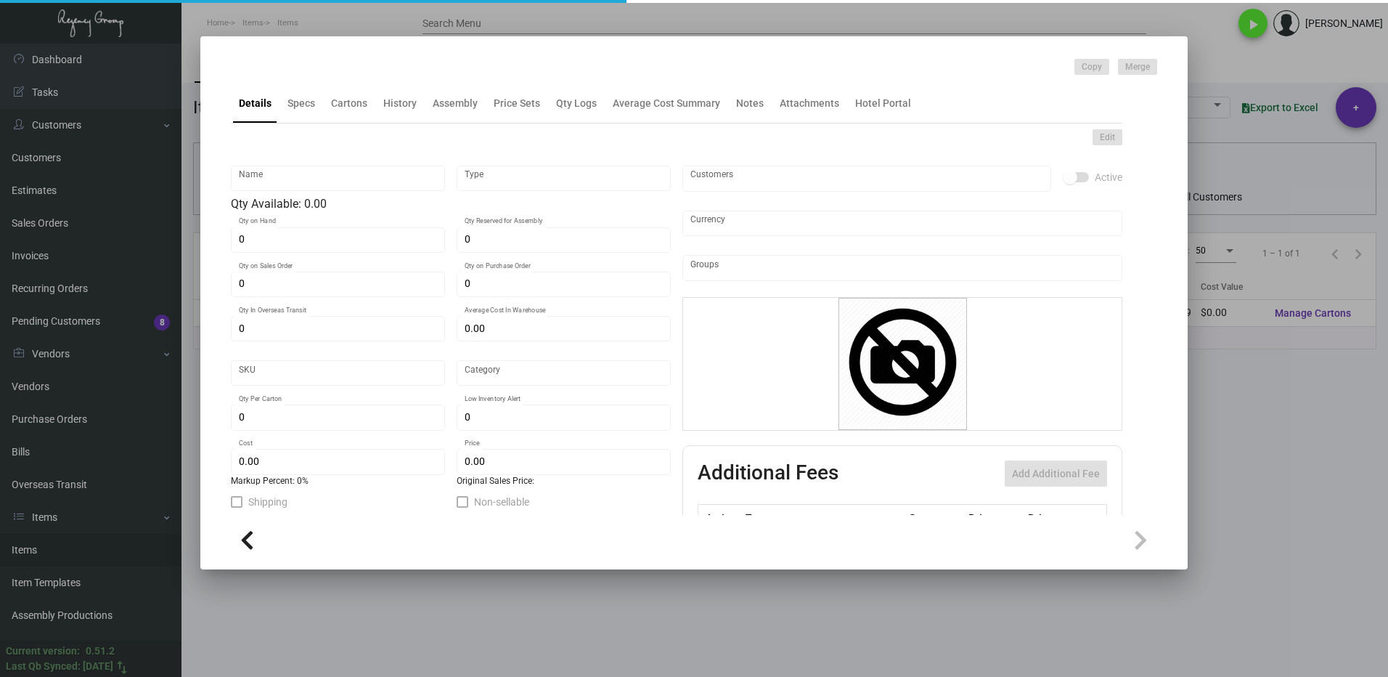
type input "Milk Coasters -- Wood"
type input "Inventory"
type input "$ 3.16"
type input "AMNY138"
type input "Overseas"
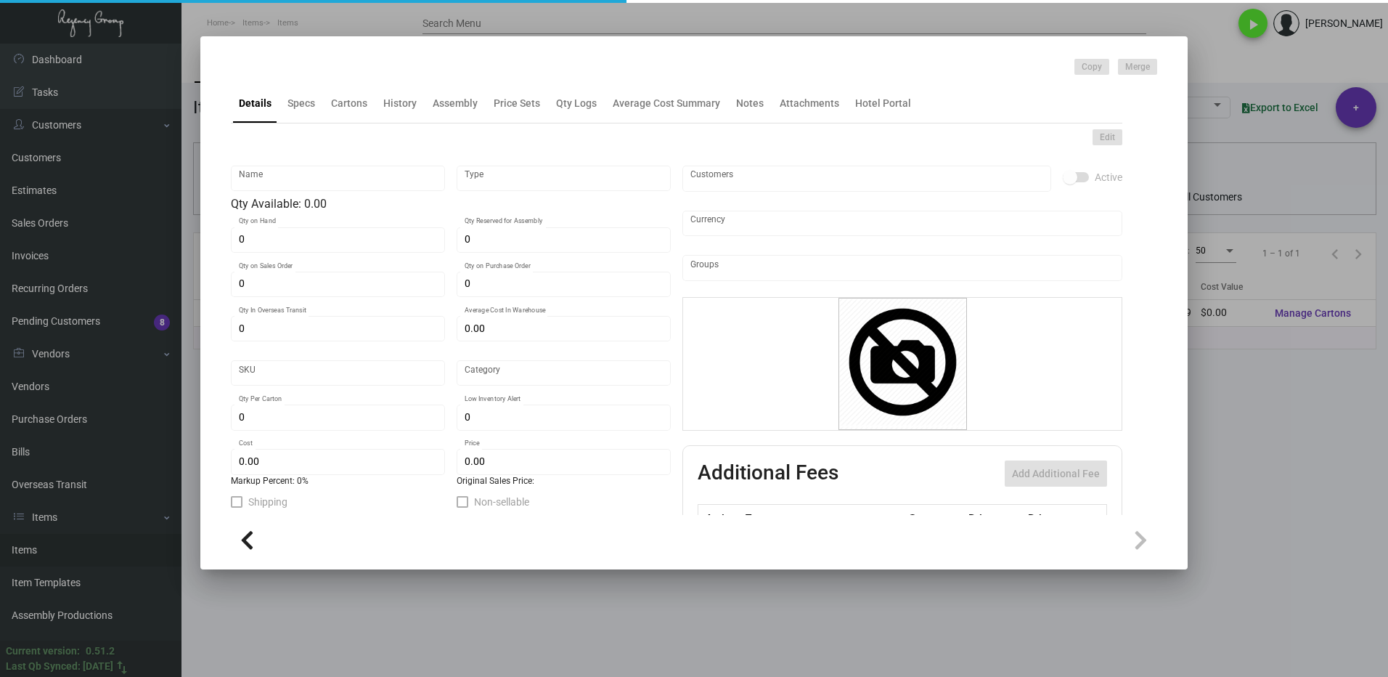
type input "$ 0.79"
type input "$ 1.47"
checkbox input "true"
type input "United States Dollar $"
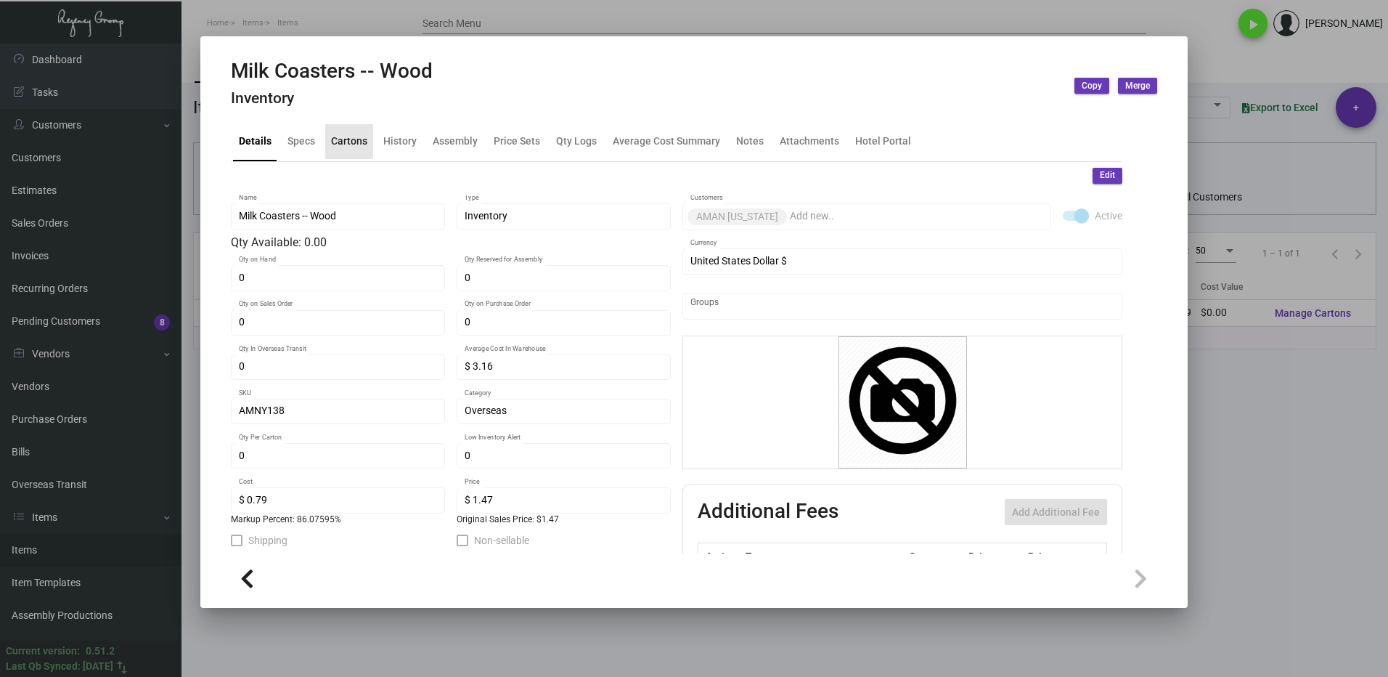
click at [351, 140] on div "Cartons" at bounding box center [349, 141] width 36 height 15
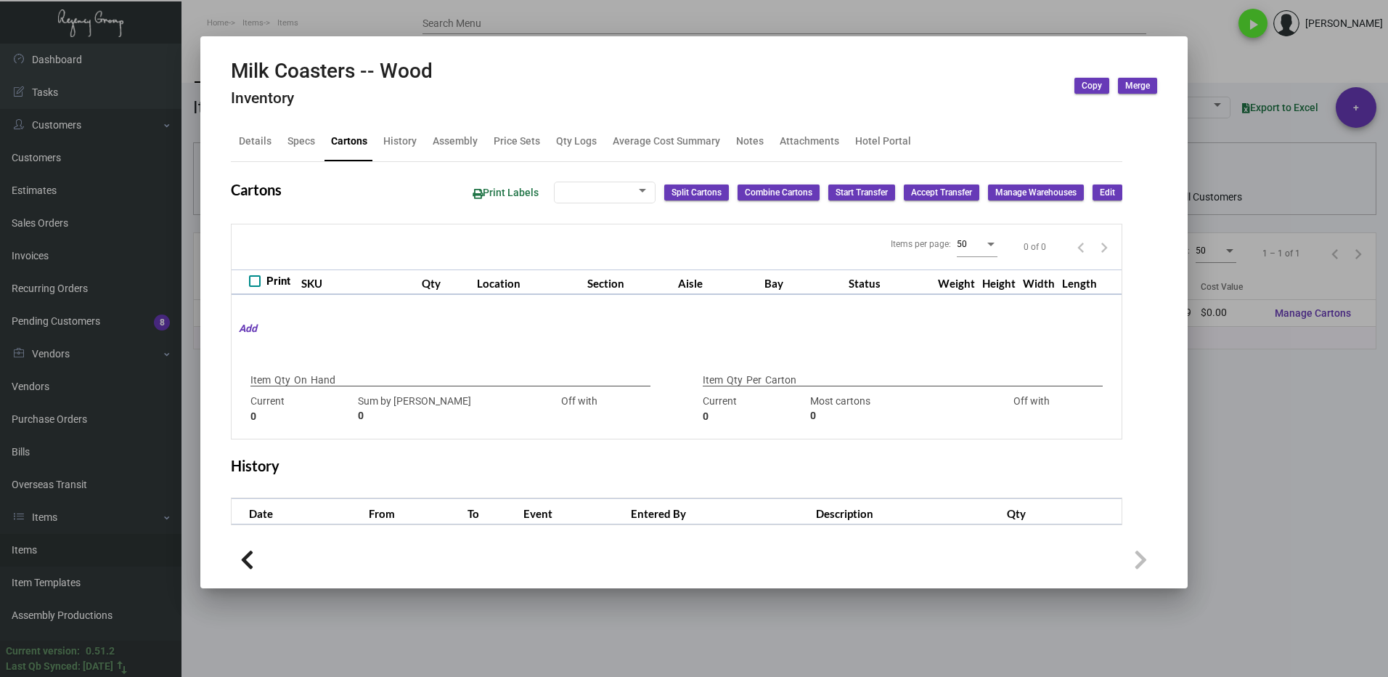
type input "180"
type input "-180"
type input "120"
type input "-120"
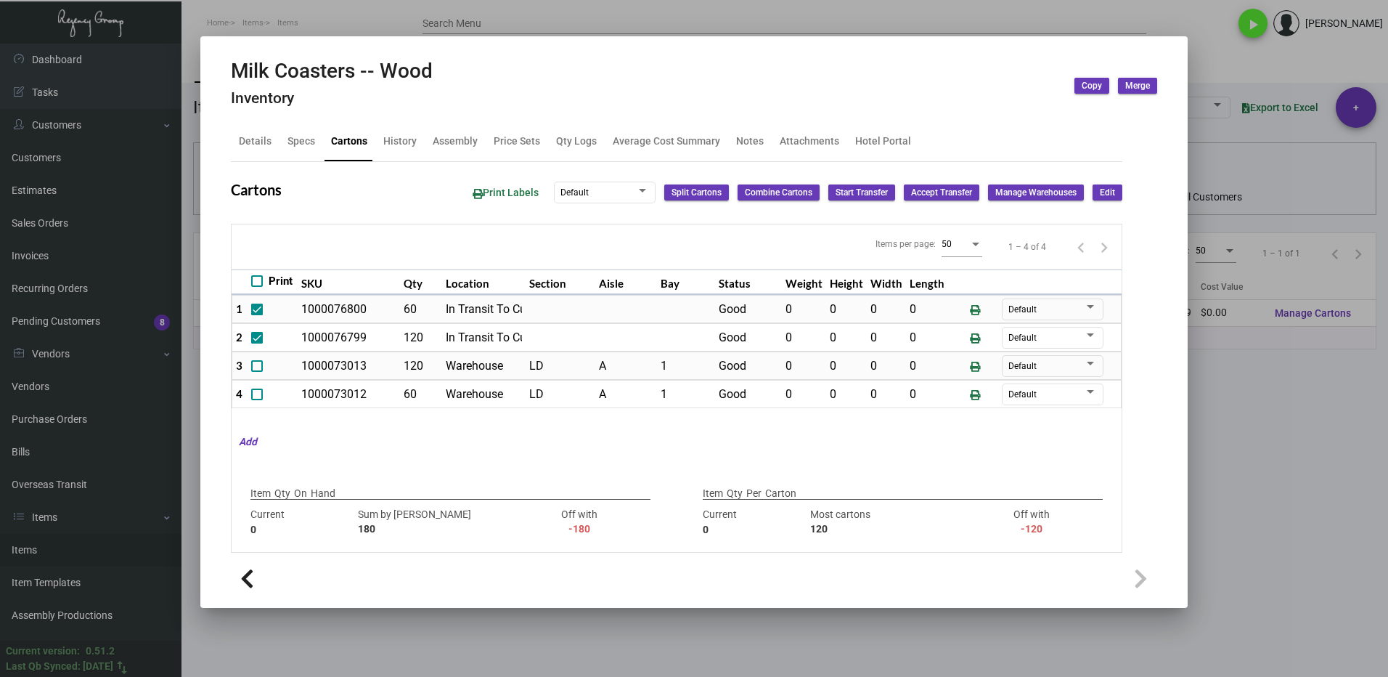
click at [1270, 441] on div at bounding box center [694, 338] width 1388 height 677
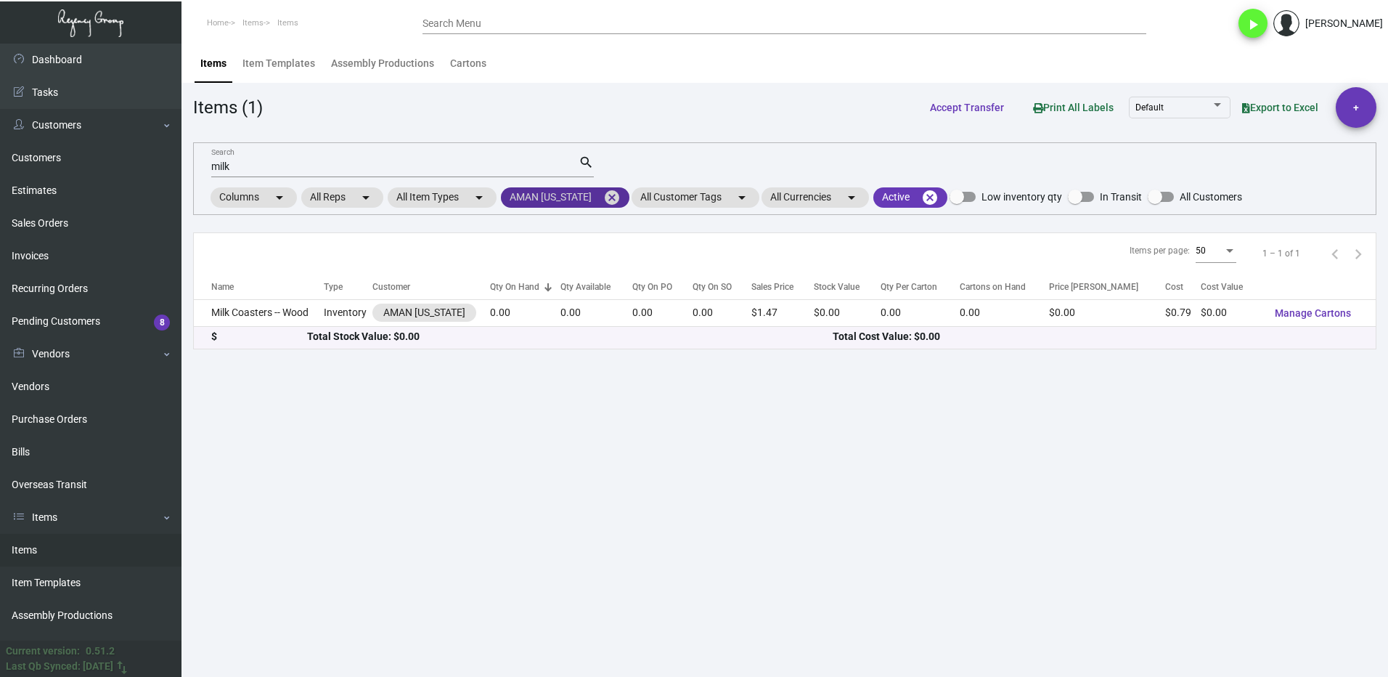
click at [611, 197] on mat-icon "cancel" at bounding box center [611, 197] width 17 height 17
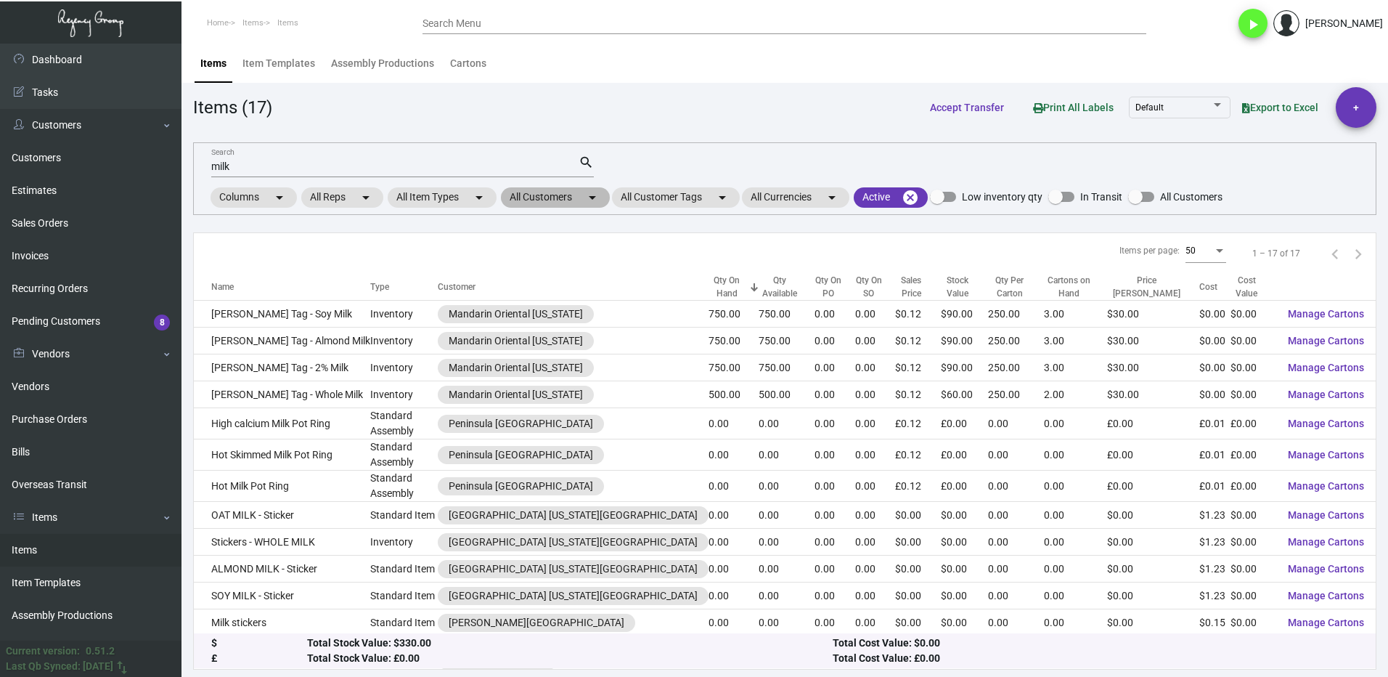
click at [550, 192] on mat-chip "All Customers arrow_drop_down" at bounding box center [555, 197] width 109 height 20
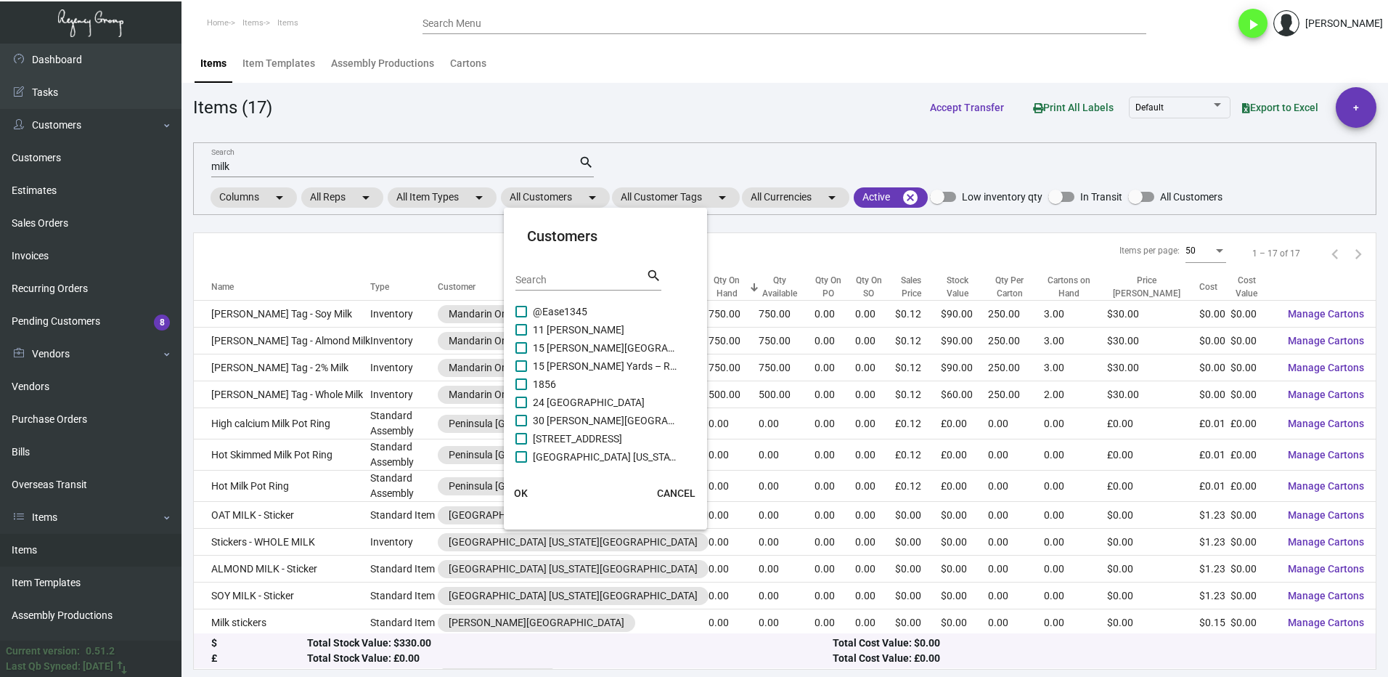
click at [572, 279] on input "Search" at bounding box center [580, 280] width 131 height 12
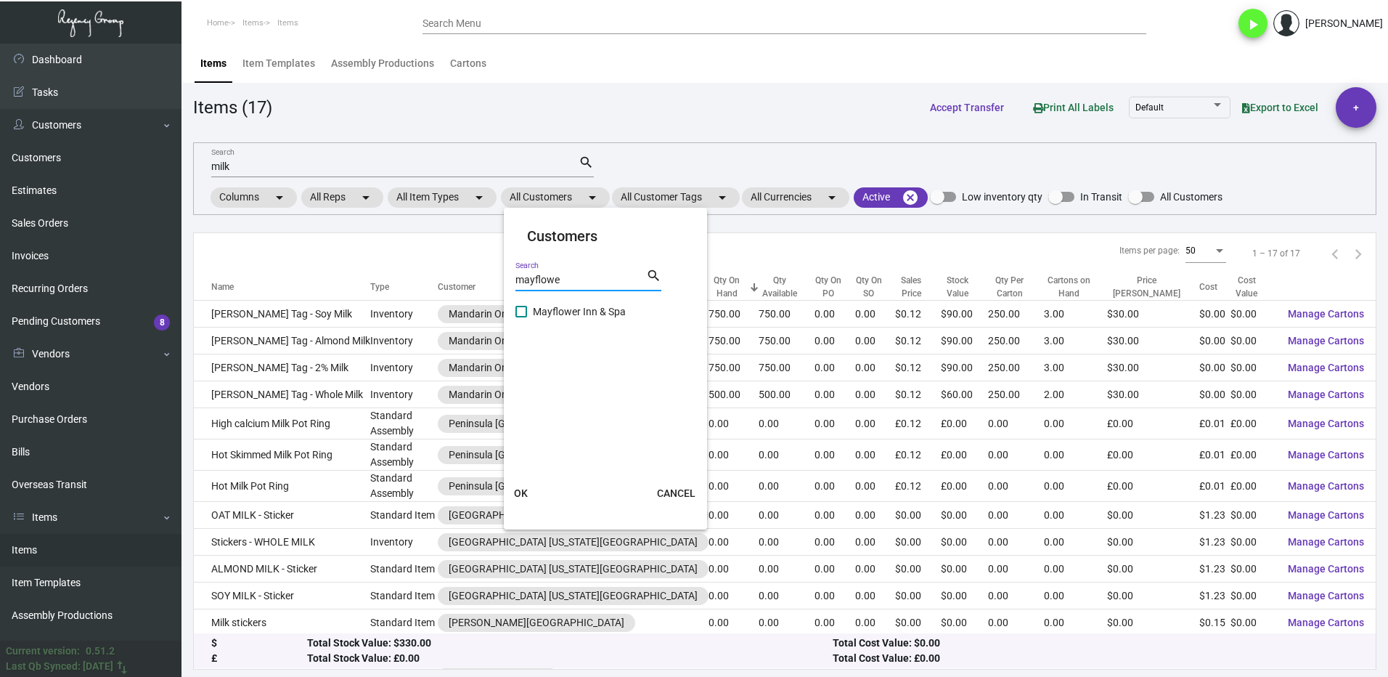
type input "mayflowe"
click at [532, 314] on label "Mayflower Inn & Spa" at bounding box center [596, 311] width 163 height 17
click at [521, 317] on input "Mayflower Inn & Spa" at bounding box center [520, 317] width 1 height 1
checkbox input "true"
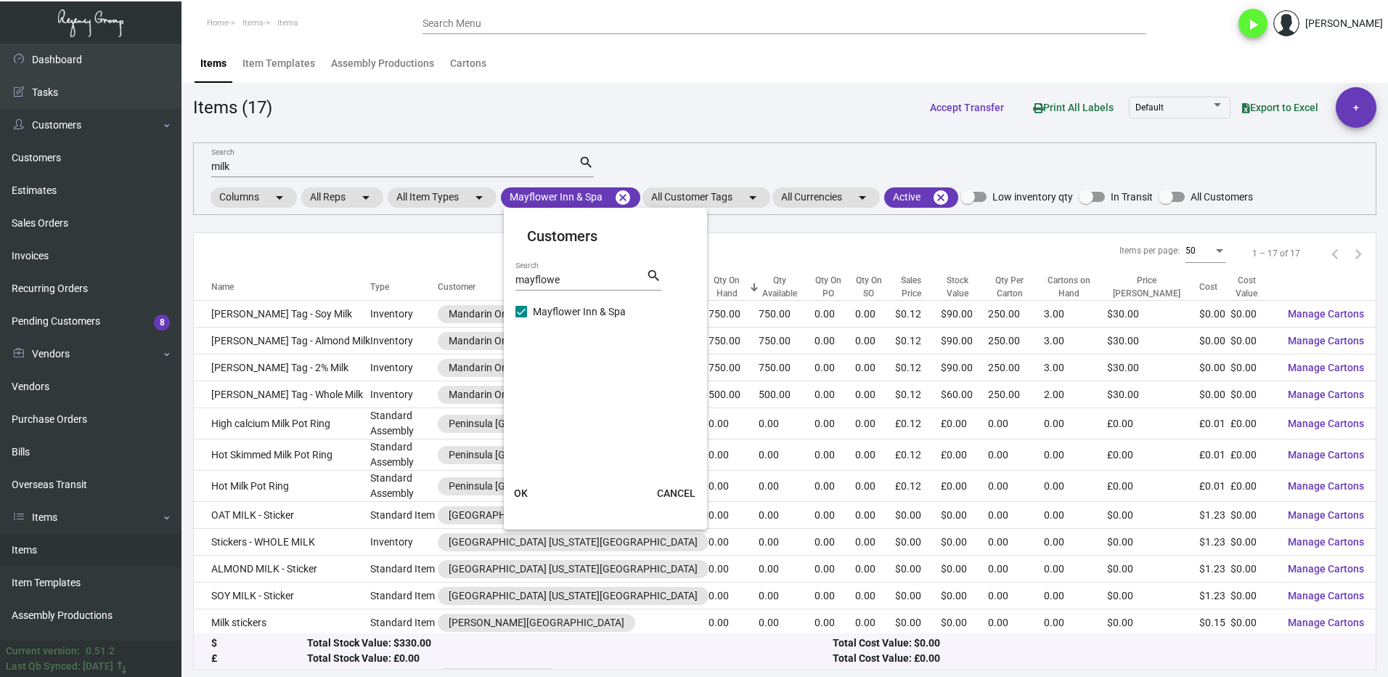
click at [531, 481] on button "OK" at bounding box center [521, 493] width 46 height 26
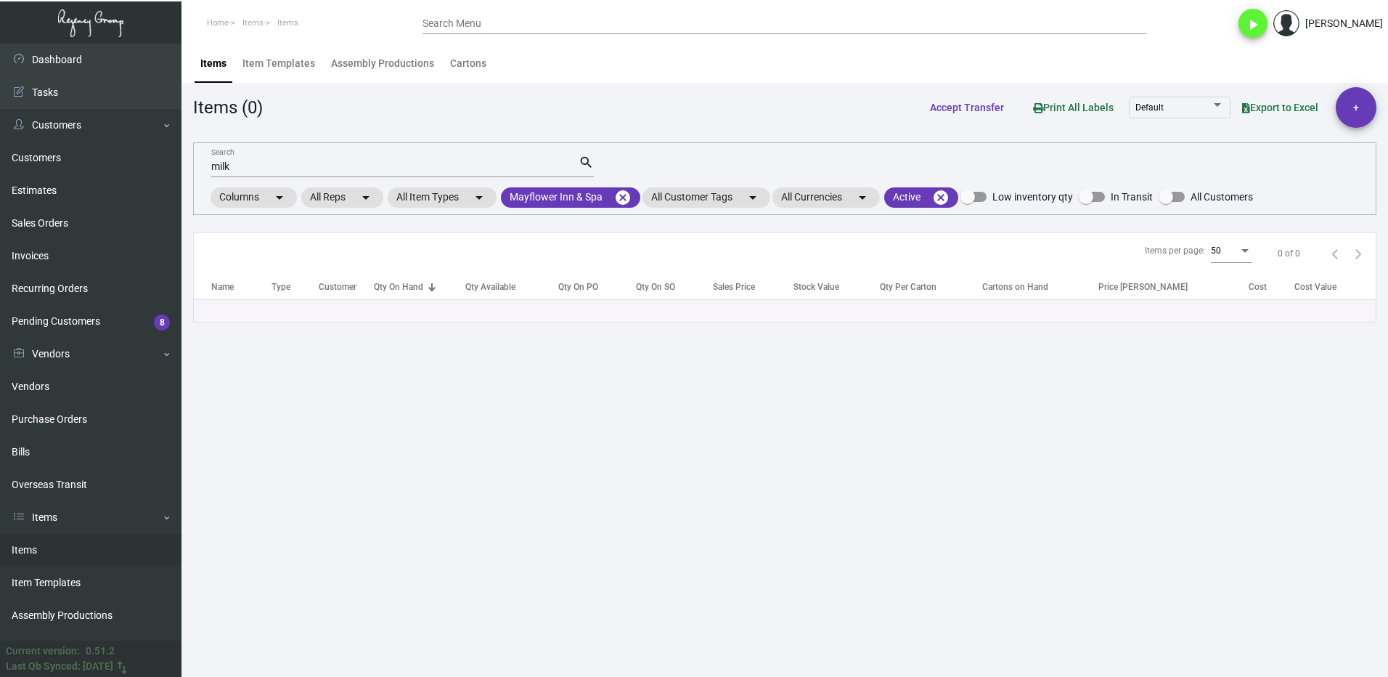
click at [243, 167] on input "milk" at bounding box center [394, 167] width 367 height 12
type input "m"
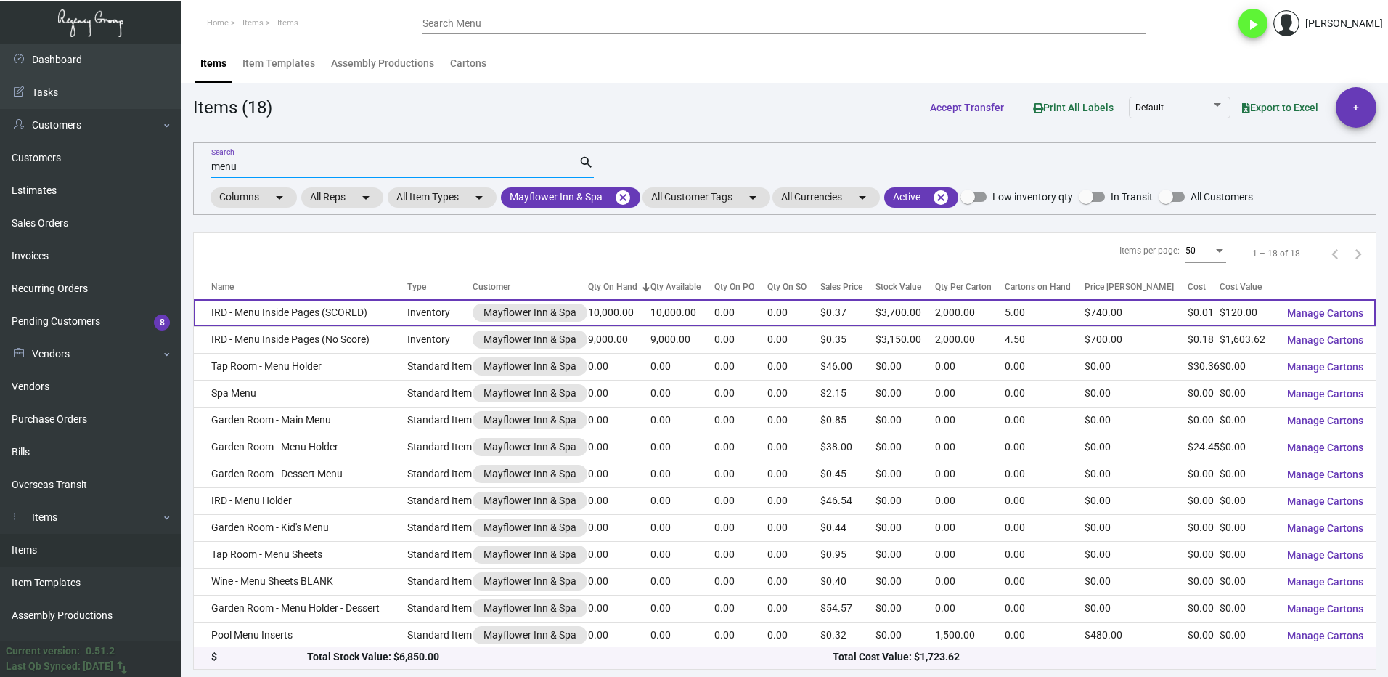
type input "menu"
click at [295, 310] on td "IRD - Menu Inside Pages (SCORED)" at bounding box center [300, 312] width 213 height 27
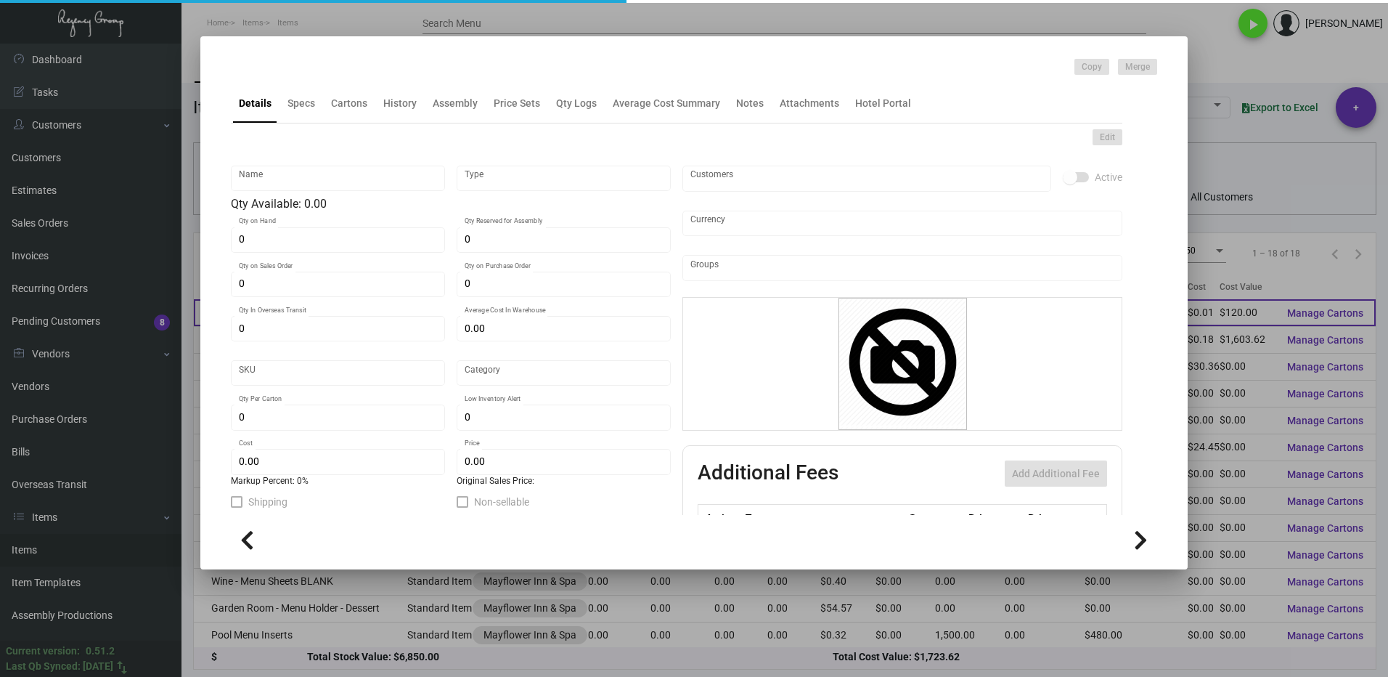
type input "IRD - Menu Inside Pages (SCORED)"
type input "Inventory"
type input "10,000"
type input "$ 0.30545"
type input "Standard"
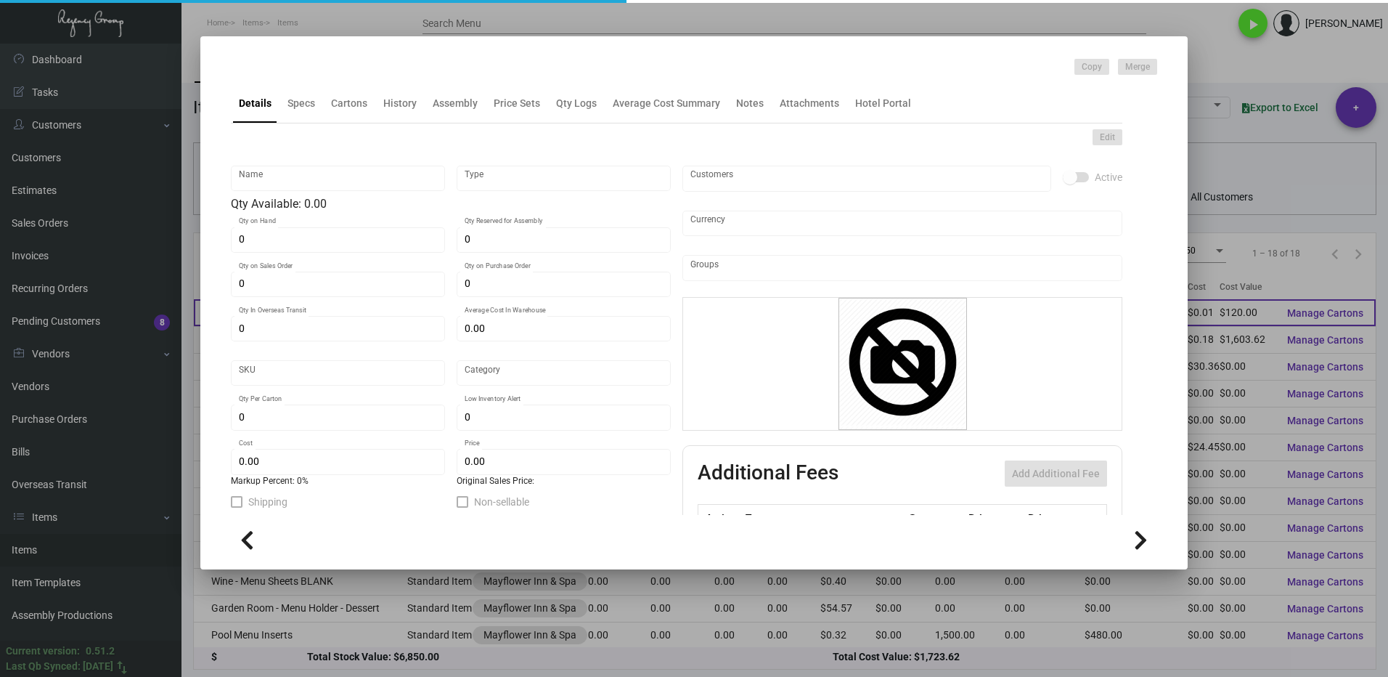
type input "2,000"
type input "$ 0.012"
type input "$ 0.37"
checkbox input "true"
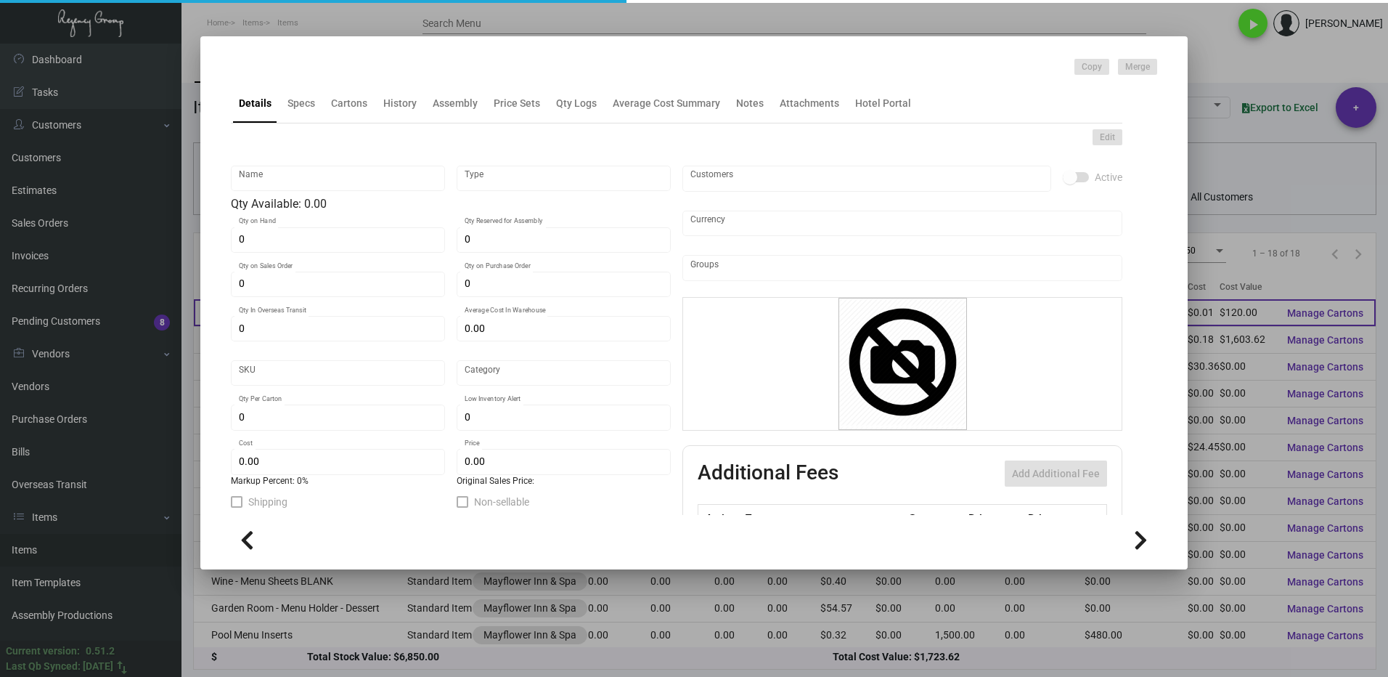
type input "United States Dollar $"
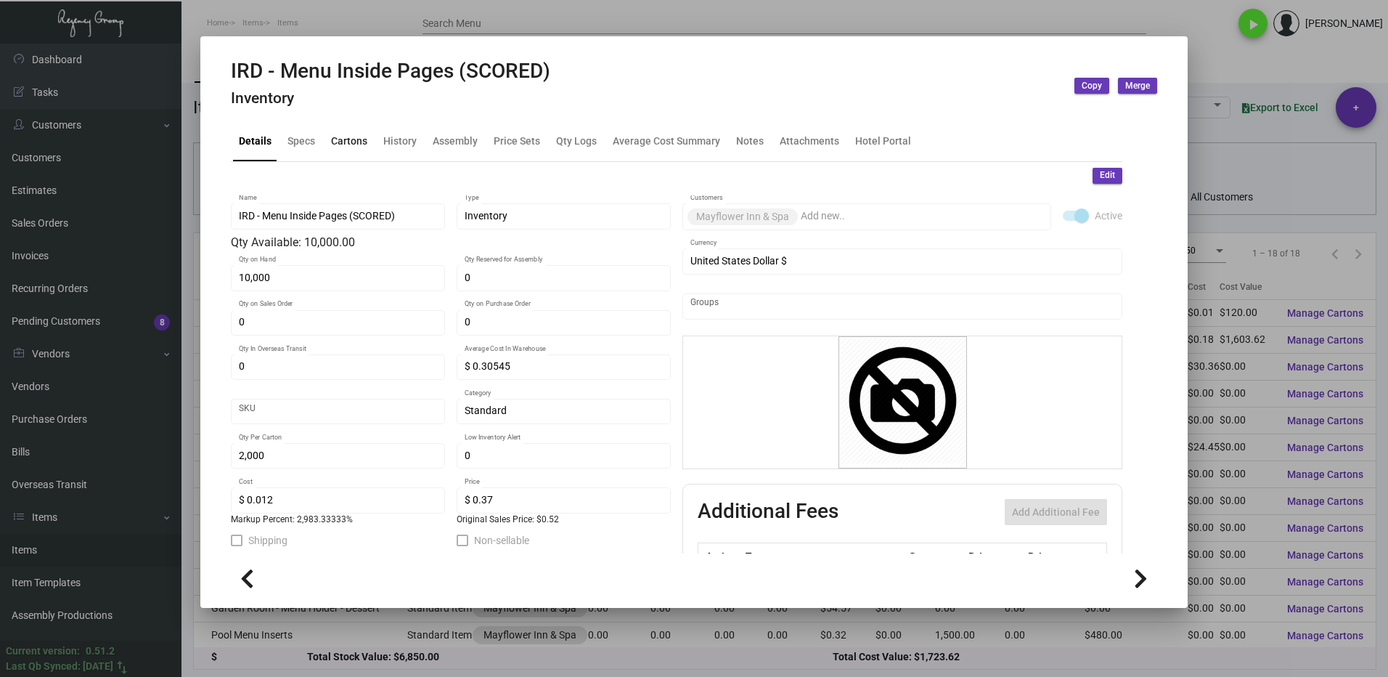
click at [343, 148] on div "Cartons" at bounding box center [349, 141] width 36 height 15
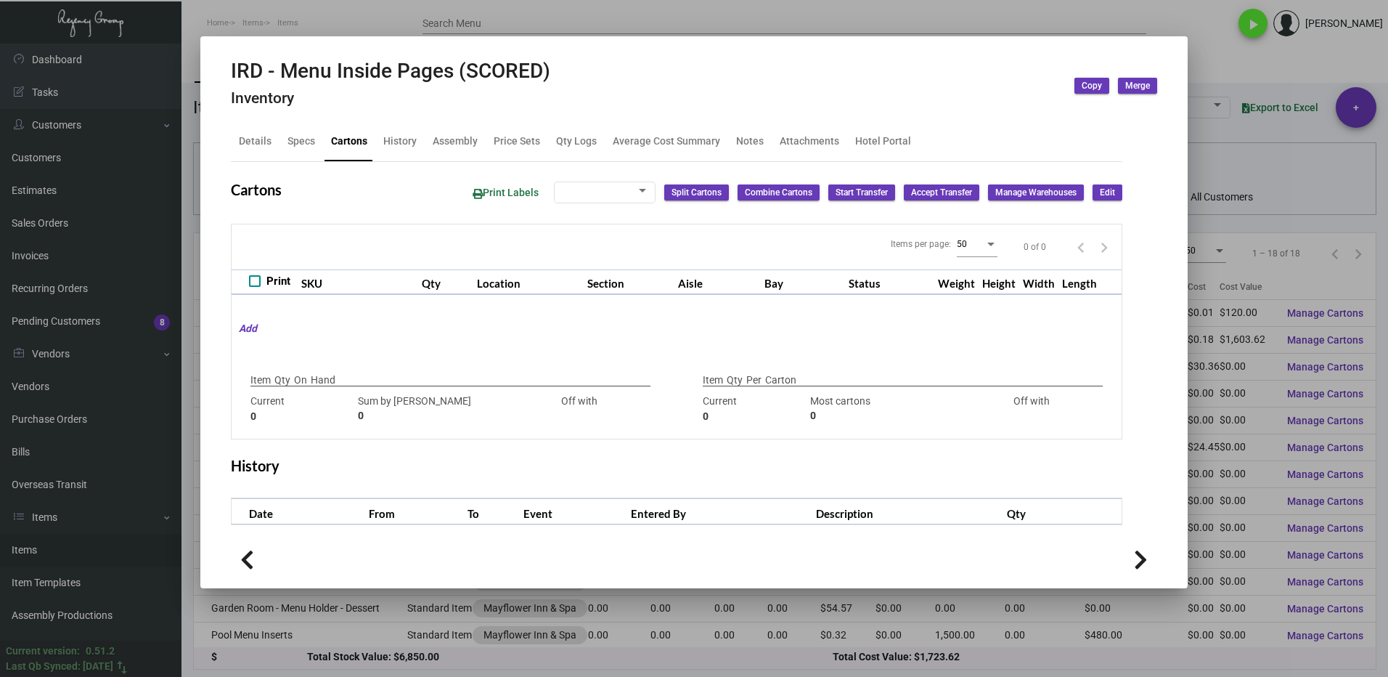
type input "10,000"
type input "10000"
type input "0"
type input "2,000"
type input "2500"
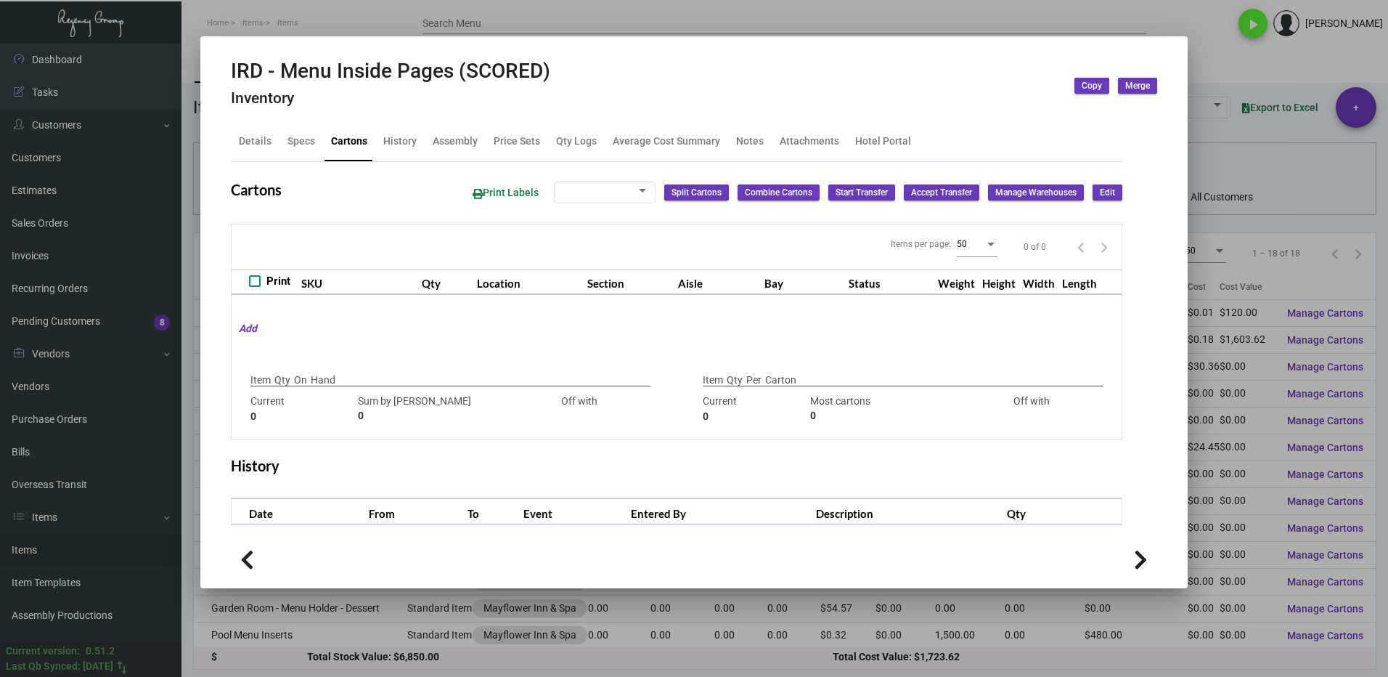
type input "-500"
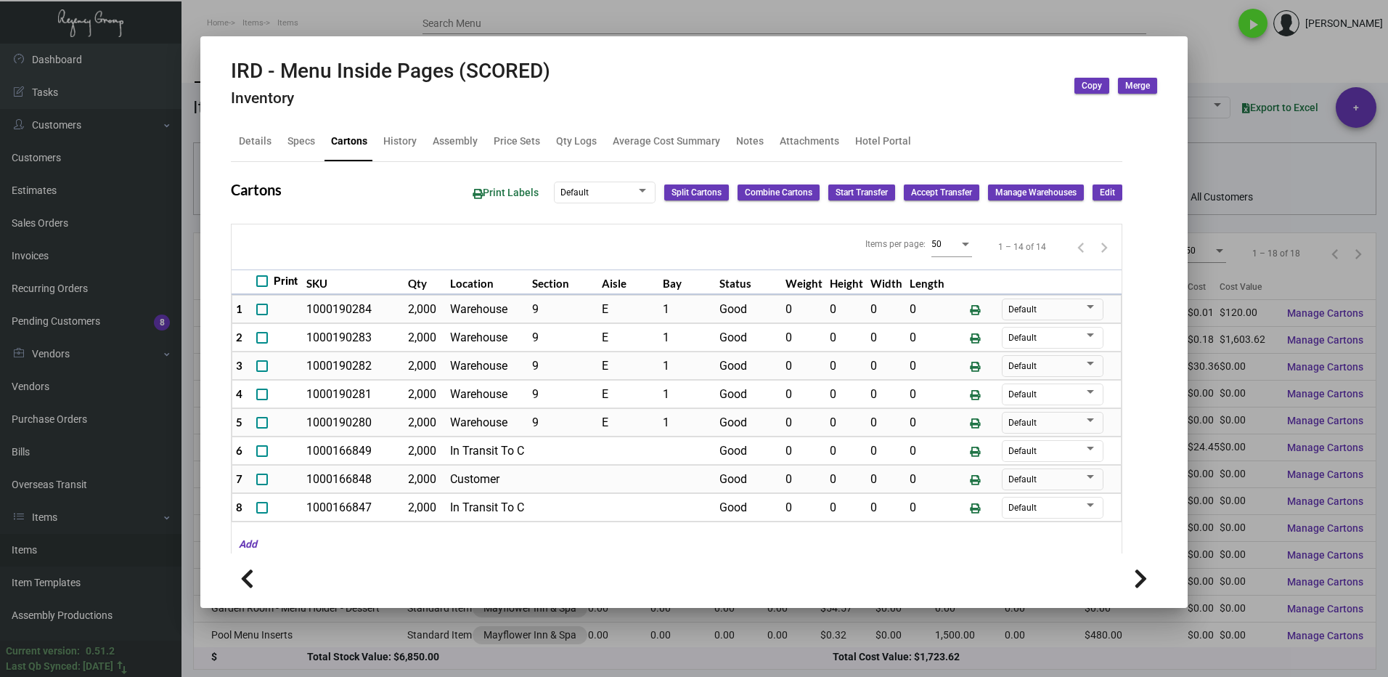
click at [1208, 75] on div at bounding box center [694, 338] width 1388 height 677
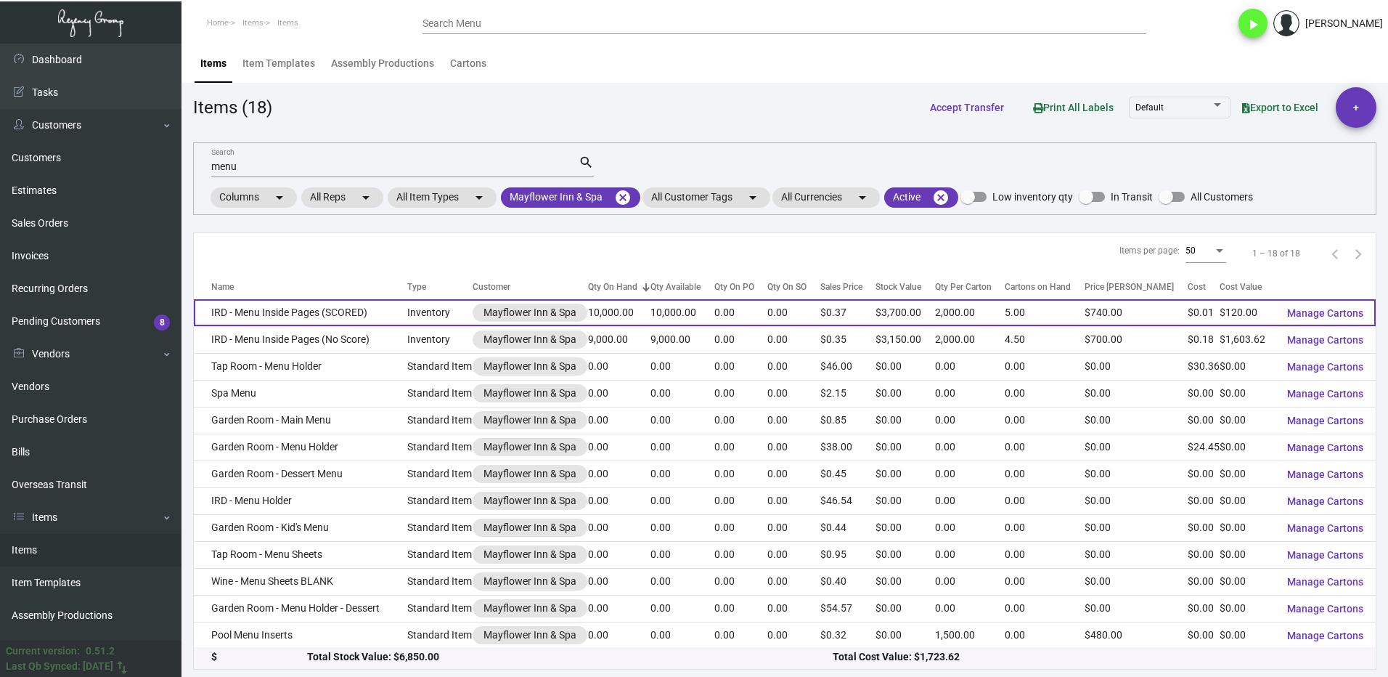
click at [301, 309] on td "IRD - Menu Inside Pages (SCORED)" at bounding box center [300, 312] width 213 height 27
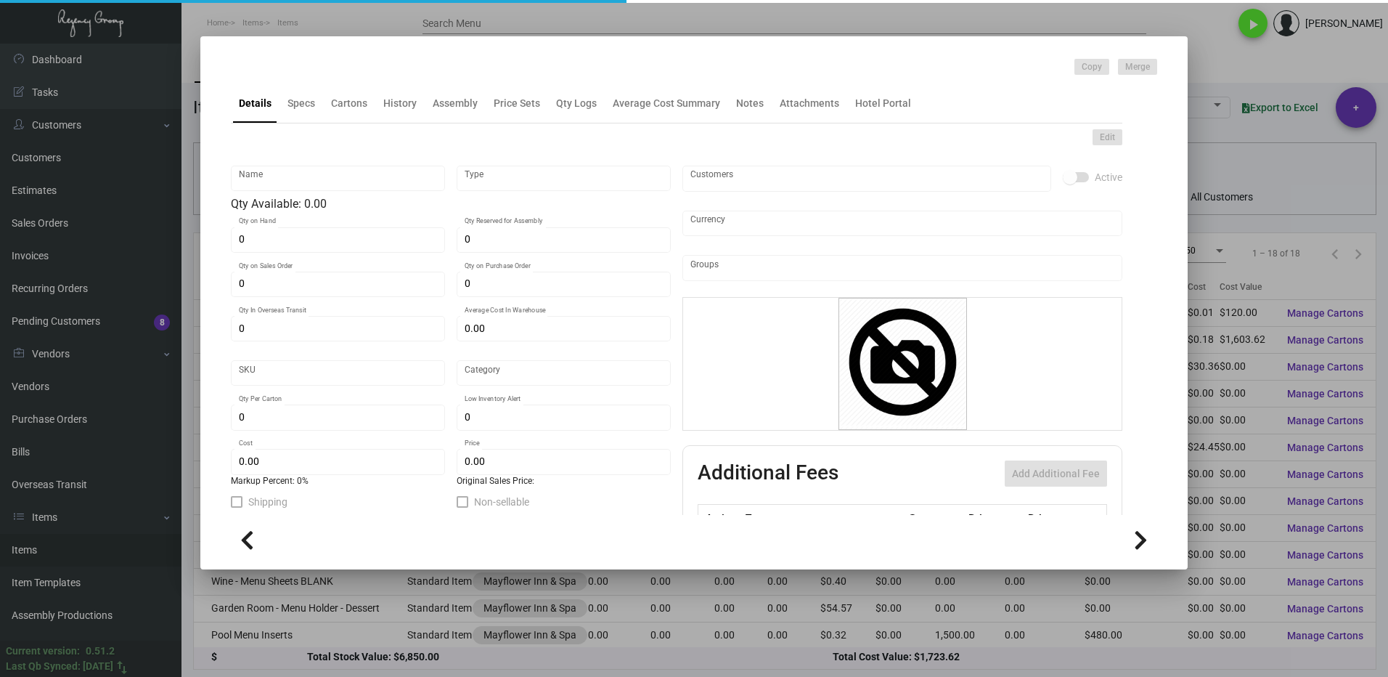
type input "IRD - Menu Inside Pages (SCORED)"
type input "Inventory"
type input "10,000"
type input "$ 0.30545"
type input "Standard"
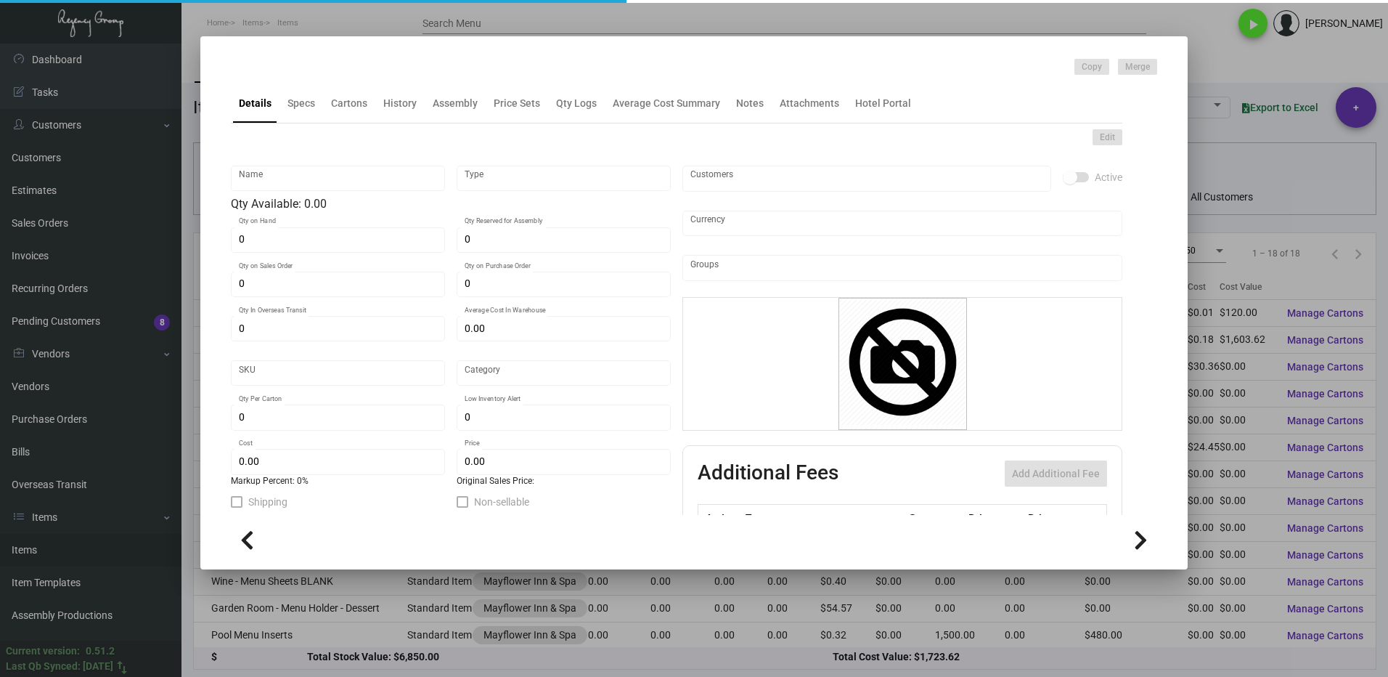
type input "2,000"
type input "$ 0.012"
type input "$ 0.37"
checkbox input "true"
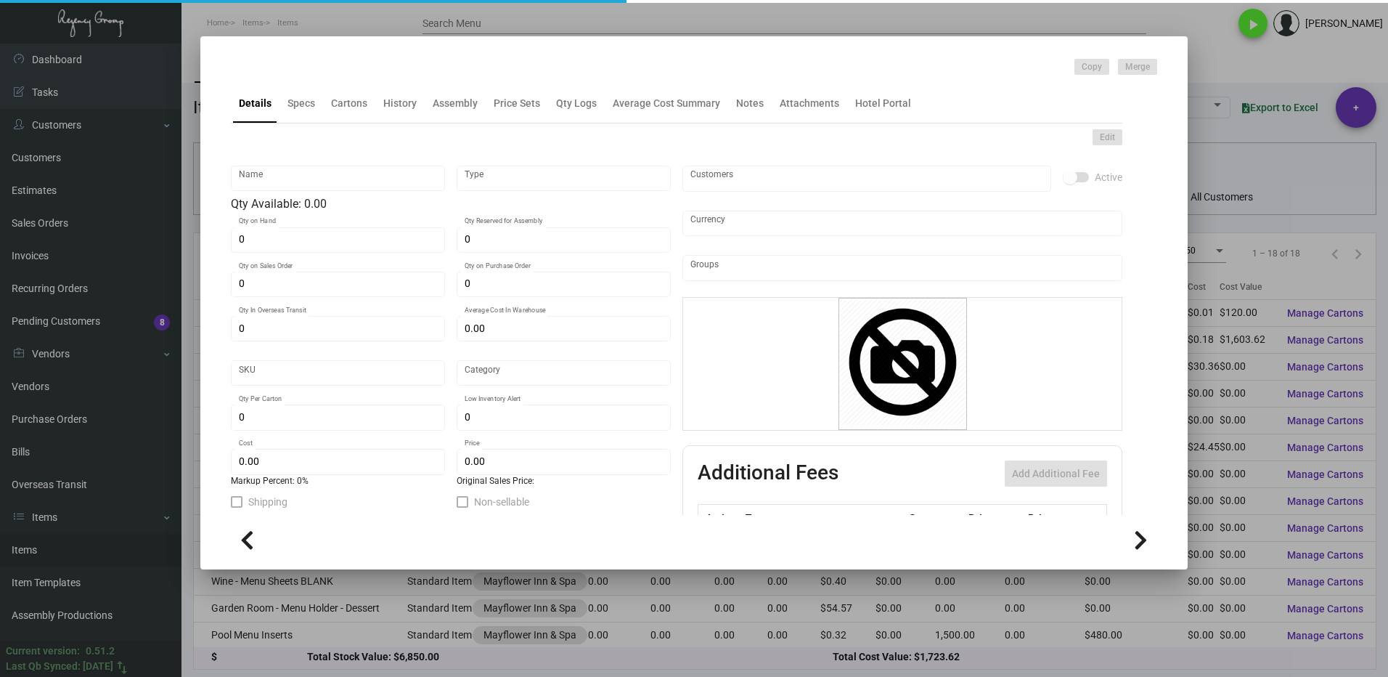
type input "United States Dollar $"
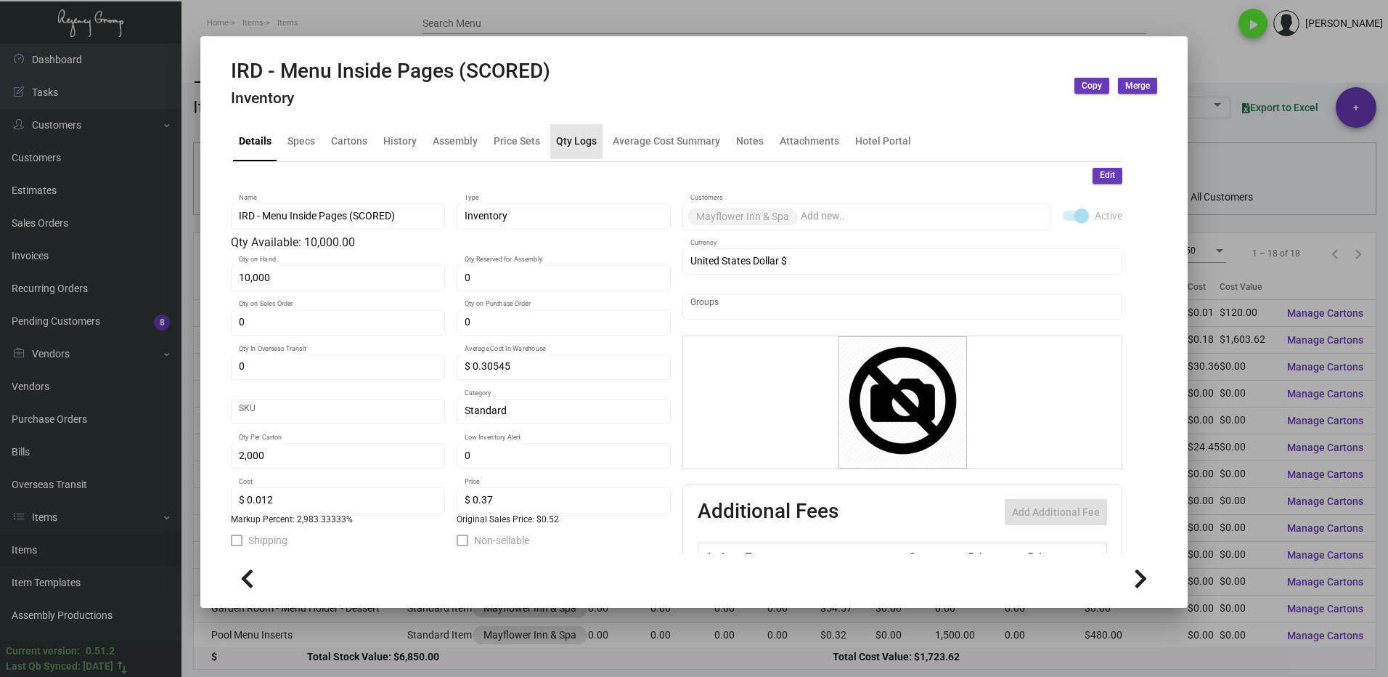
click at [564, 141] on div "Qty Logs" at bounding box center [576, 141] width 41 height 15
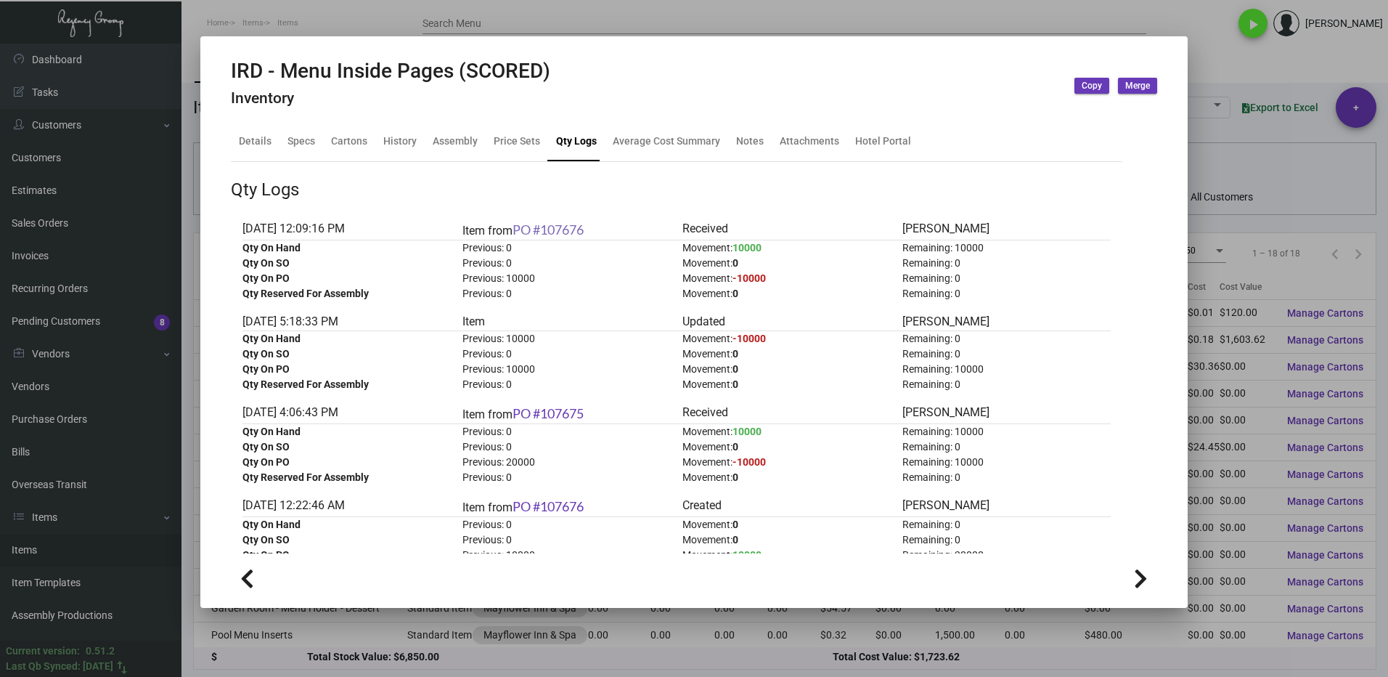
click at [567, 224] on link "PO #107676" at bounding box center [548, 229] width 71 height 16
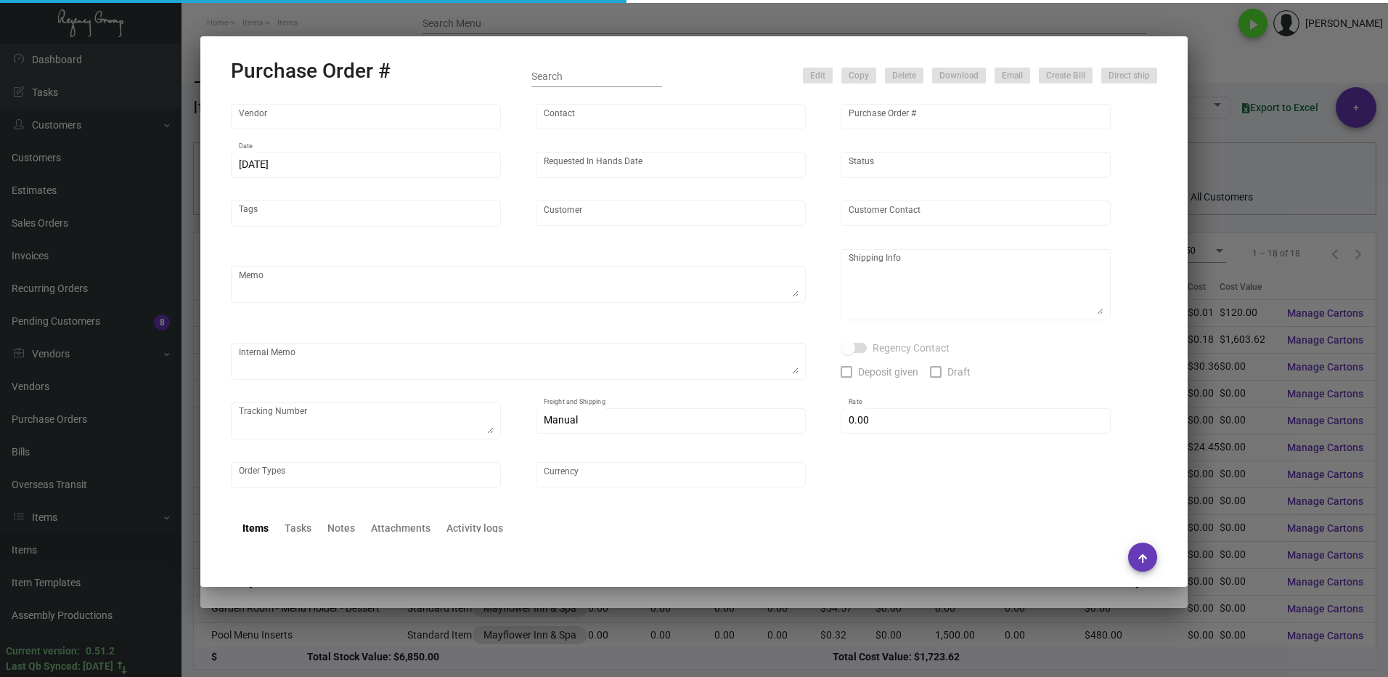
type input "Offset Press Inc"
type input "[PERSON_NAME] -"
type input "107676"
type input "[DATE]"
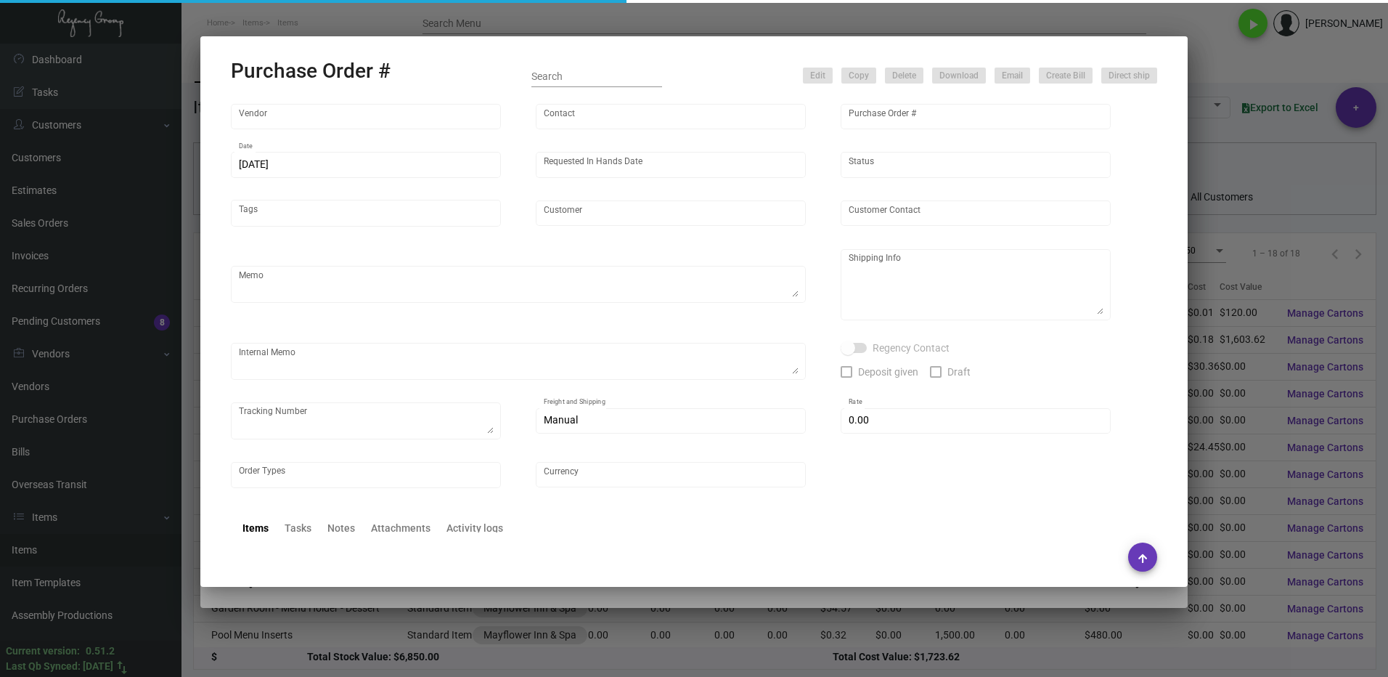
type input "Mayflower Inn & Spa"
type textarea "Paper being supplied by Regency - Reorder - Purchase Order #104032 / Please rea…"
type textarea "Regency Group NJ - [PERSON_NAME] [STREET_ADDRESS]"
type textarea "10/14 - Requested ESD."
checkbox input "true"
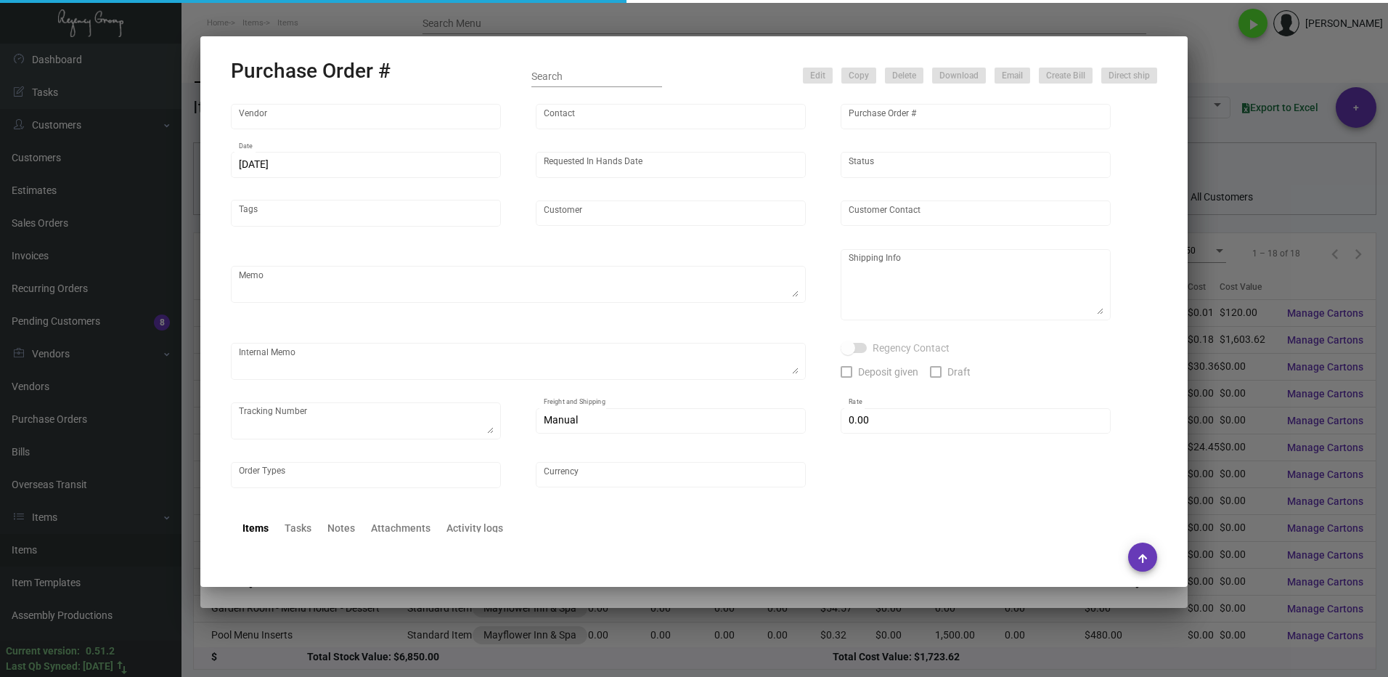
type input "$ 0.00"
type input "United States Dollar $"
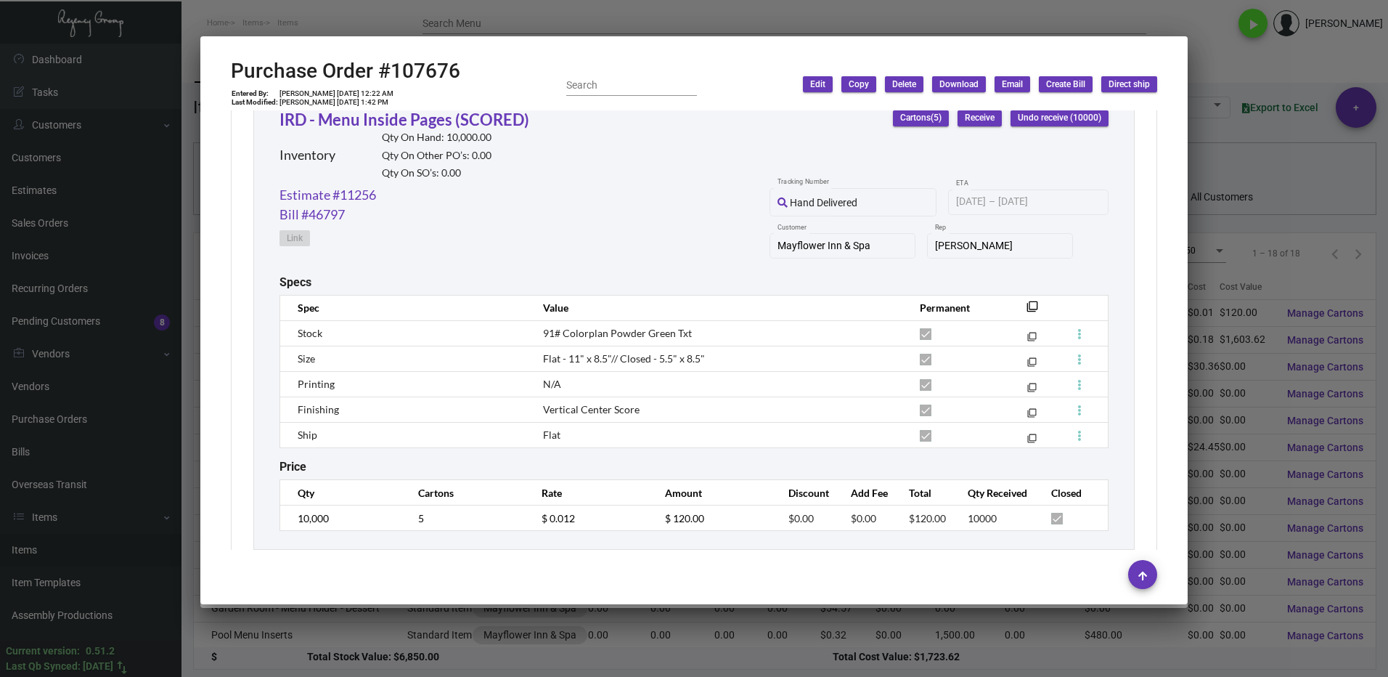
scroll to position [627, 0]
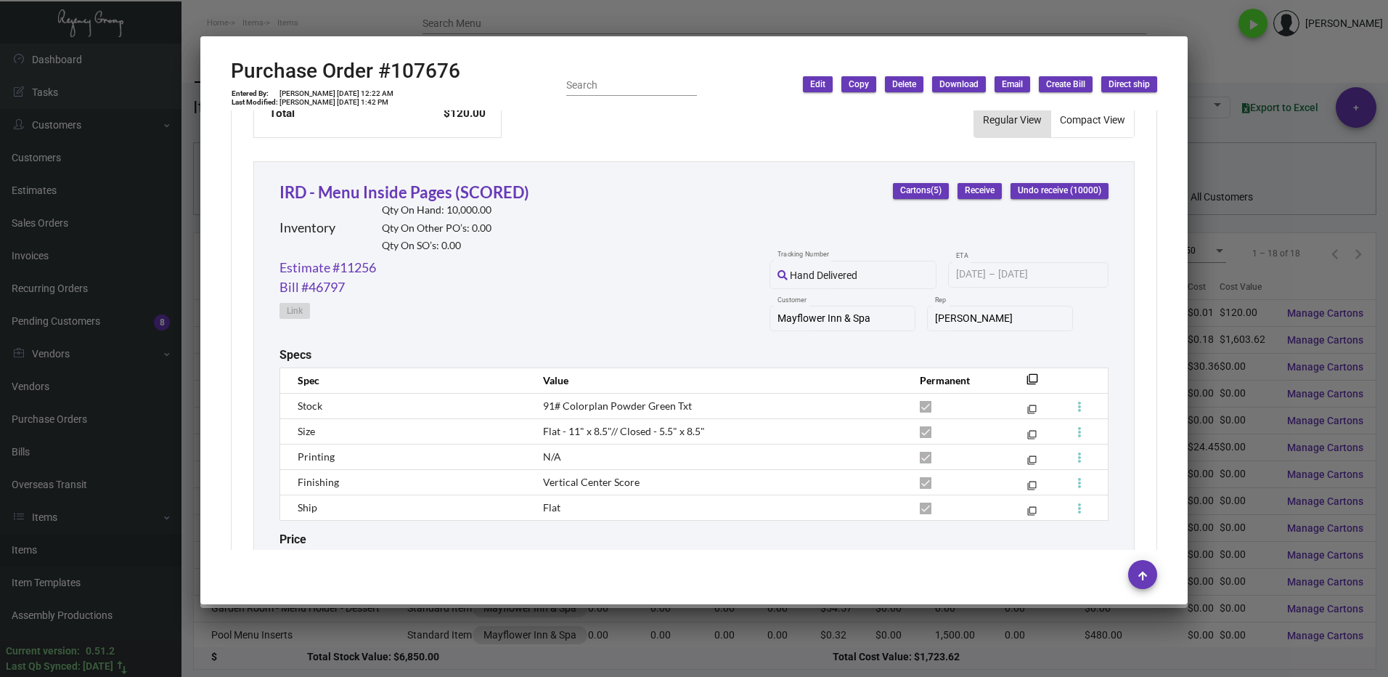
click at [900, 192] on span "Cartons (5)" at bounding box center [920, 190] width 41 height 12
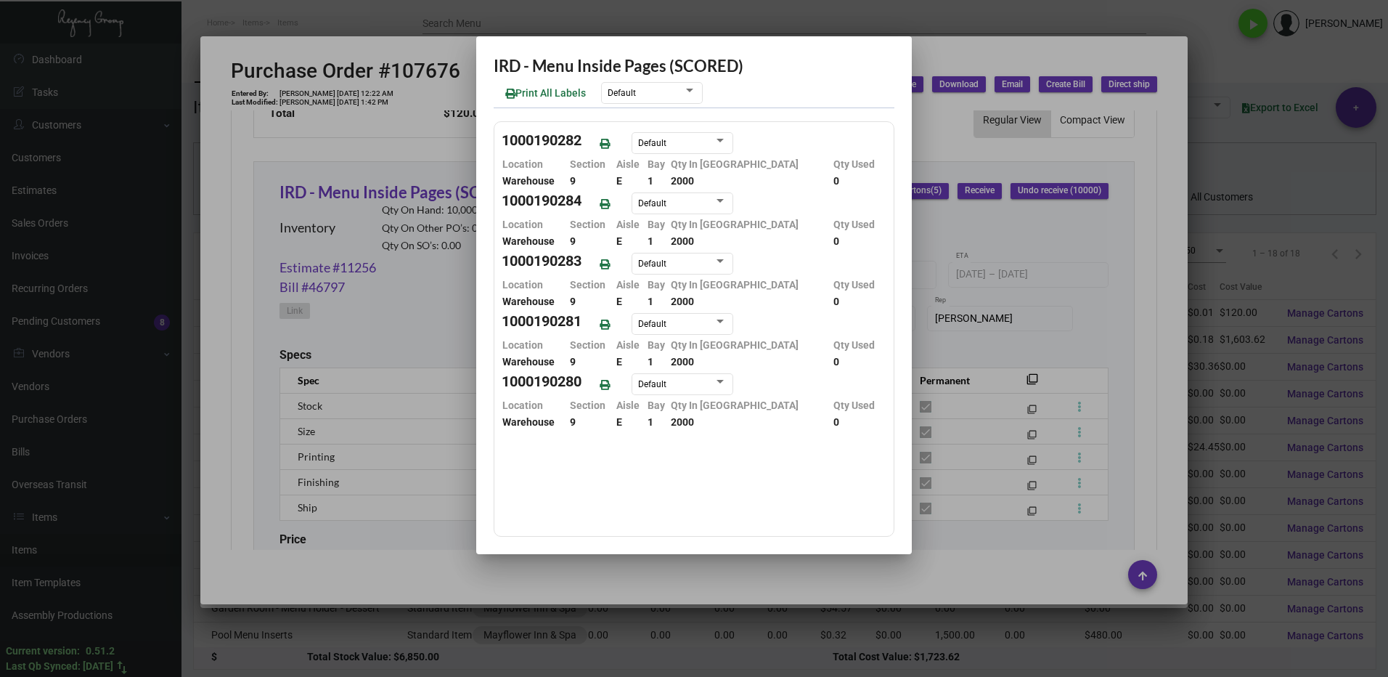
click at [991, 581] on div at bounding box center [694, 338] width 1388 height 677
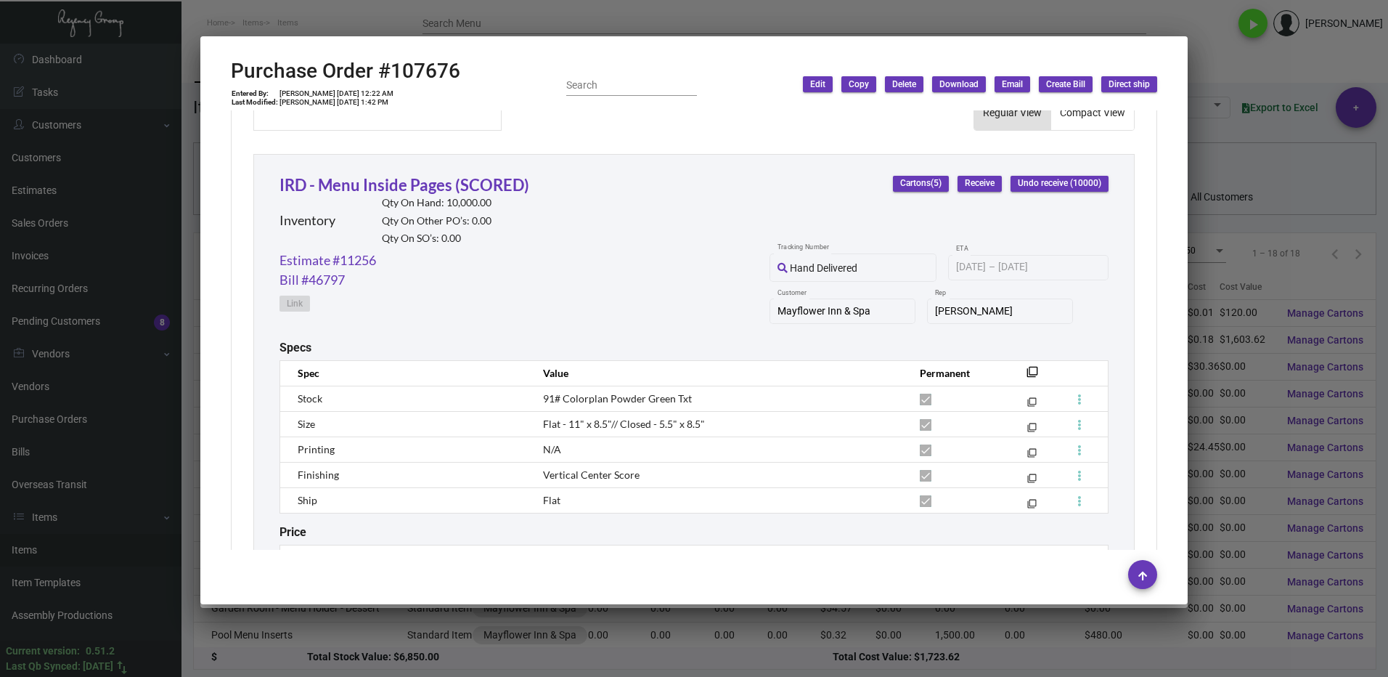
scroll to position [653, 0]
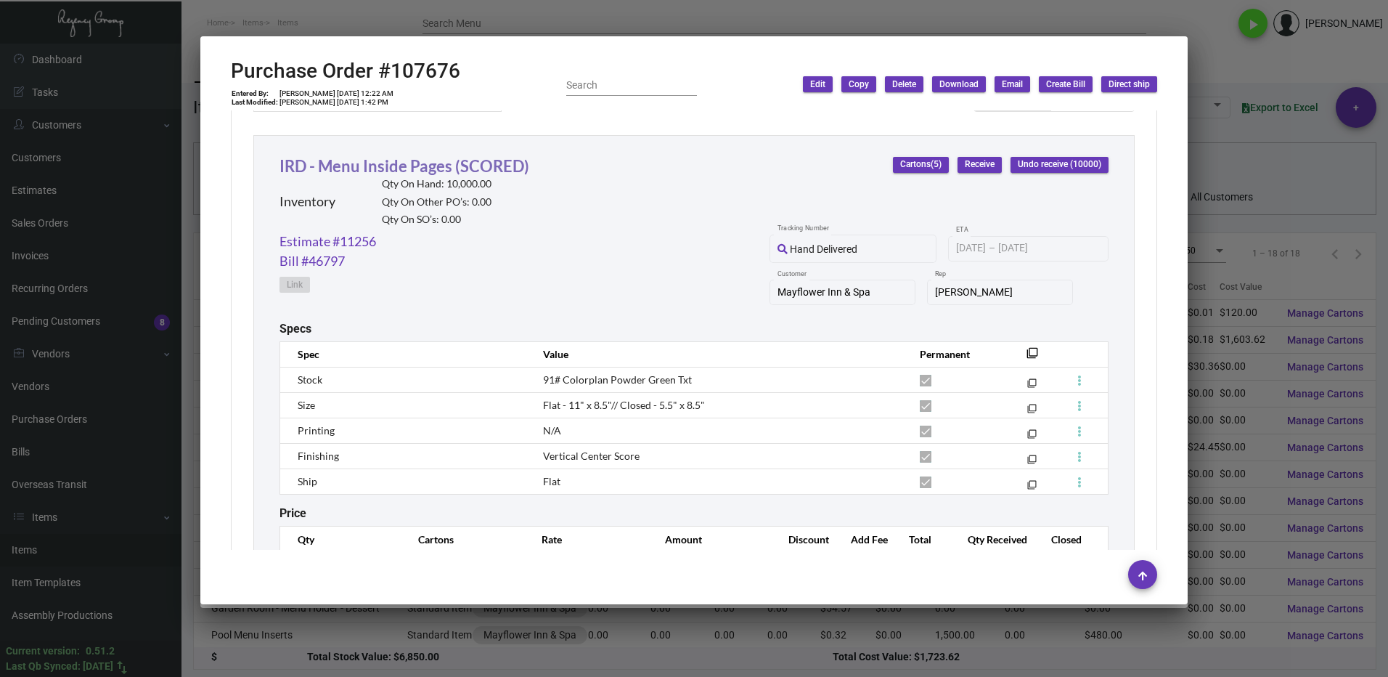
click at [352, 163] on link "IRD - Menu Inside Pages (SCORED)" at bounding box center [404, 166] width 250 height 20
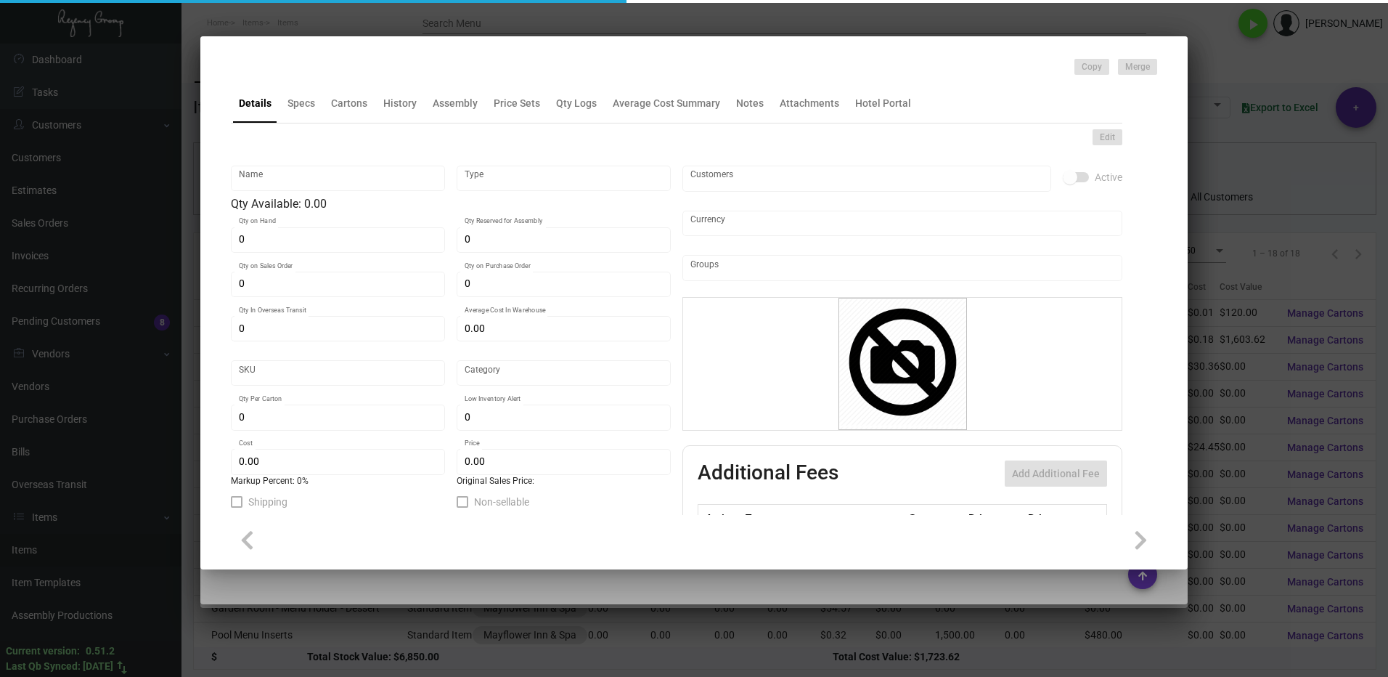
type input "IRD - Menu Inside Pages (SCORED)"
type input "Inventory"
type input "10,000"
type input "$ 0.30545"
